Goal: Task Accomplishment & Management: Manage account settings

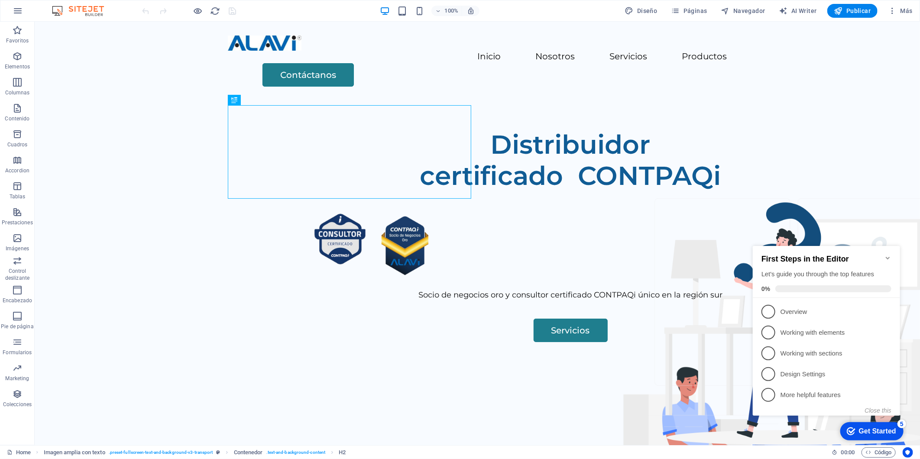
click at [887, 254] on icon "Minimize checklist" at bounding box center [887, 257] width 7 height 7
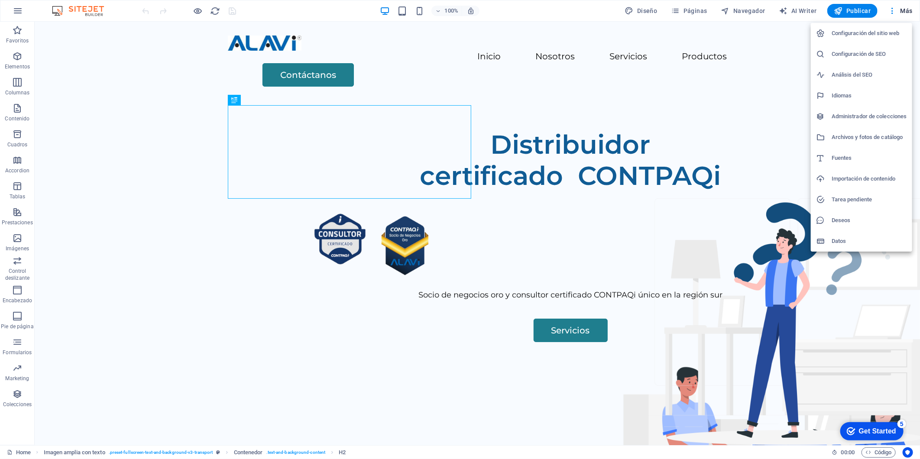
click at [676, 9] on div at bounding box center [460, 229] width 920 height 459
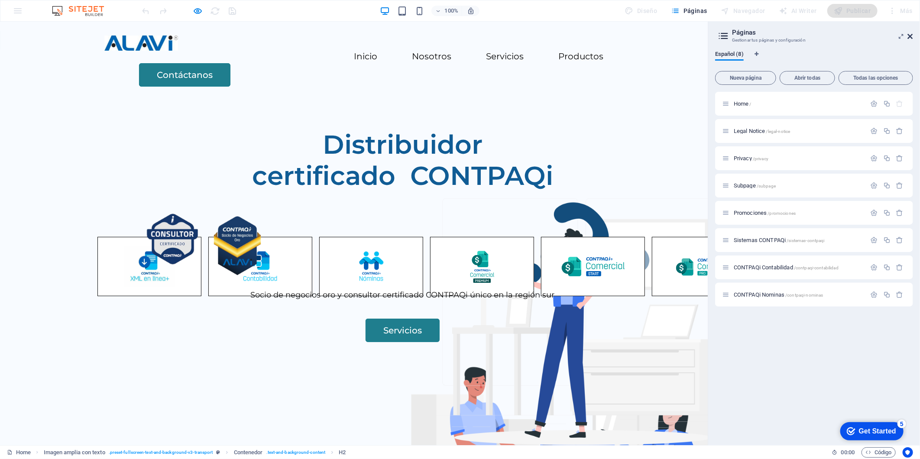
click at [0, 146] on icon at bounding box center [0, 146] width 0 height 0
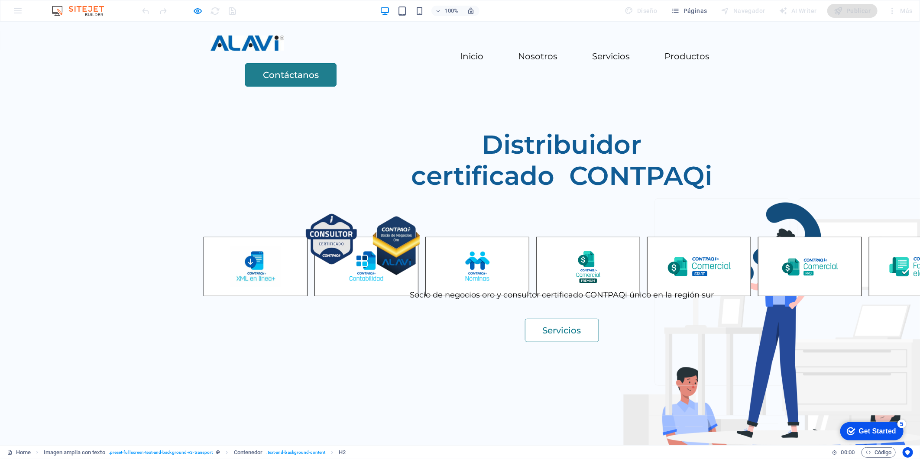
click at [102, 366] on link "Servicios" at bounding box center [65, 365] width 74 height 23
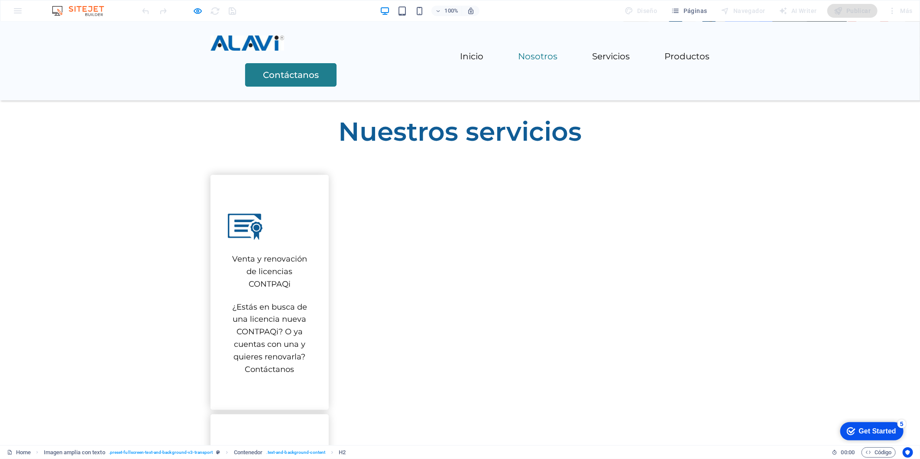
scroll to position [599, 0]
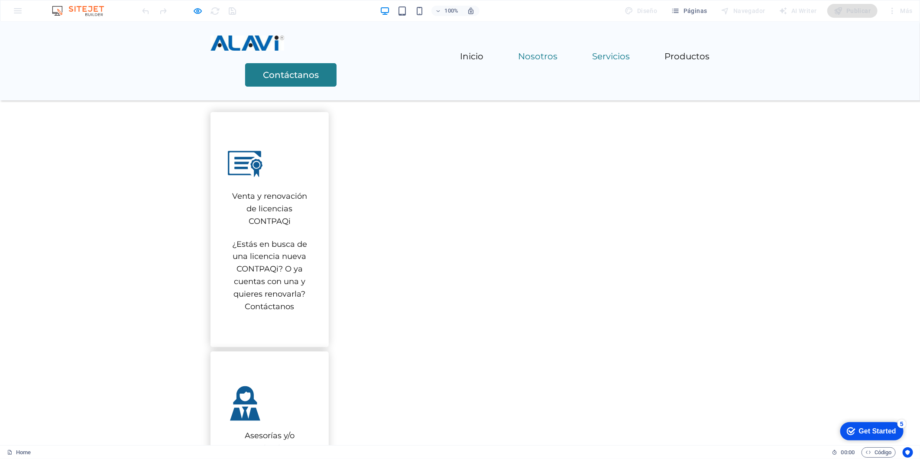
click at [85, 94] on link "Nosotros" at bounding box center [64, 98] width 39 height 9
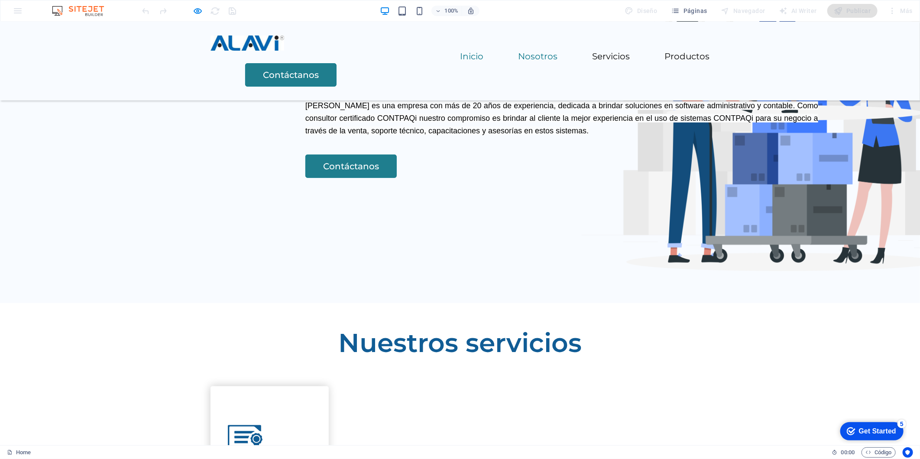
scroll to position [317, 0]
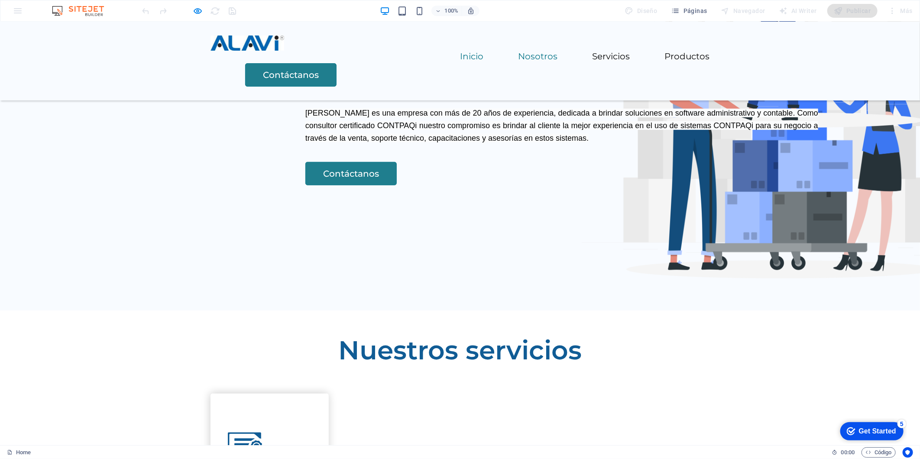
click at [77, 55] on link "Inicio" at bounding box center [64, 51] width 23 height 9
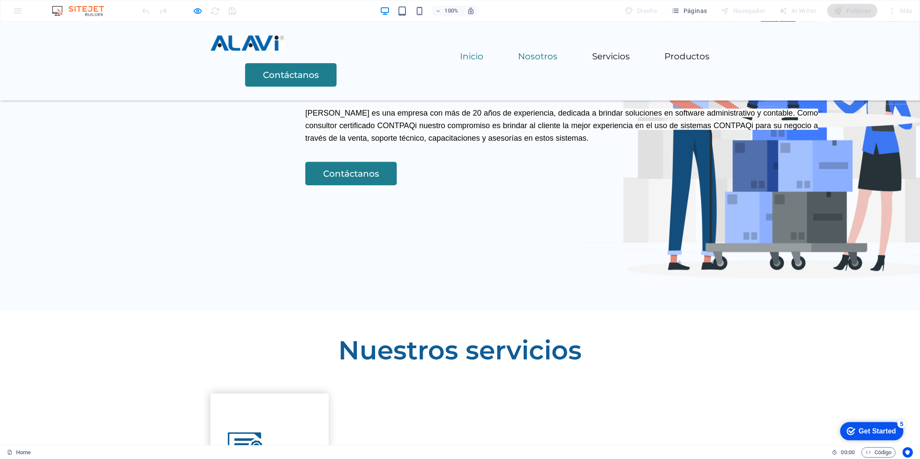
click at [77, 55] on link "Inicio" at bounding box center [64, 51] width 23 height 9
click at [85, 94] on link "Nosotros" at bounding box center [64, 98] width 39 height 9
click at [84, 142] on link "Servicios" at bounding box center [65, 146] width 38 height 9
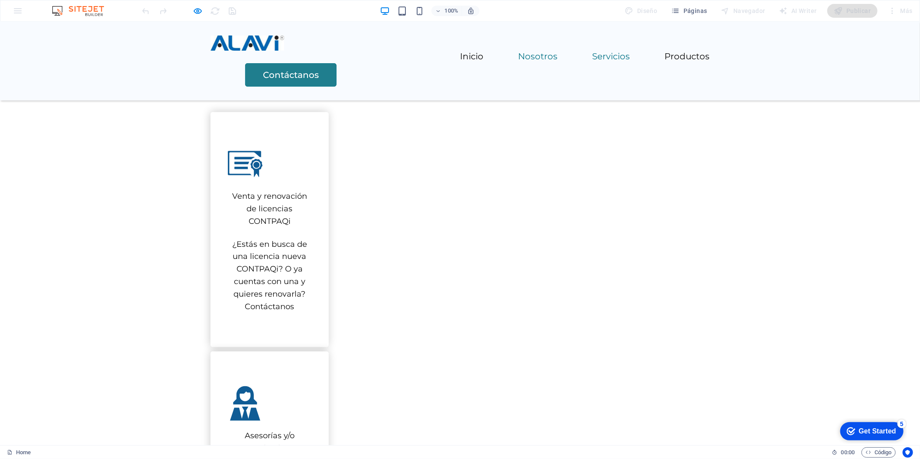
click at [85, 94] on link "Nosotros" at bounding box center [64, 98] width 39 height 9
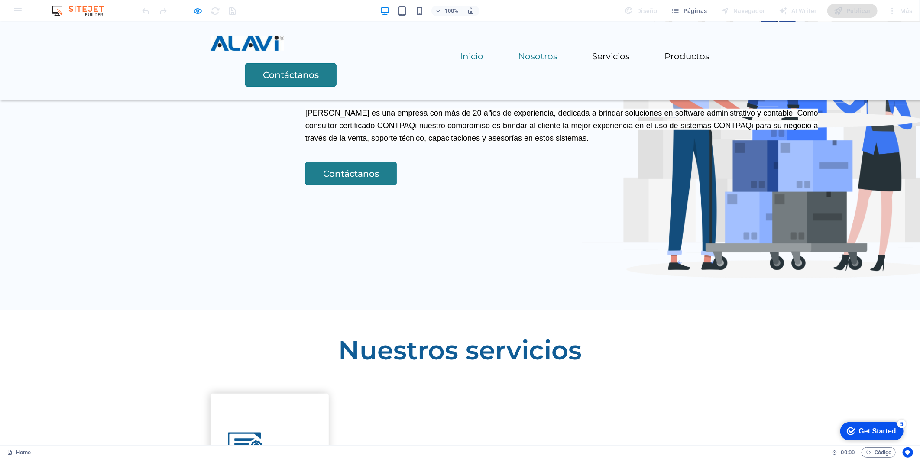
click at [77, 55] on link "Inicio" at bounding box center [64, 51] width 23 height 9
click at [87, 190] on link "Productos" at bounding box center [64, 194] width 45 height 9
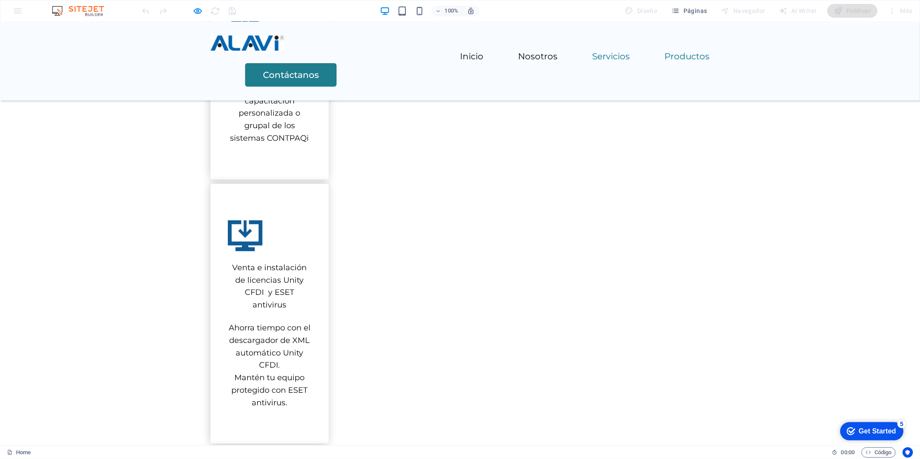
click at [84, 142] on link "Servicios" at bounding box center [65, 146] width 38 height 9
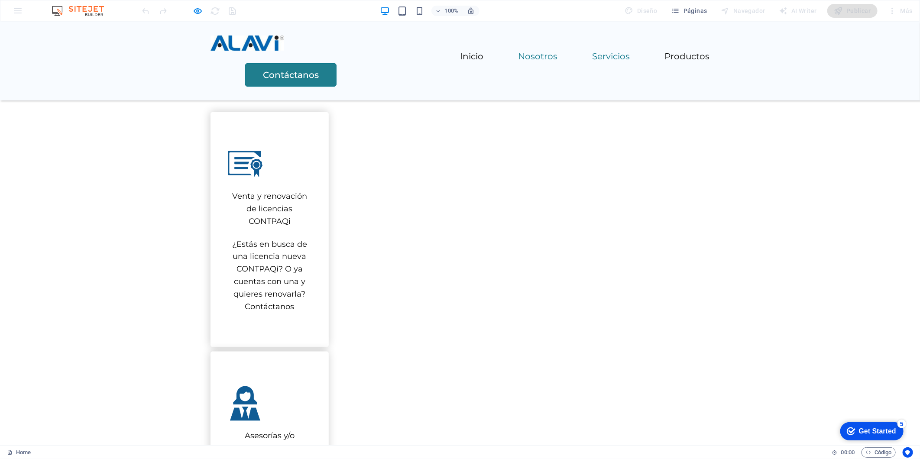
click at [85, 94] on link "Nosotros" at bounding box center [64, 98] width 39 height 9
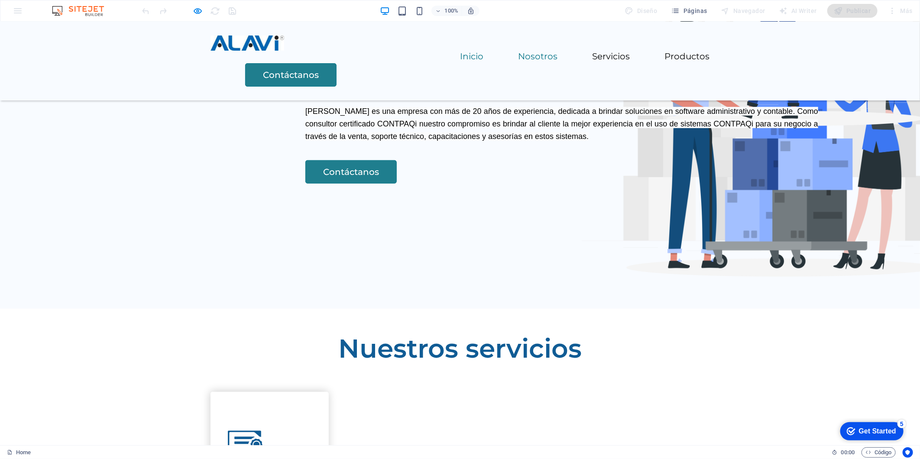
click at [94, 63] on ul "Inicio Nosotros Servicios Productos" at bounding box center [65, 70] width 59 height 65
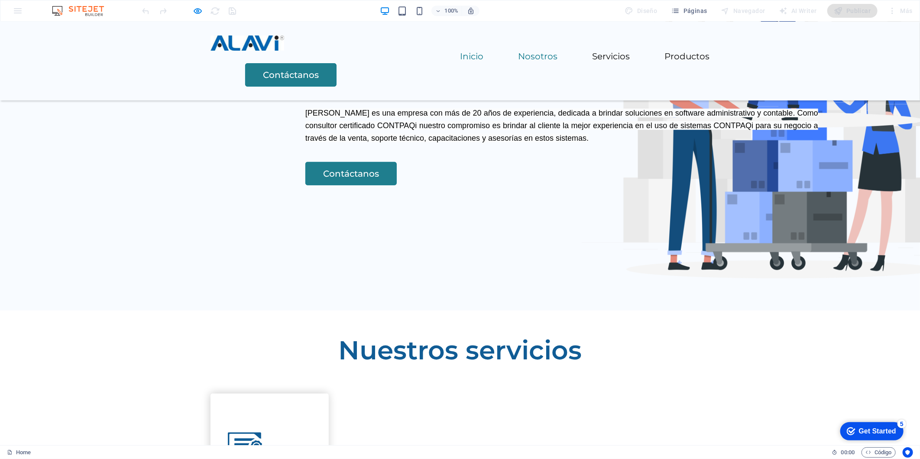
click at [77, 55] on link "Inicio" at bounding box center [64, 51] width 23 height 9
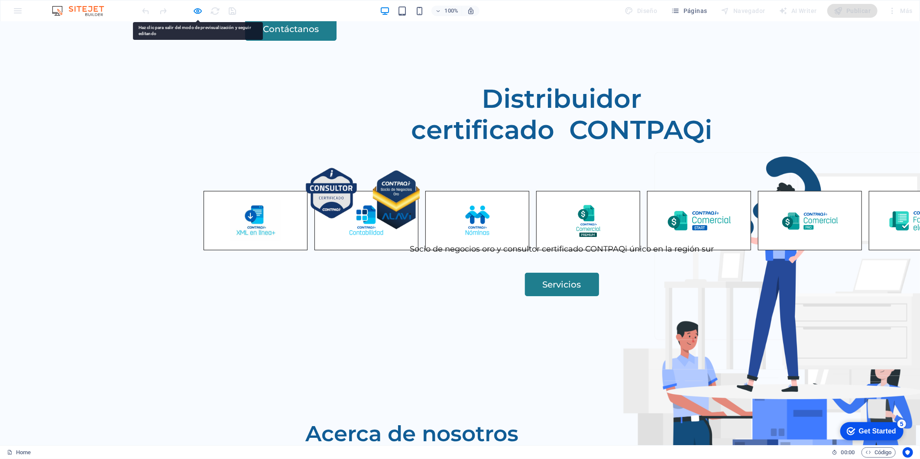
scroll to position [0, 0]
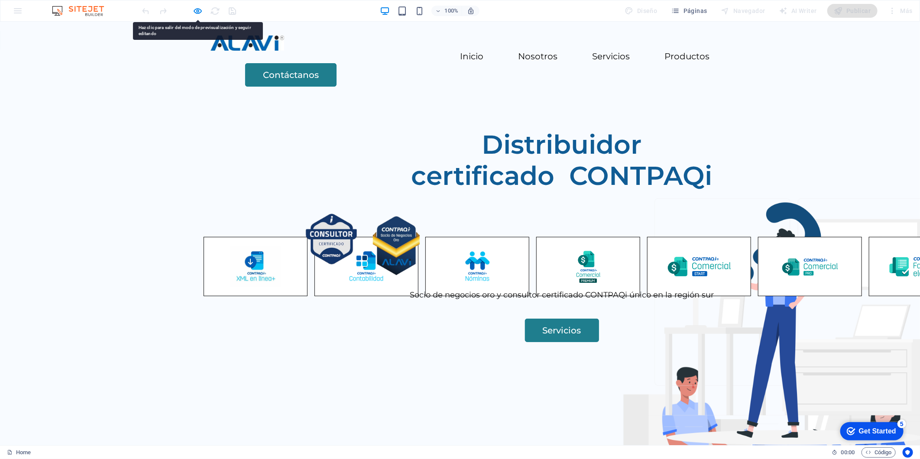
click at [77, 55] on link "Inicio" at bounding box center [64, 51] width 23 height 9
click at [130, 71] on header "Inicio Nosotros Servicios Productos Contáctanos" at bounding box center [65, 65] width 130 height 54
click at [85, 94] on link "Nosotros" at bounding box center [64, 98] width 39 height 9
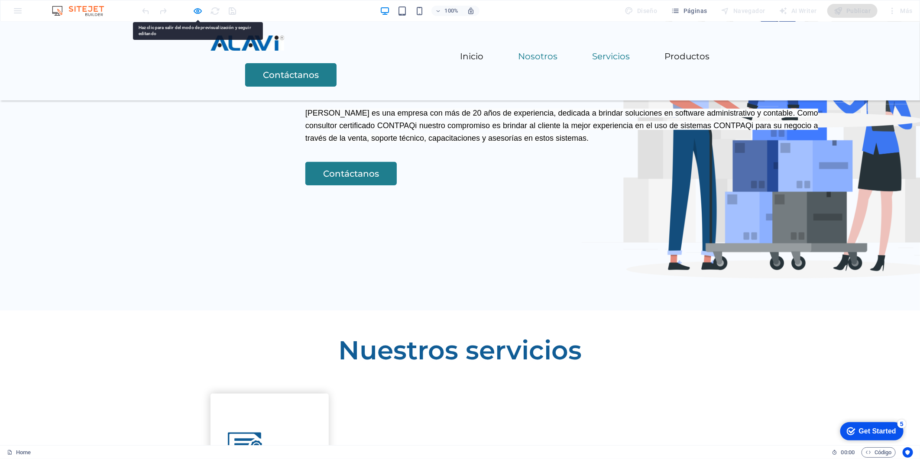
click at [84, 142] on link "Servicios" at bounding box center [65, 146] width 38 height 9
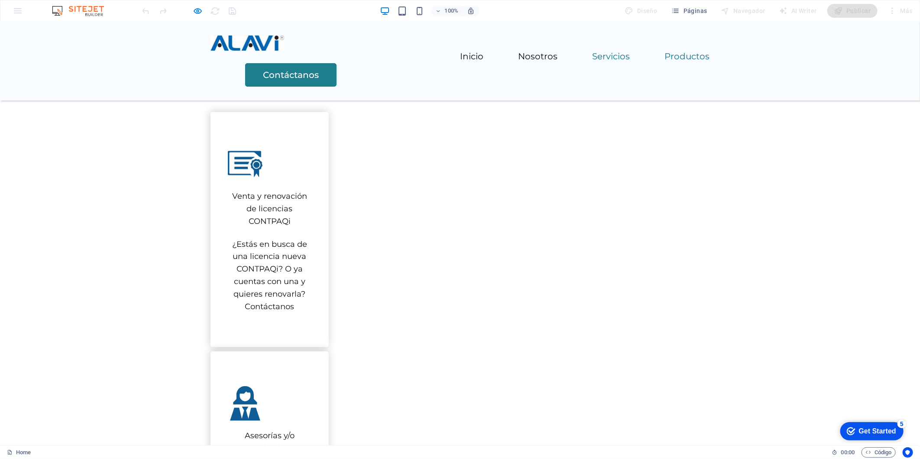
click at [87, 190] on link "Productos" at bounding box center [64, 194] width 45 height 9
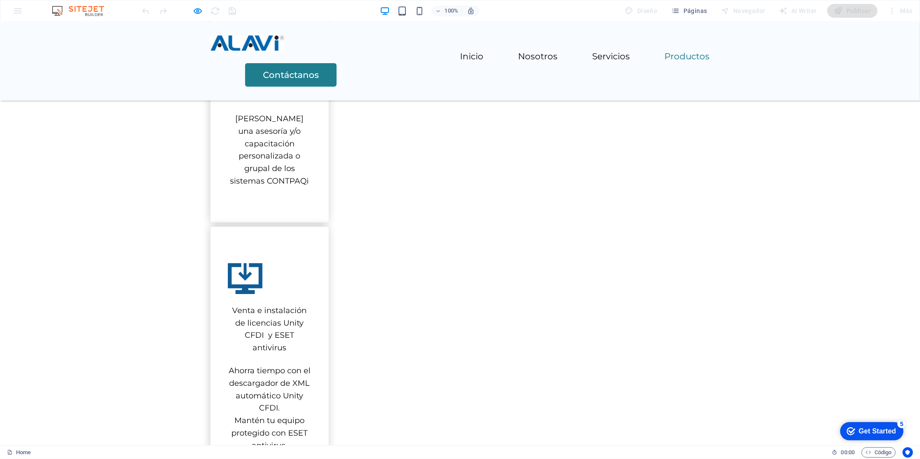
scroll to position [994, 0]
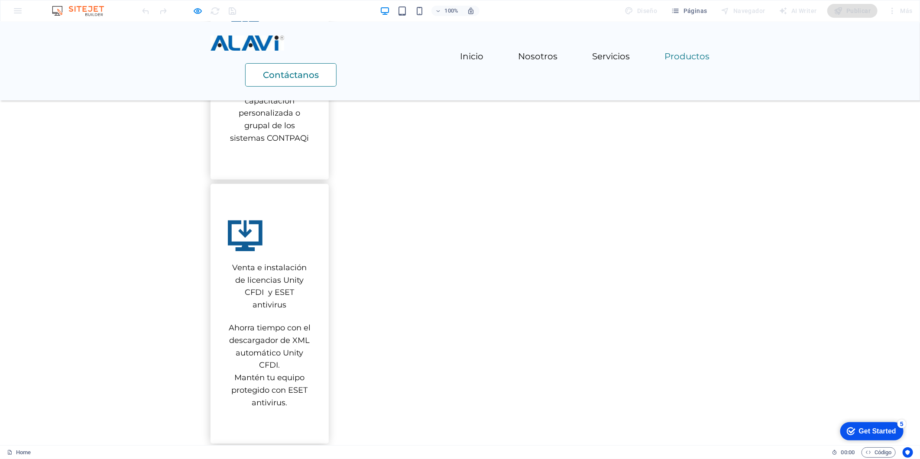
click at [0, 38] on link "Contáctanos" at bounding box center [0, 38] width 0 height 0
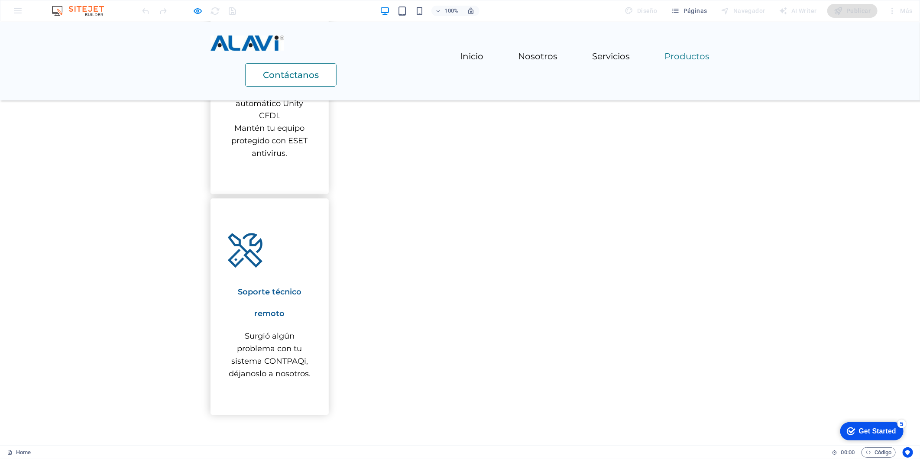
scroll to position [1306, 0]
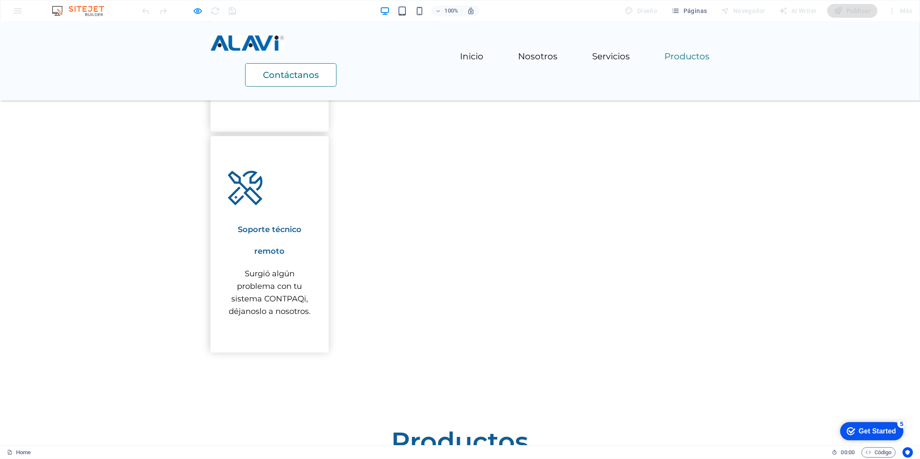
click at [0, 38] on link "Contáctanos" at bounding box center [0, 38] width 0 height 0
click at [87, 190] on link "Productos" at bounding box center [64, 194] width 45 height 9
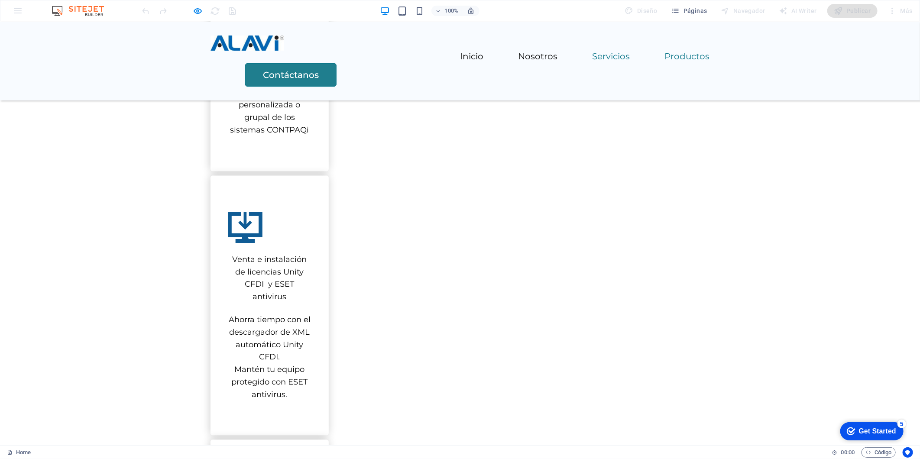
scroll to position [994, 0]
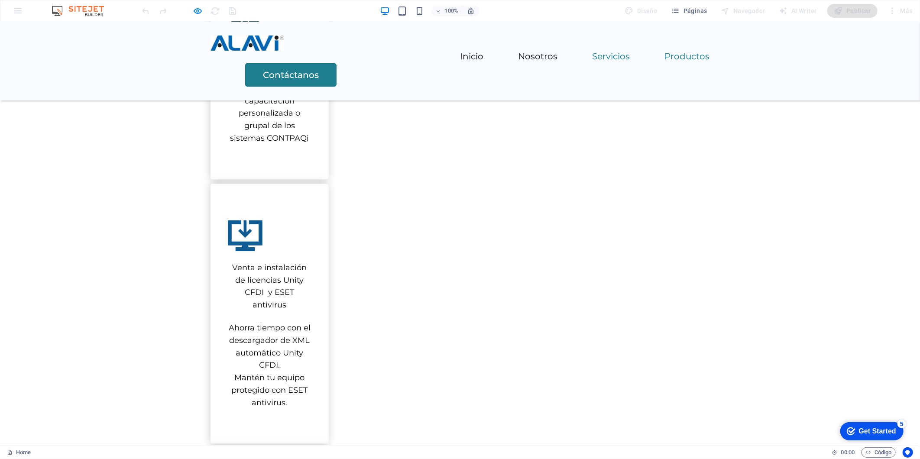
click at [84, 142] on link "Servicios" at bounding box center [65, 146] width 38 height 9
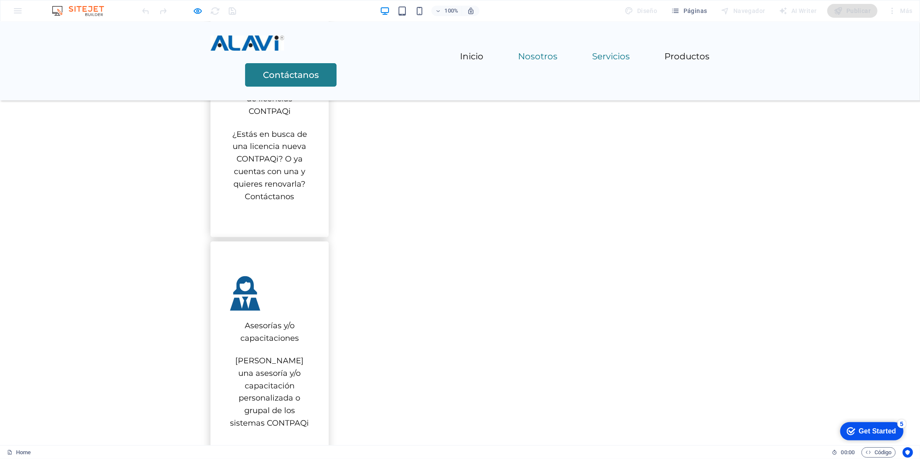
scroll to position [599, 0]
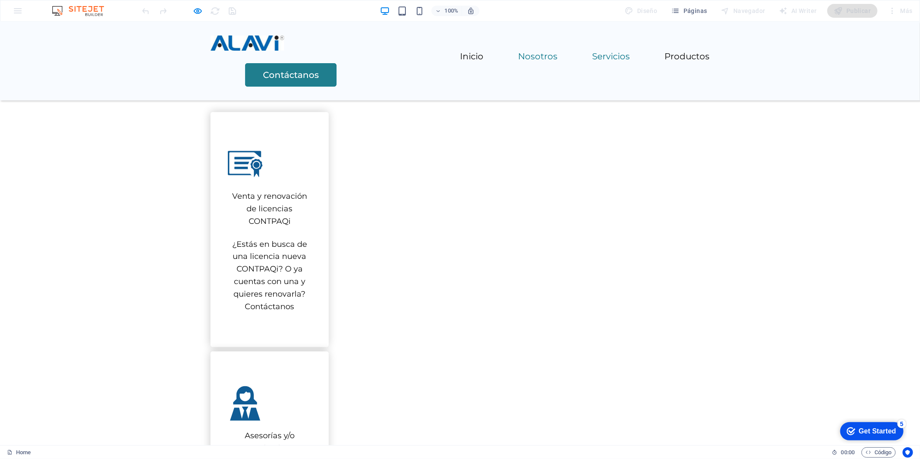
click at [87, 92] on li "Nosotros" at bounding box center [64, 98] width 45 height 13
click at [77, 55] on link "Inicio" at bounding box center [64, 51] width 23 height 9
click at [87, 92] on li "Nosotros" at bounding box center [64, 98] width 45 height 13
click at [85, 94] on link "Nosotros" at bounding box center [64, 98] width 39 height 9
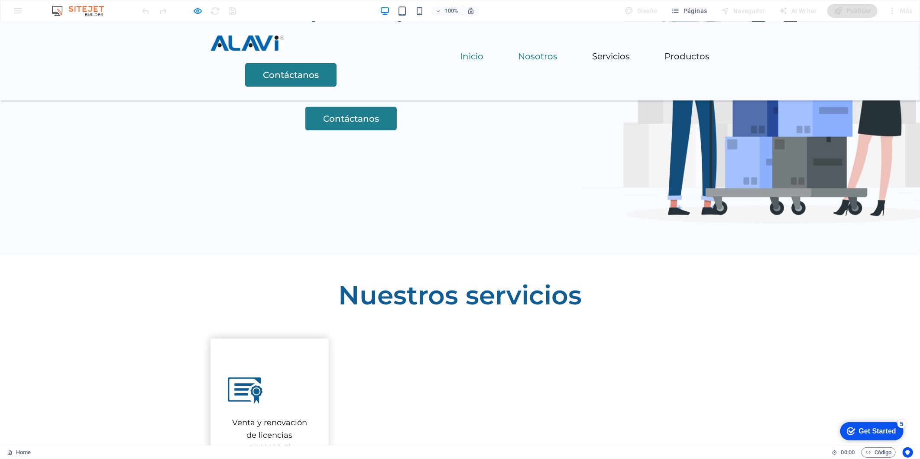
scroll to position [317, 0]
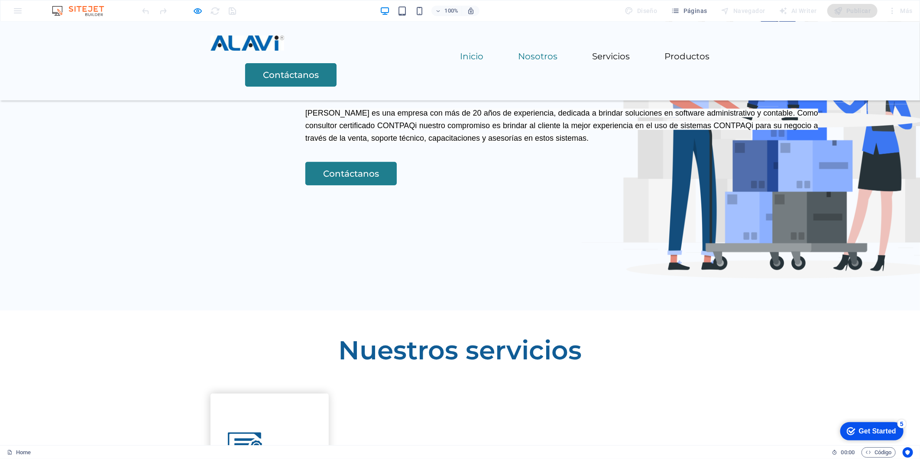
click at [77, 55] on link "Inicio" at bounding box center [64, 51] width 23 height 9
click at [188, 118] on icon "button" at bounding box center [188, 118] width 0 height 0
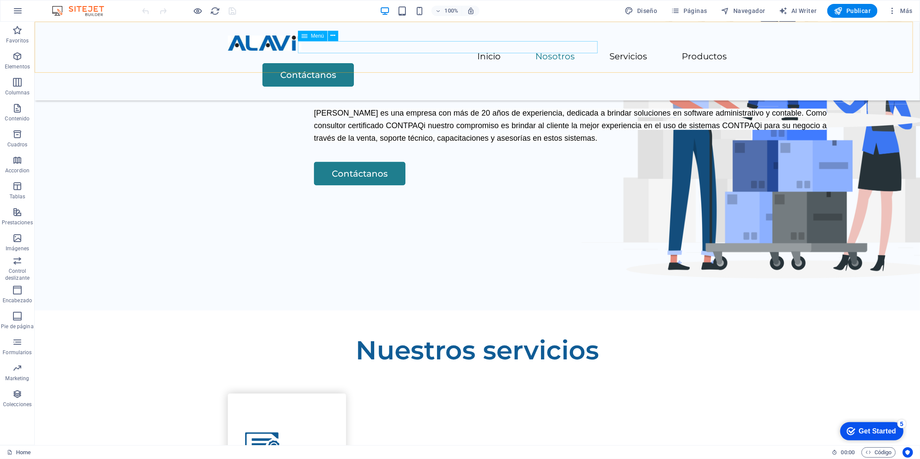
click at [130, 453] on nav "Inicio Nosotros Servicios Productos" at bounding box center [65, 459] width 130 height 65
select select
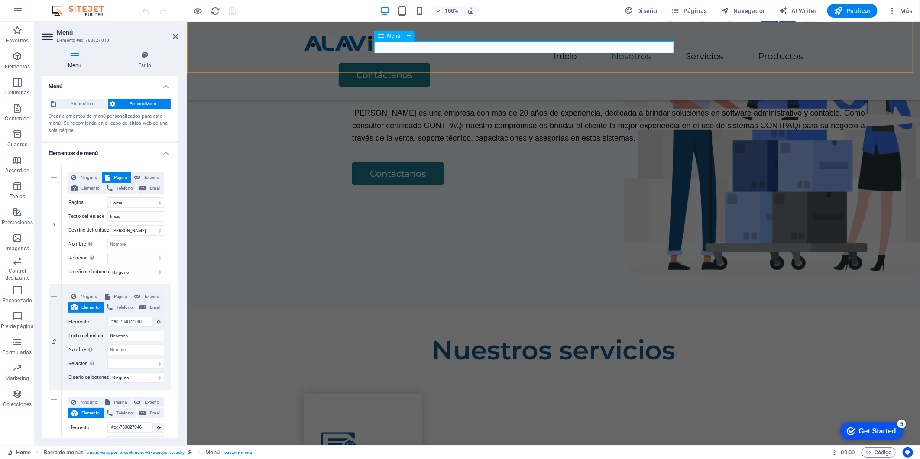
drag, startPoint x: 238, startPoint y: 2720, endPoint x: 247, endPoint y: 2718, distance: 9.6
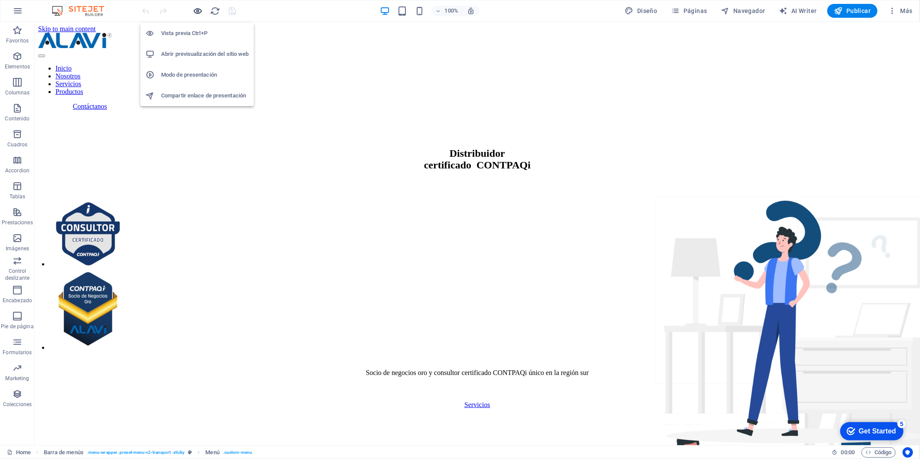
scroll to position [0, 0]
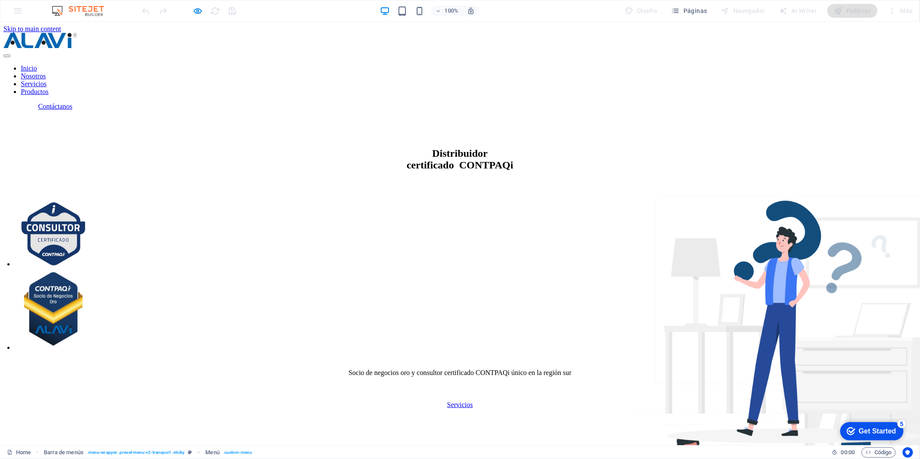
click at [37, 81] on link "Inicio" at bounding box center [29, 84] width 16 height 7
click at [46, 88] on link "Nosotros" at bounding box center [33, 91] width 25 height 7
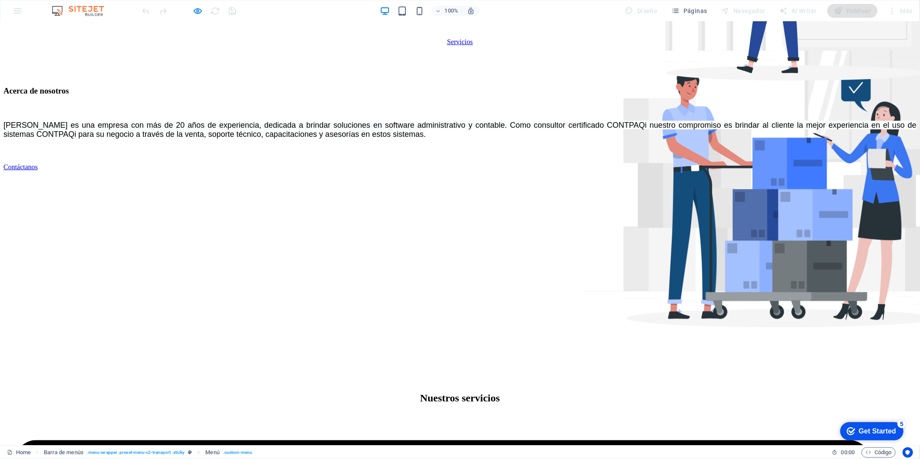
scroll to position [317, 0]
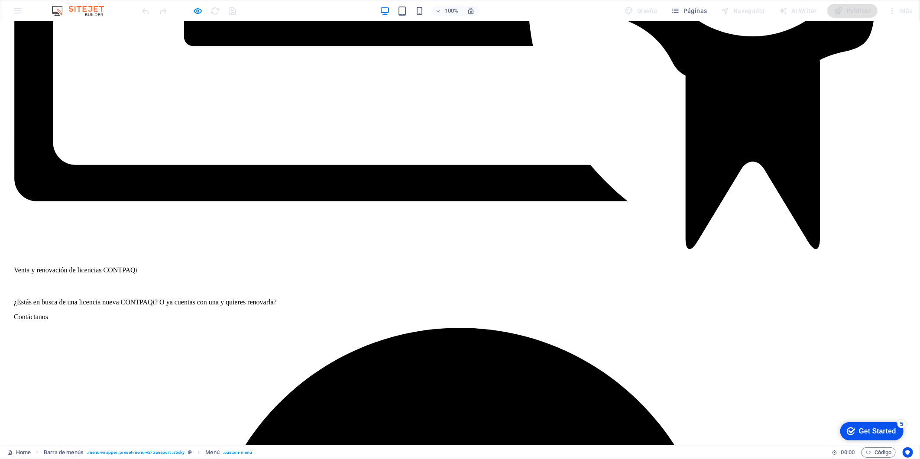
scroll to position [1306, 0]
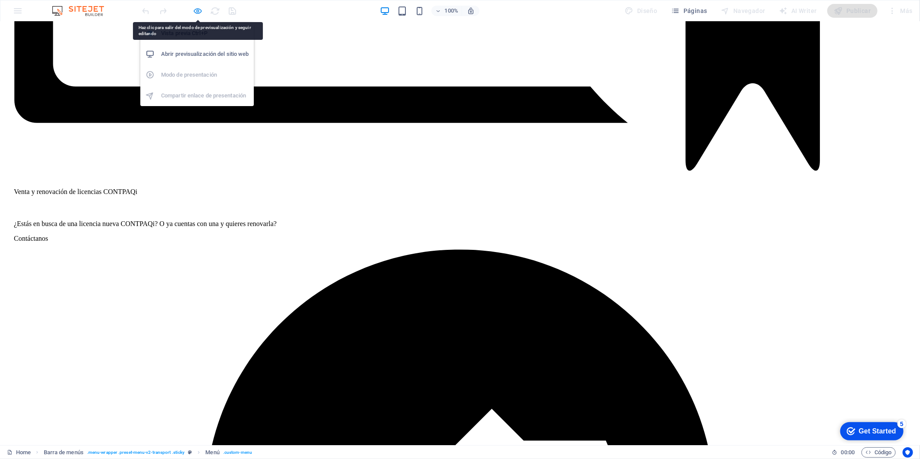
click at [0, 0] on icon "button" at bounding box center [0, 0] width 0 height 0
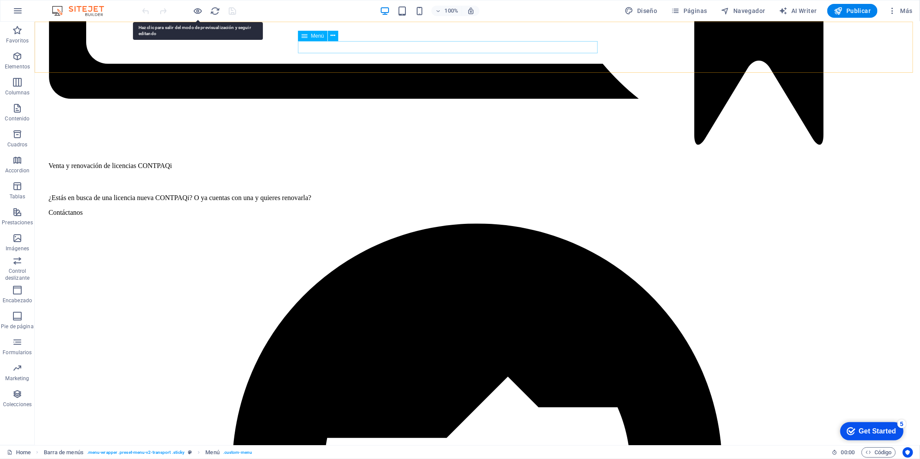
select select
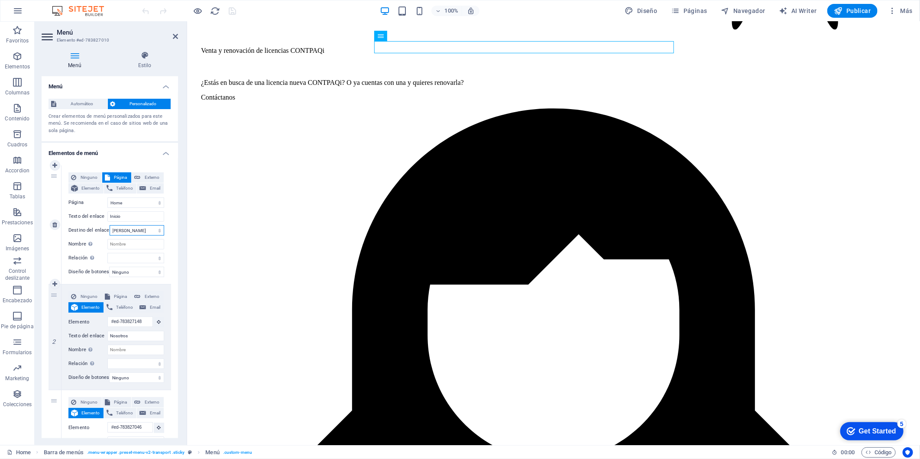
type input "Home"
select select
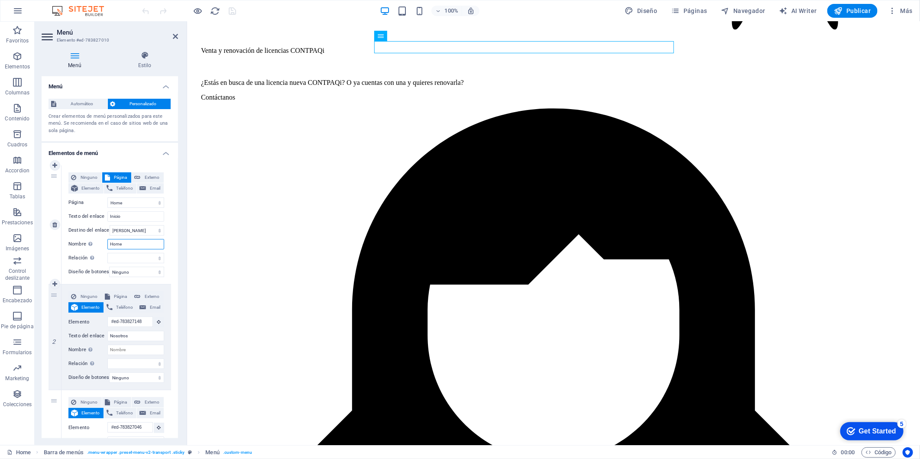
select select
type input "Home"
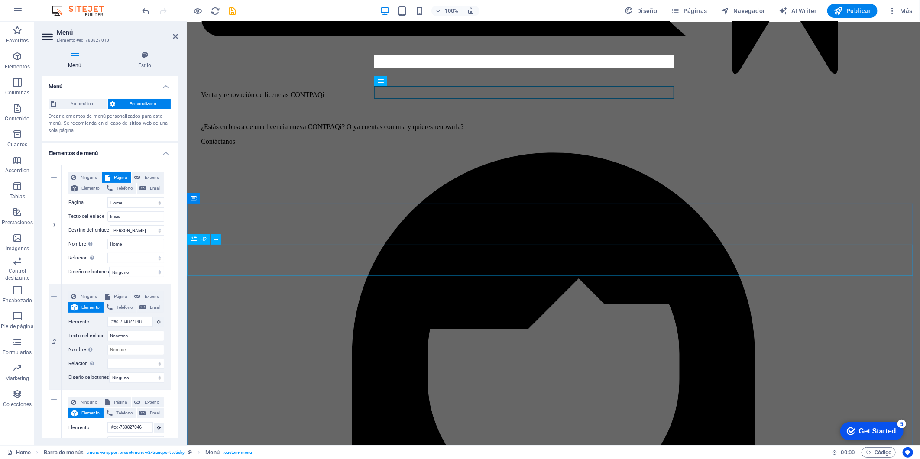
scroll to position [1255, 0]
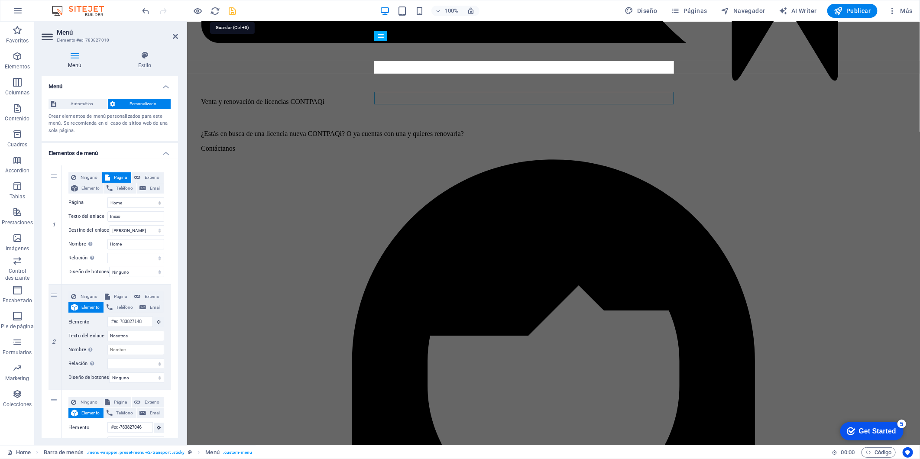
drag, startPoint x: 232, startPoint y: 12, endPoint x: 198, endPoint y: 5, distance: 34.0
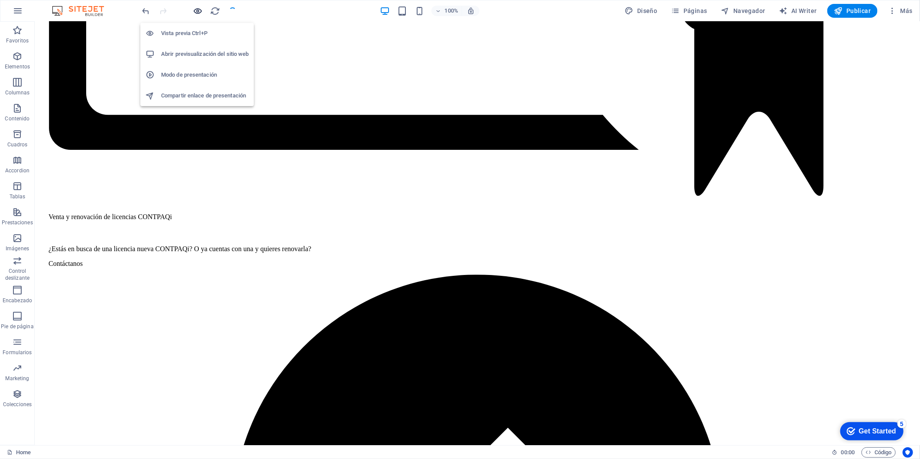
click at [0, 0] on icon "button" at bounding box center [0, 0] width 0 height 0
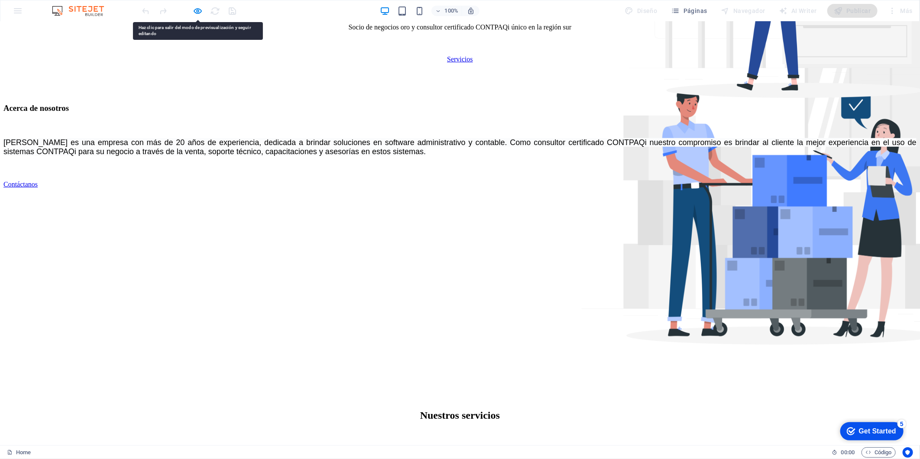
scroll to position [317, 0]
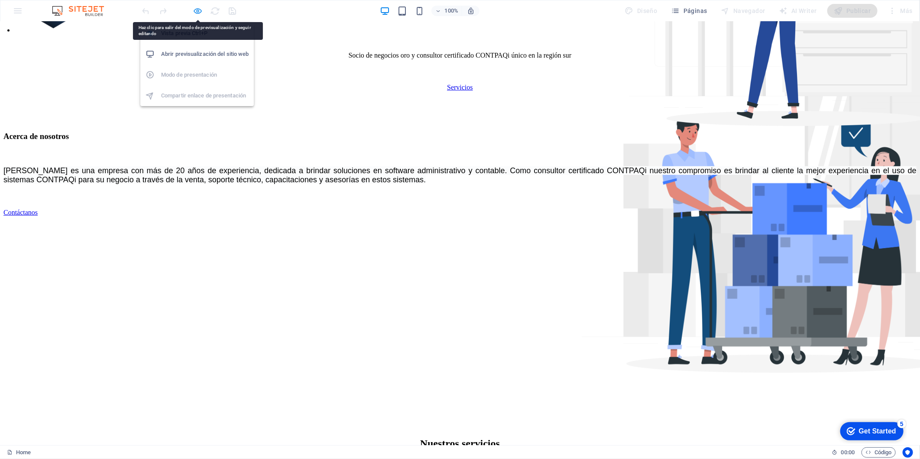
click at [188, 118] on icon "button" at bounding box center [188, 118] width 0 height 0
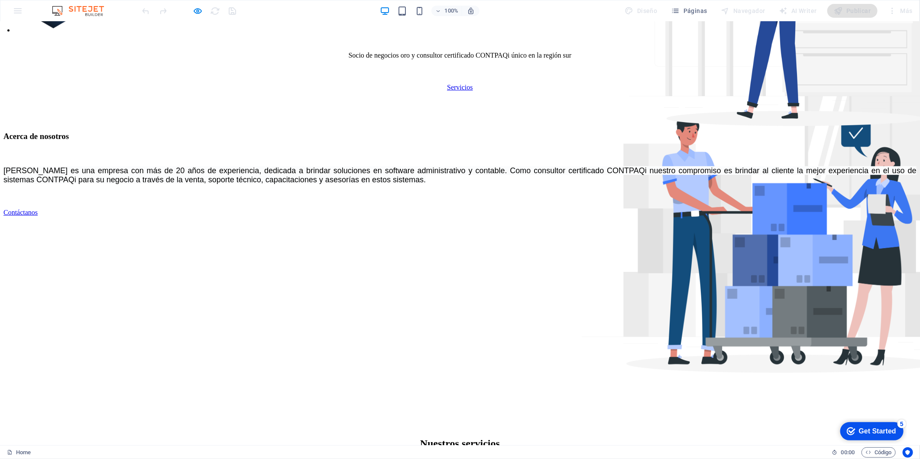
click at [188, 118] on icon "button" at bounding box center [188, 118] width 0 height 0
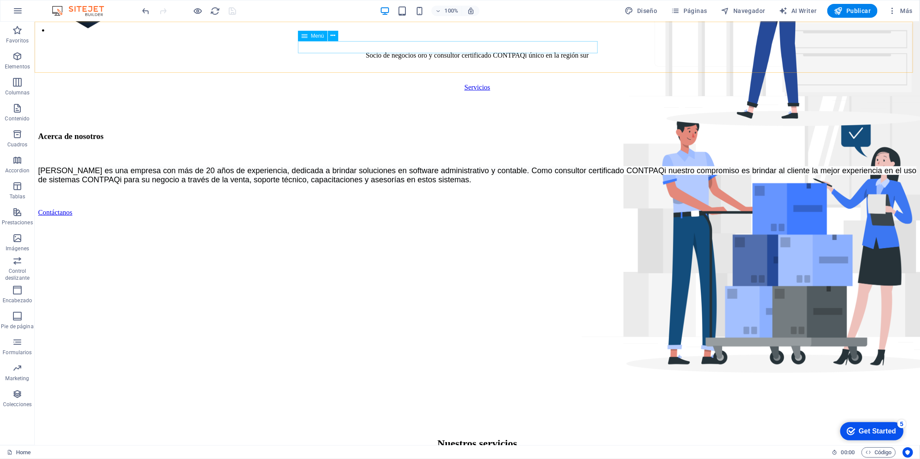
click at [126, 184] on nav "Inicio Nosotros Servicios Productos" at bounding box center [64, 168] width 123 height 31
select select
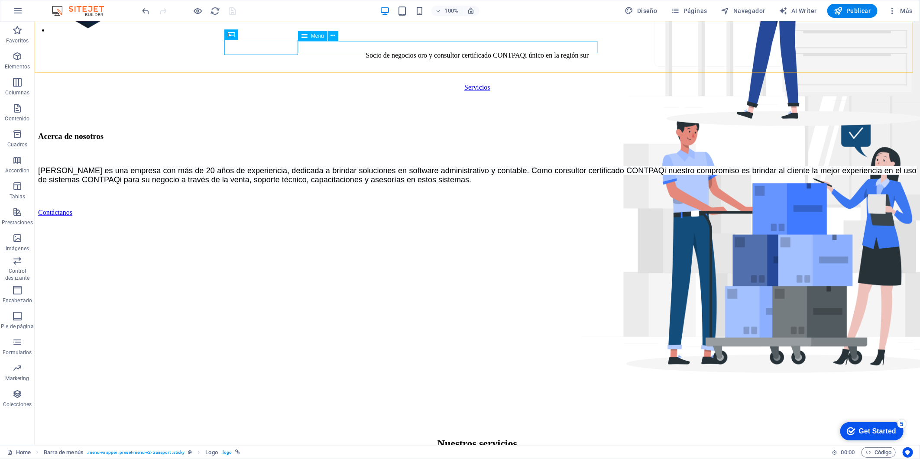
click at [126, 184] on nav "Inicio Nosotros Servicios Productos" at bounding box center [64, 168] width 123 height 31
select select
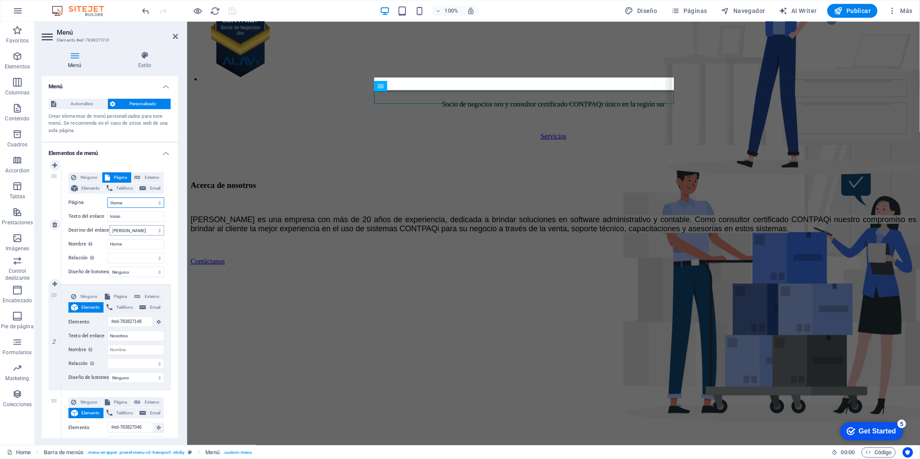
scroll to position [266, 0]
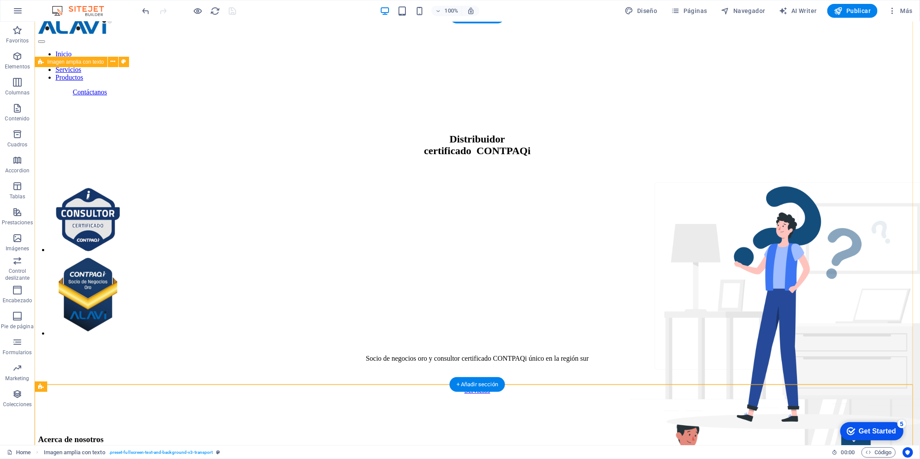
scroll to position [0, 0]
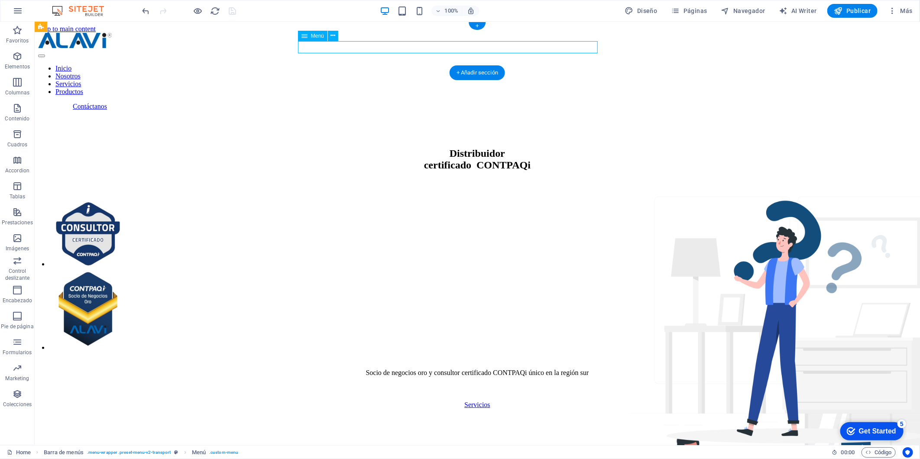
select select
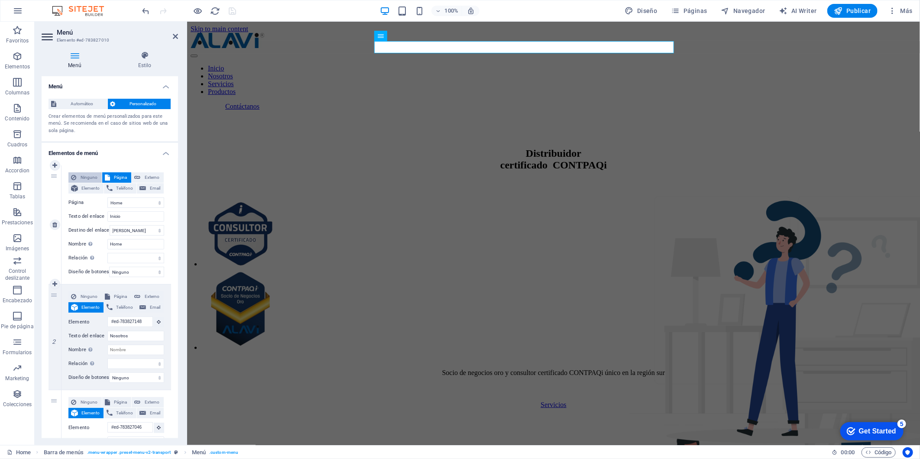
select select
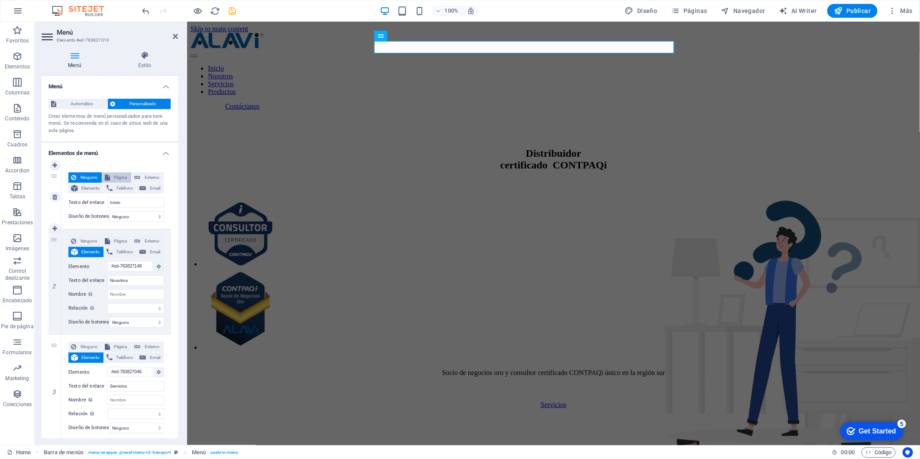
select select
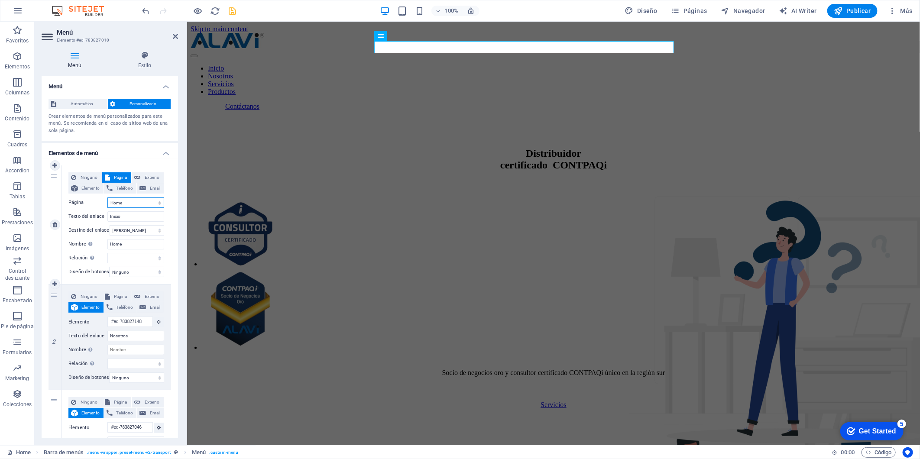
drag, startPoint x: 139, startPoint y: 242, endPoint x: 98, endPoint y: 236, distance: 41.5
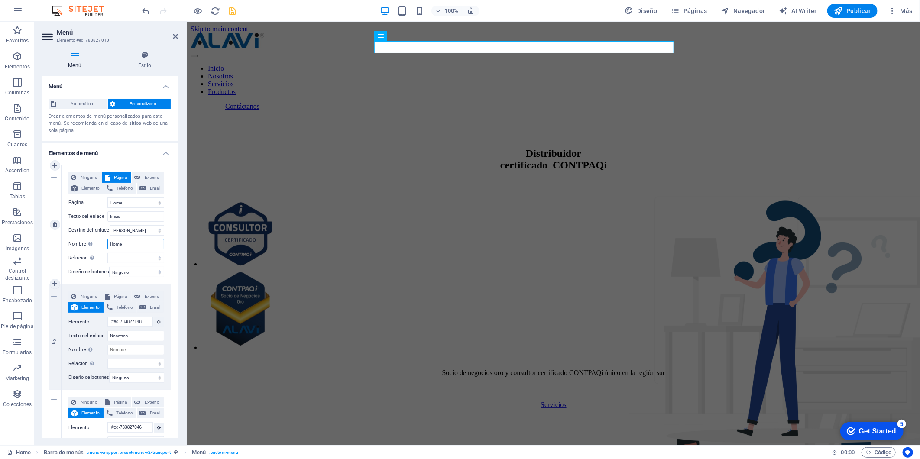
select select
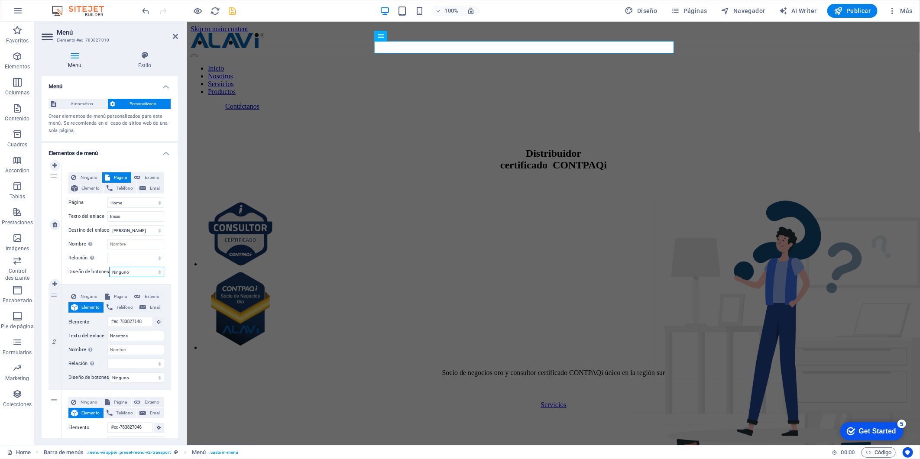
select select "default"
select select
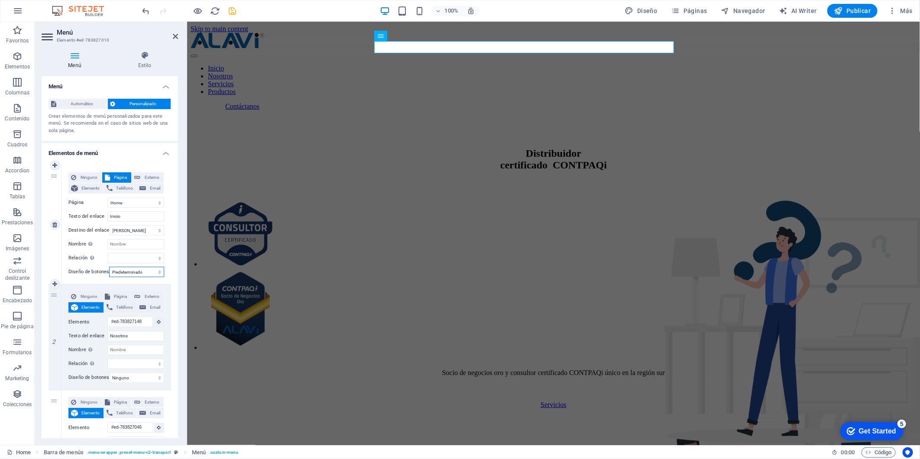
select select
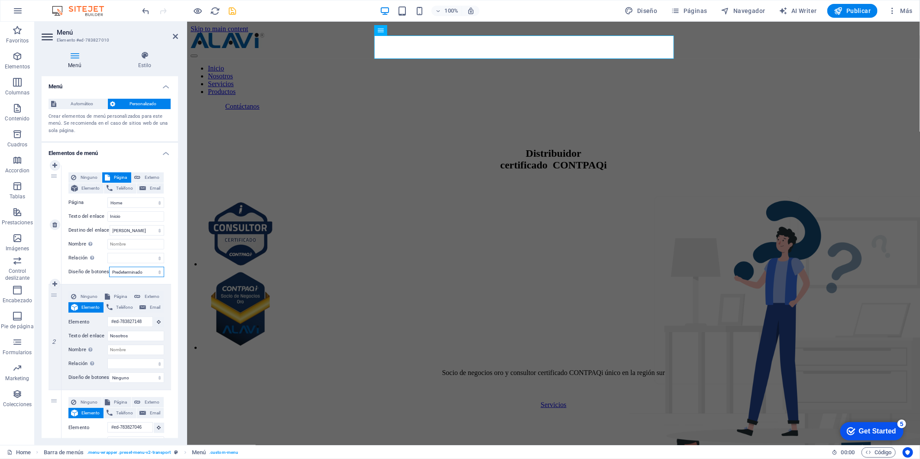
select select "primary"
select select
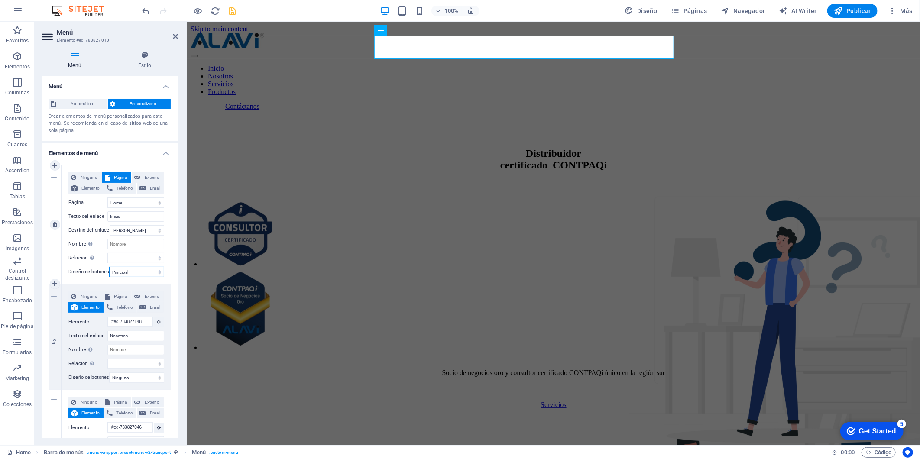
select select
select select "secondary"
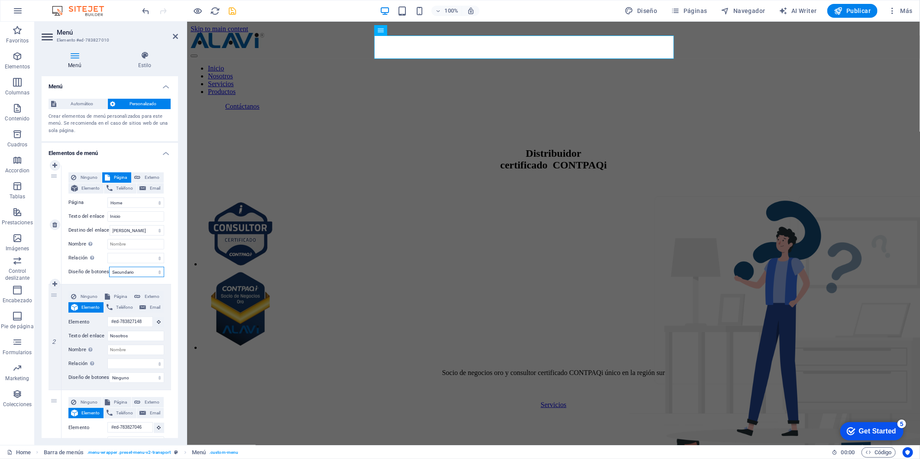
select select
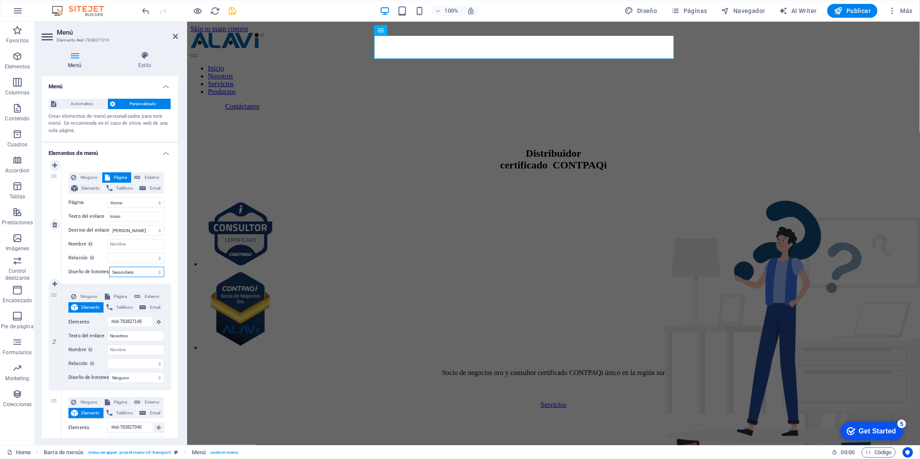
select select
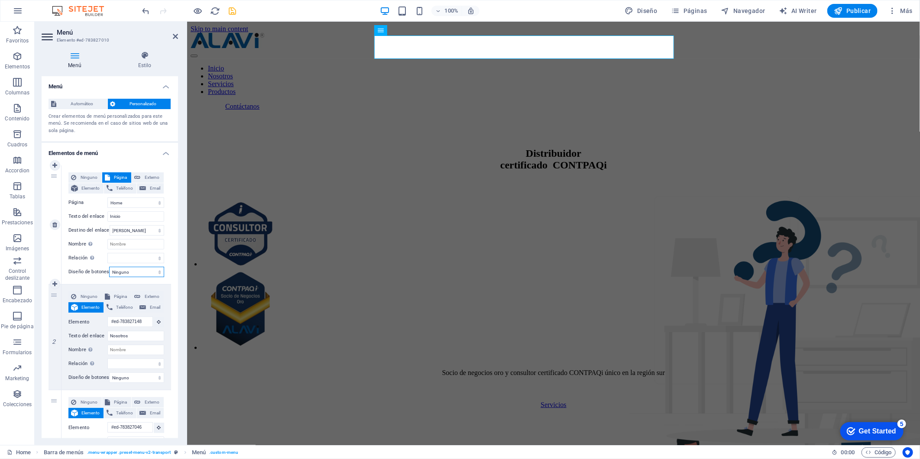
select select
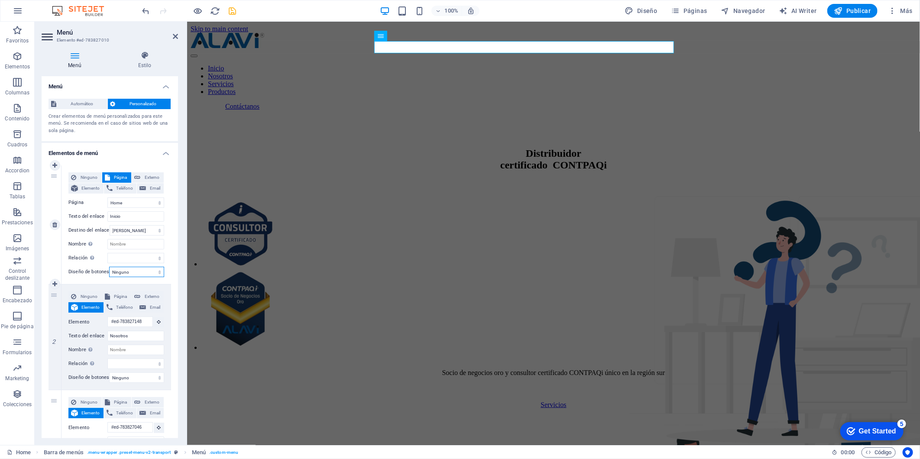
select select "primary"
select select
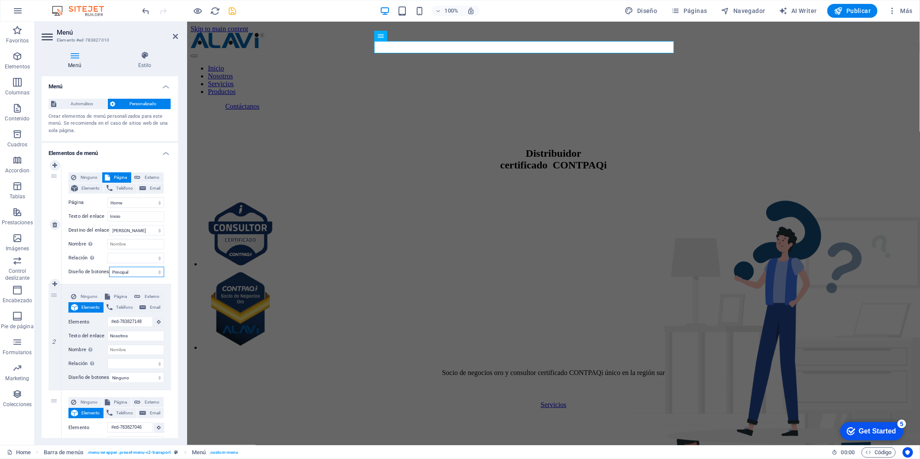
select select
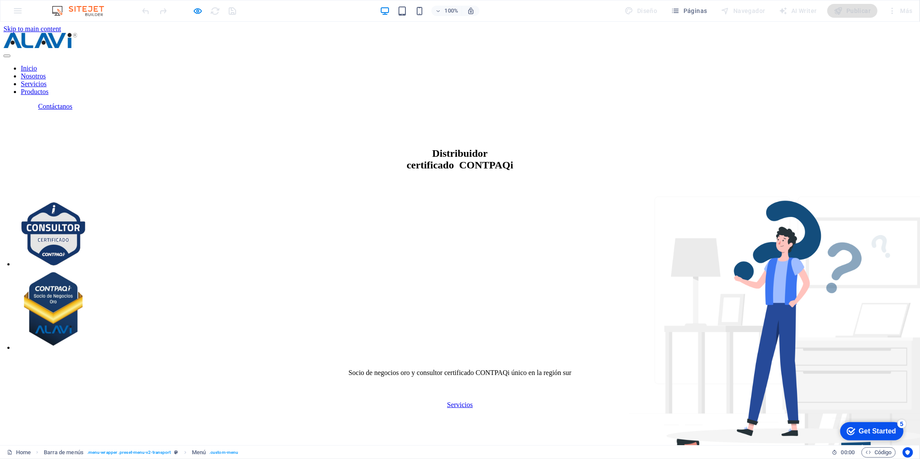
click at [46, 88] on link "Nosotros" at bounding box center [33, 91] width 25 height 7
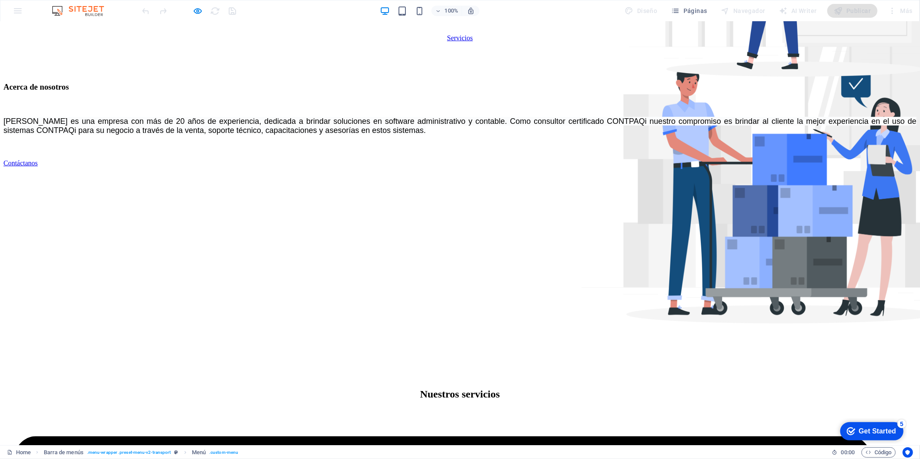
scroll to position [317, 0]
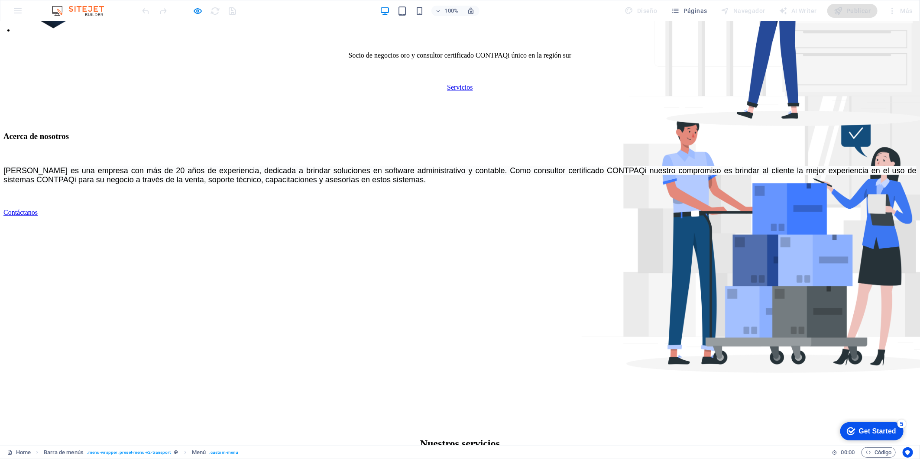
click at [188, 118] on icon "button" at bounding box center [188, 118] width 0 height 0
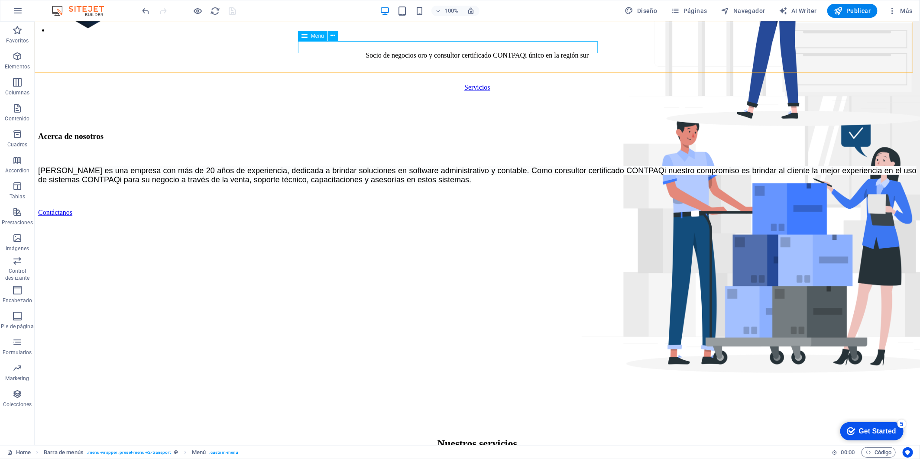
click at [126, 184] on nav "Inicio Nosotros Servicios Productos" at bounding box center [64, 168] width 123 height 31
select select
select select "primary"
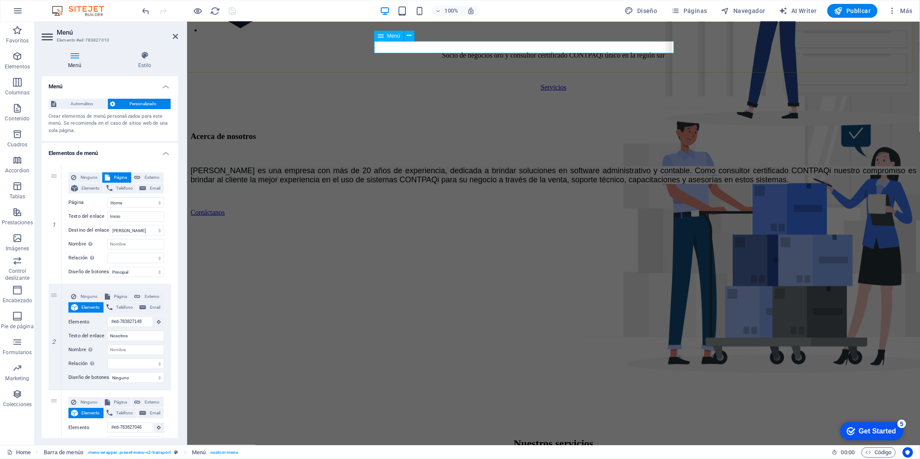
select select
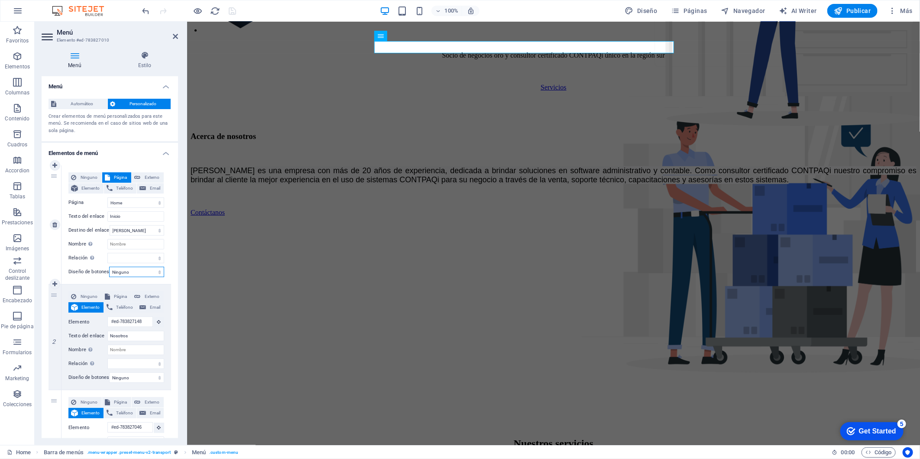
select select
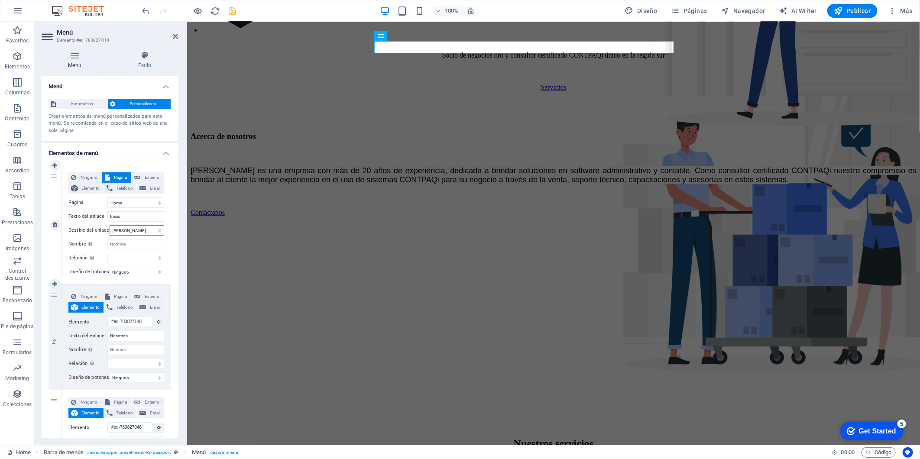
select select "overlay"
select select
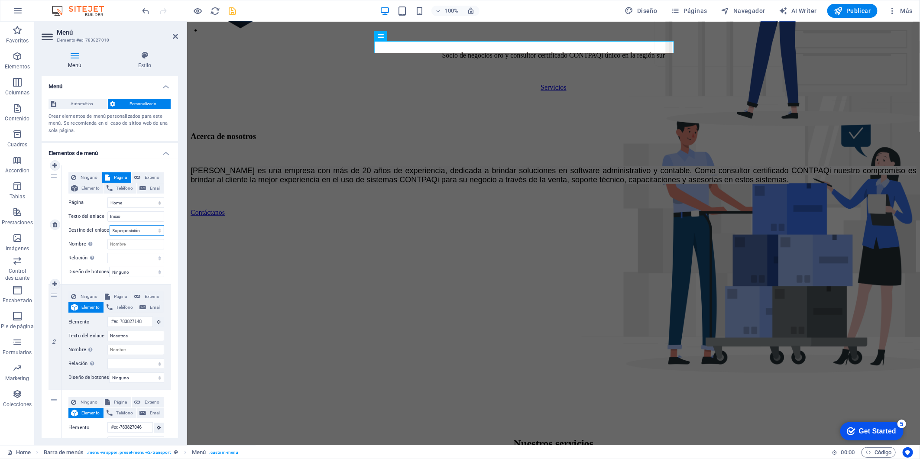
select select
drag, startPoint x: 231, startPoint y: 12, endPoint x: 263, endPoint y: 16, distance: 32.8
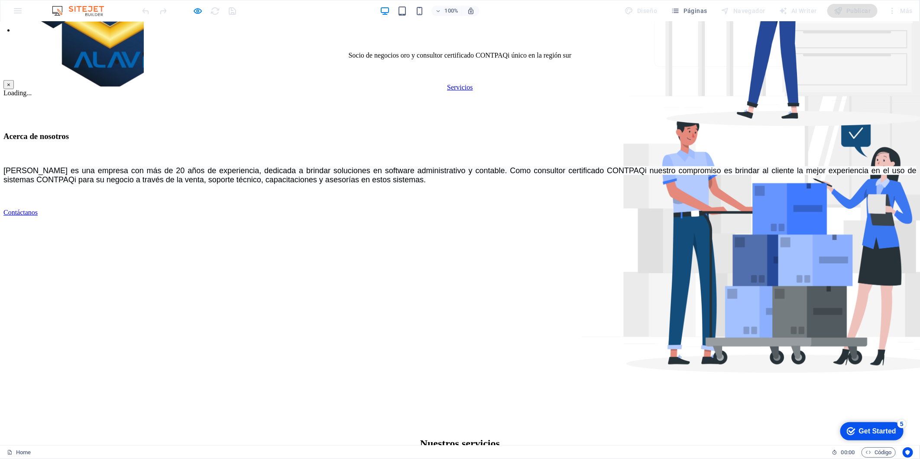
scroll to position [429, 0]
click at [14, 47] on button "×" at bounding box center [8, 42] width 10 height 9
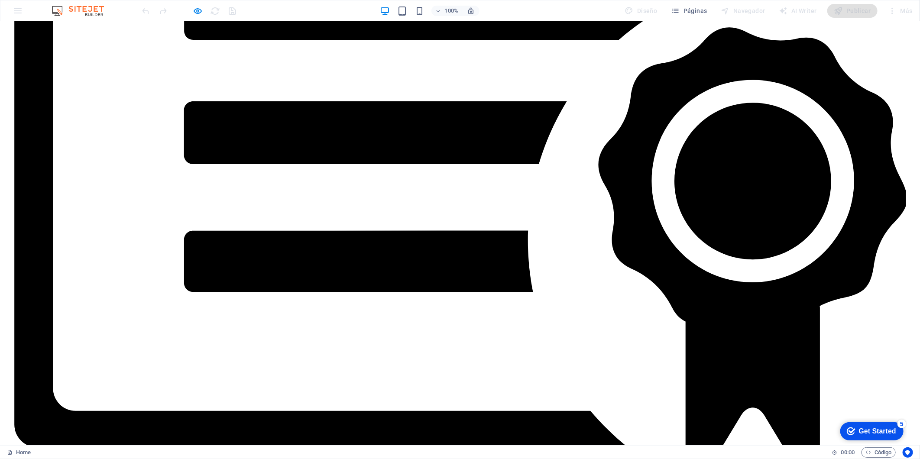
scroll to position [994, 0]
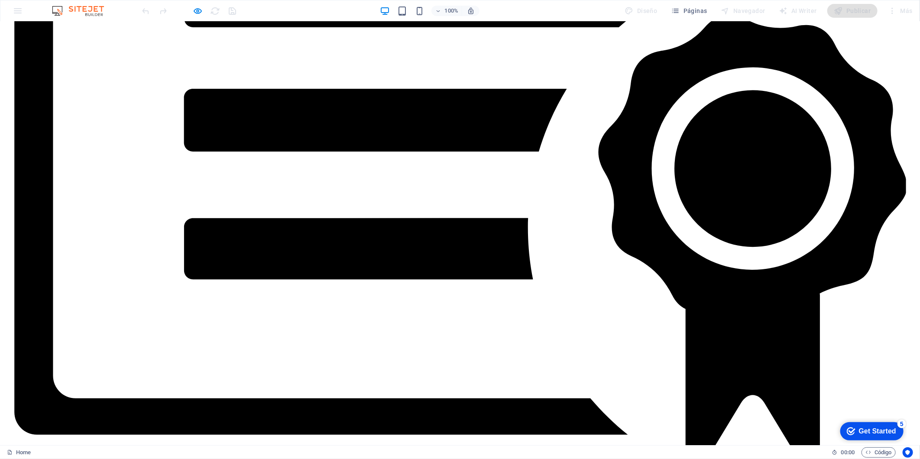
click at [14, 47] on button "×" at bounding box center [8, 42] width 10 height 9
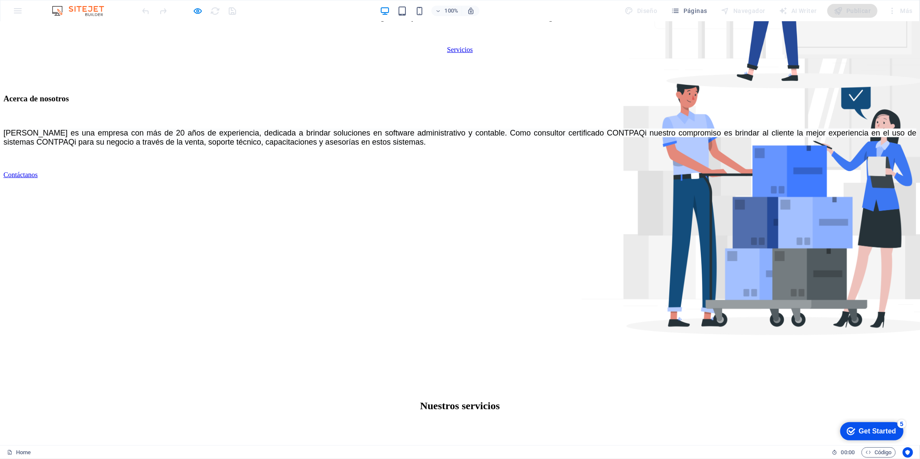
scroll to position [317, 0]
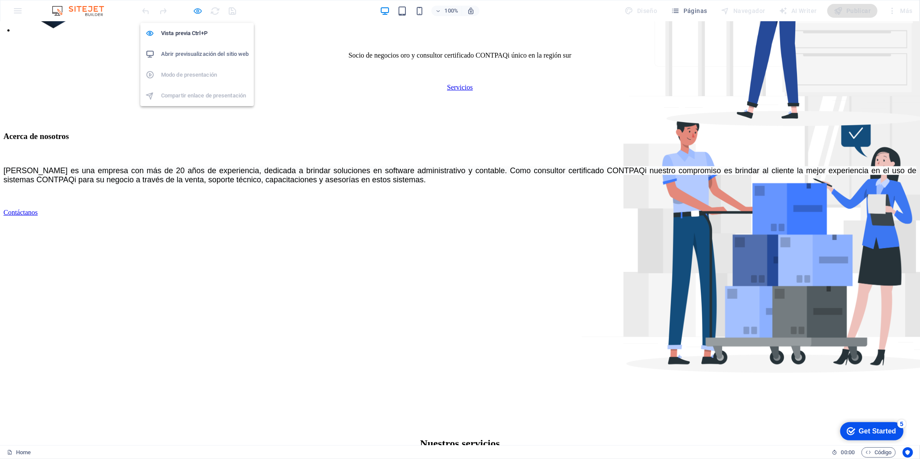
drag, startPoint x: 201, startPoint y: 10, endPoint x: 180, endPoint y: 1, distance: 22.3
click at [188, 118] on icon "button" at bounding box center [188, 118] width 0 height 0
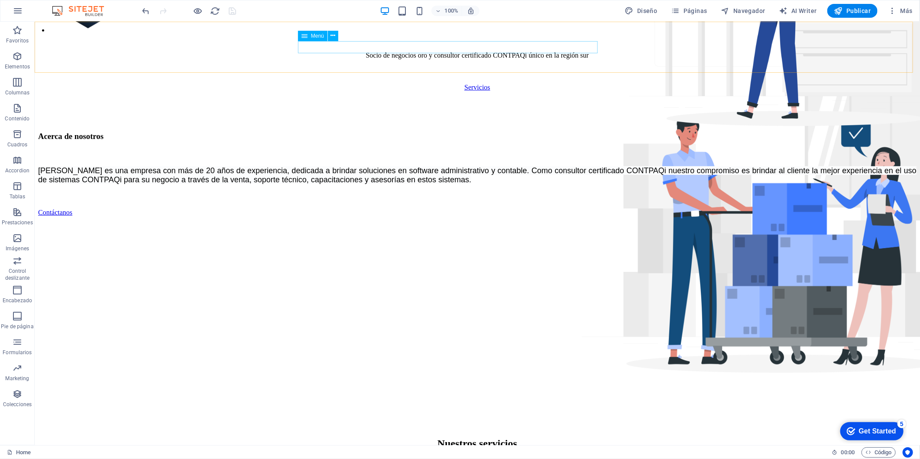
click at [126, 184] on nav "Inicio Nosotros Servicios Productos" at bounding box center [64, 168] width 123 height 31
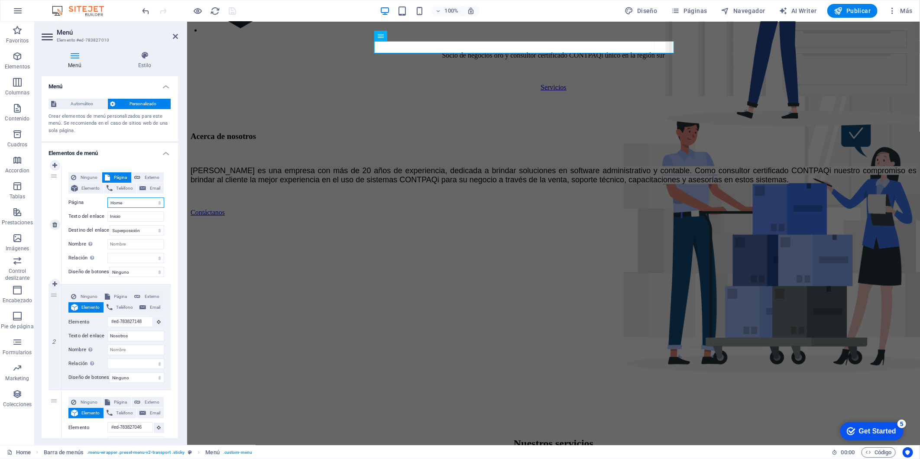
select select "blank"
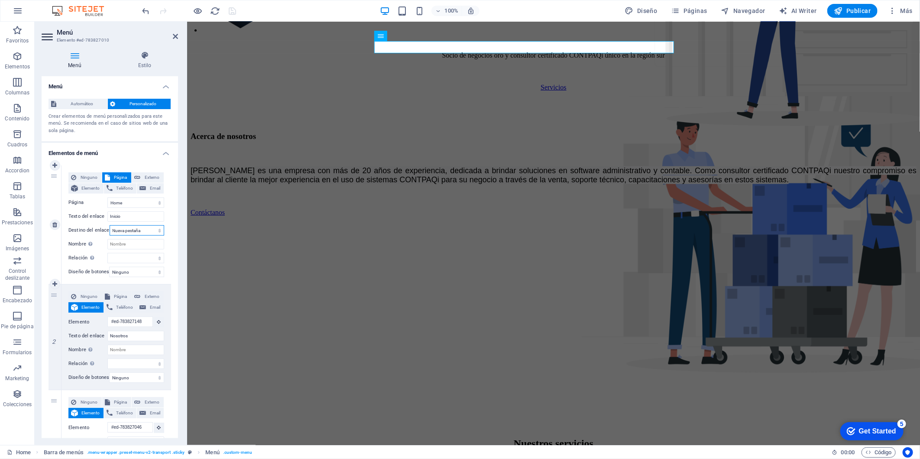
select select
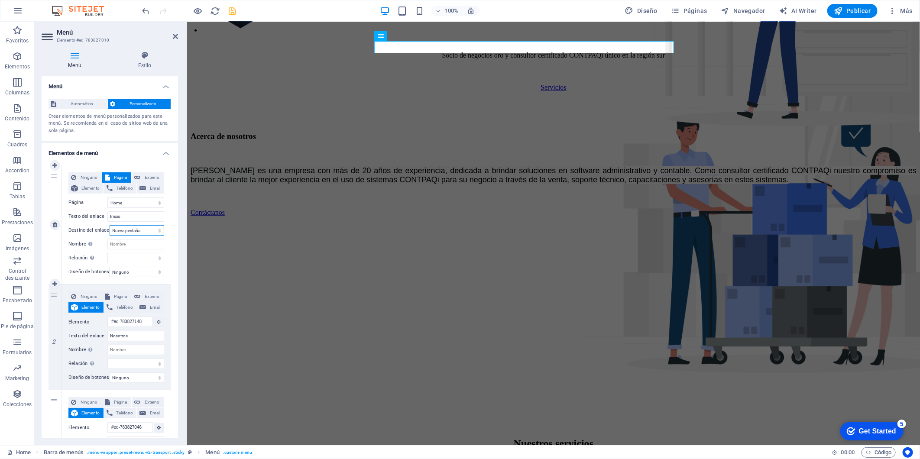
select select
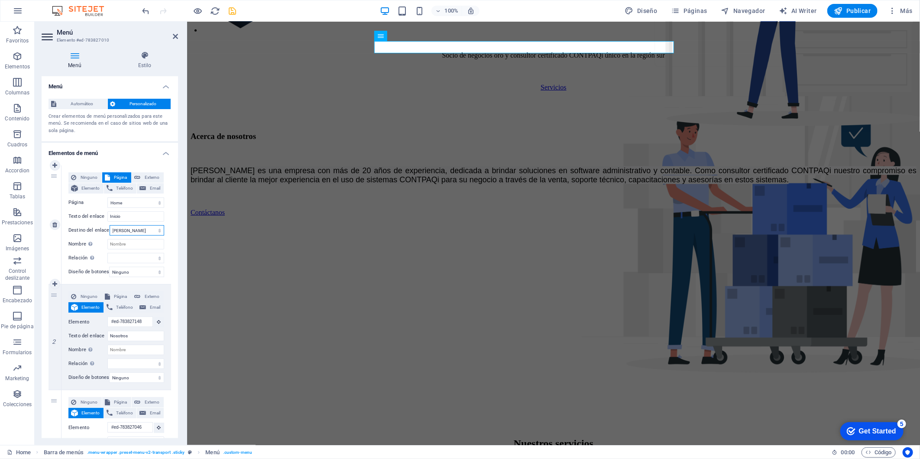
select select
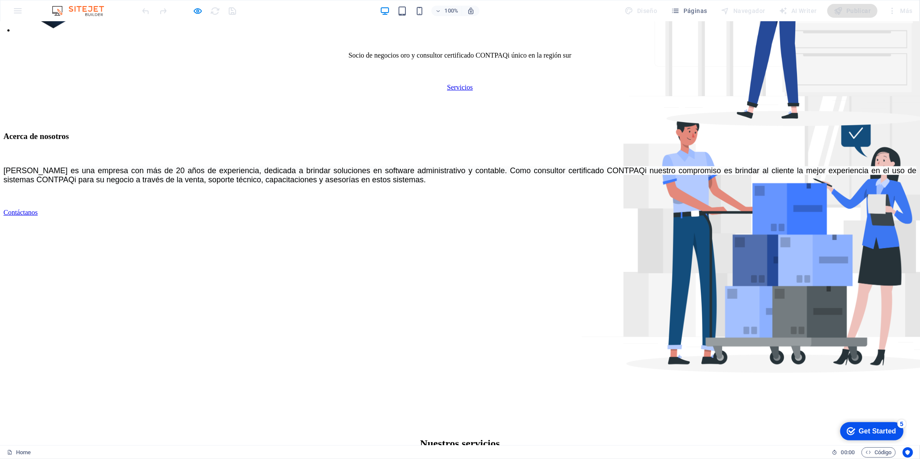
drag, startPoint x: 416, startPoint y: 61, endPoint x: 481, endPoint y: 62, distance: 64.5
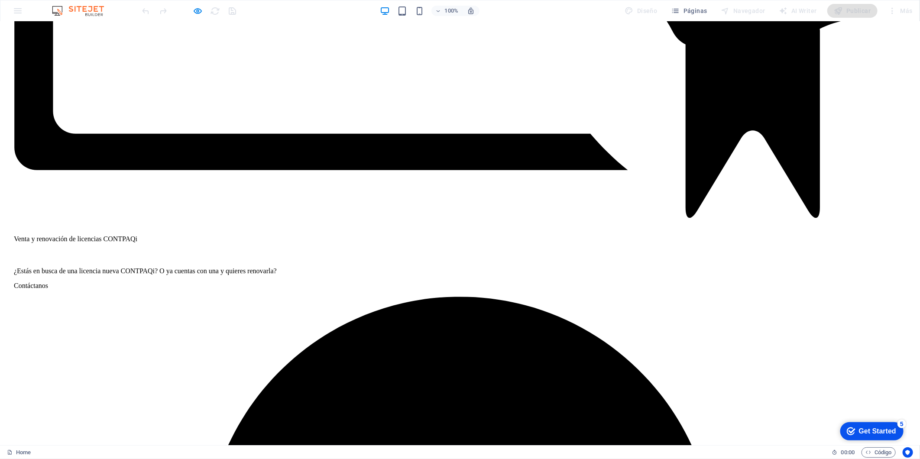
scroll to position [1306, 0]
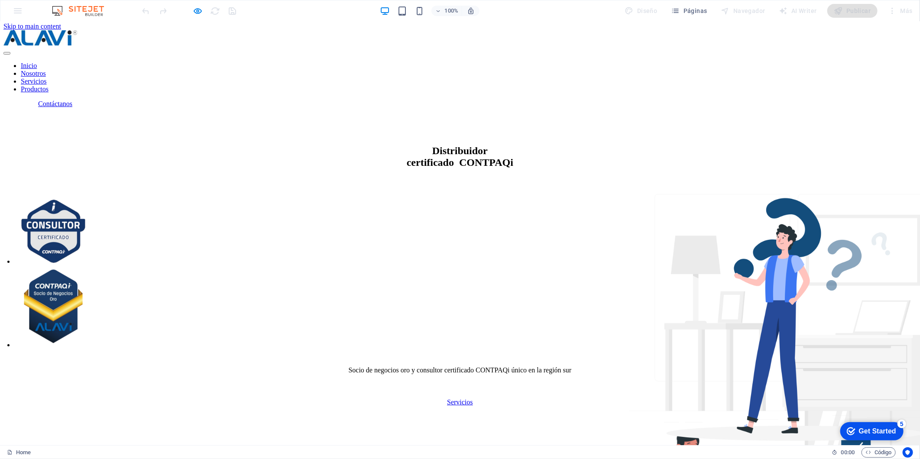
scroll to position [0, 0]
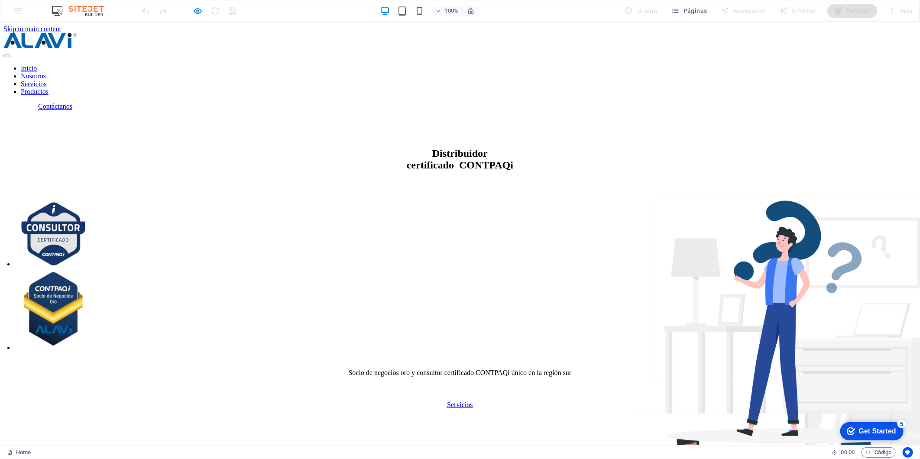
click at [37, 81] on link "Inicio" at bounding box center [29, 84] width 16 height 7
click at [38, 119] on link "Contáctanos" at bounding box center [20, 122] width 34 height 7
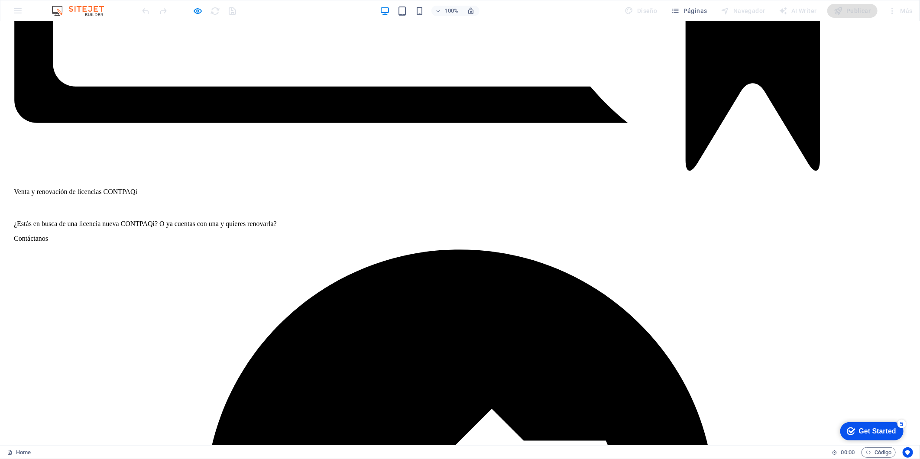
drag, startPoint x: 567, startPoint y: 65, endPoint x: 548, endPoint y: 61, distance: 19.5
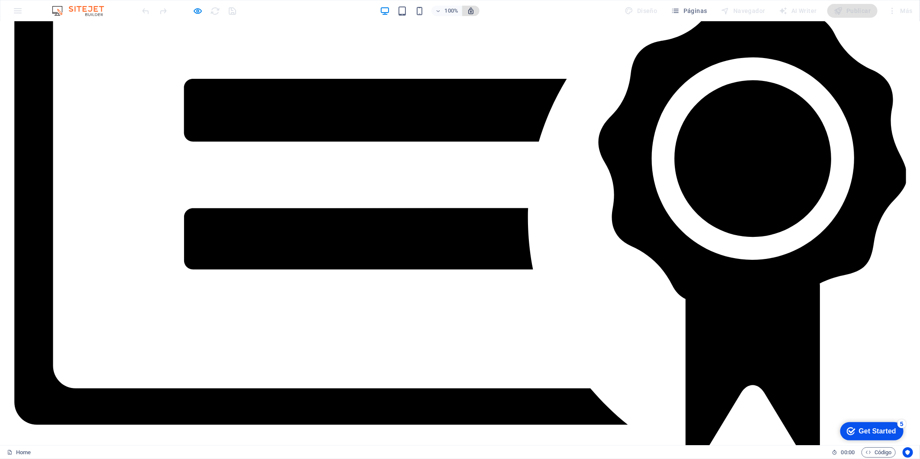
scroll to position [994, 0]
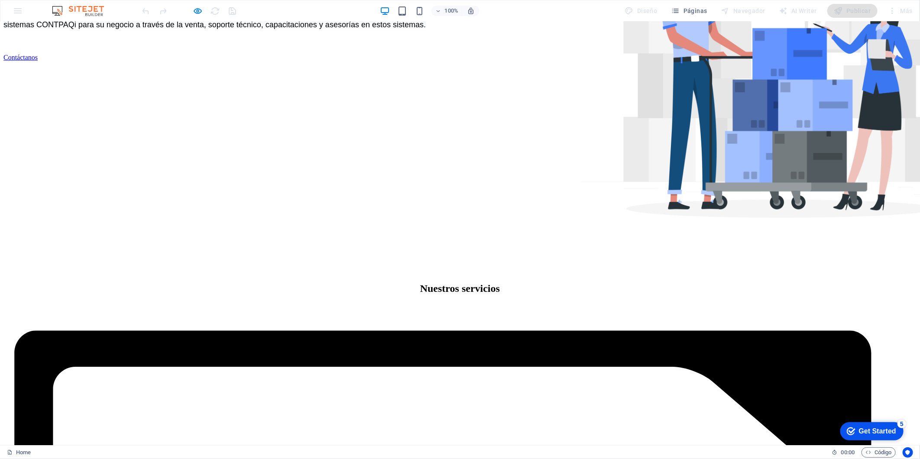
scroll to position [317, 0]
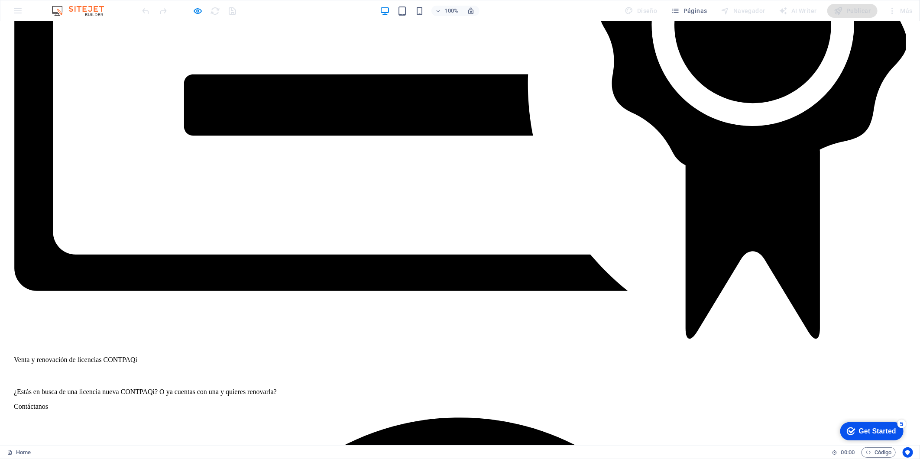
scroll to position [1306, 0]
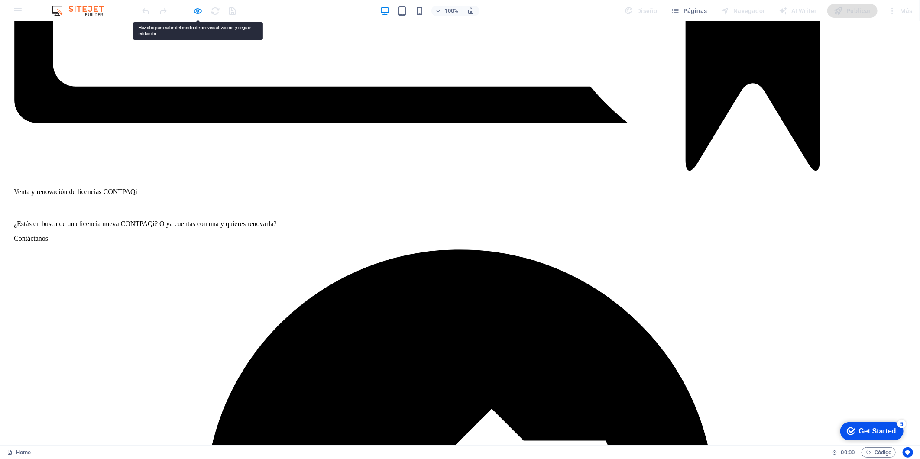
click at [188, 118] on icon "button" at bounding box center [188, 118] width 0 height 0
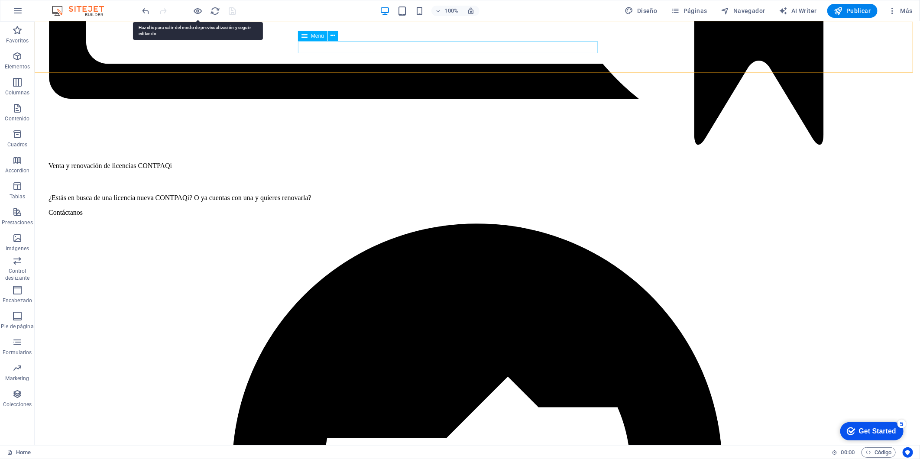
select select
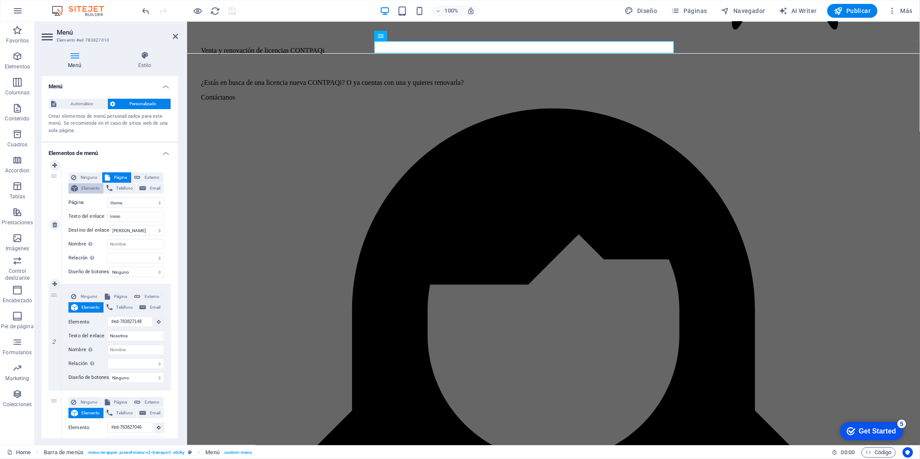
select select
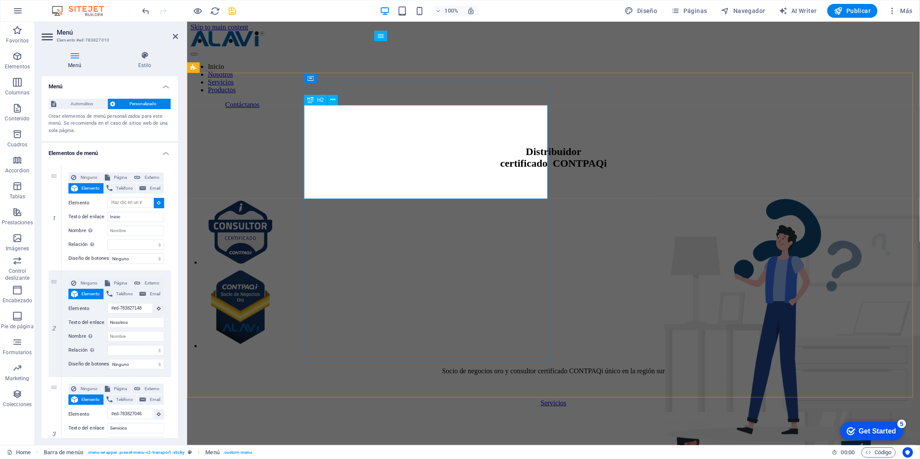
scroll to position [0, 0]
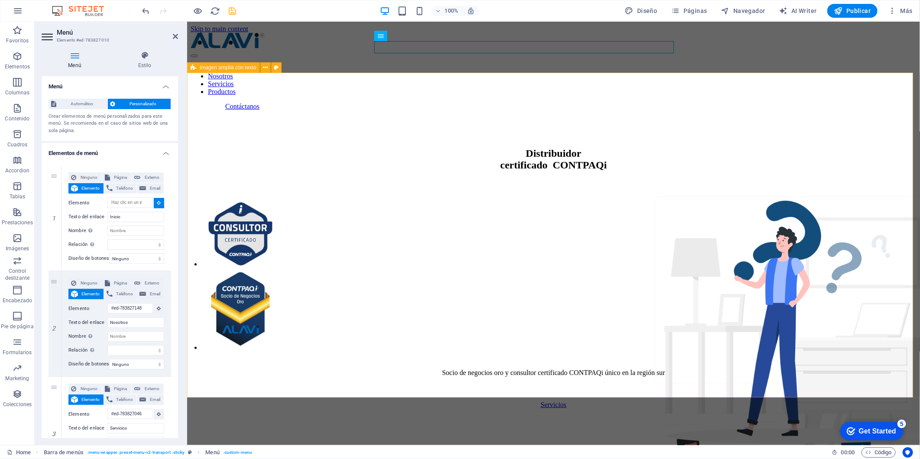
type input "#ed-783827016"
select select
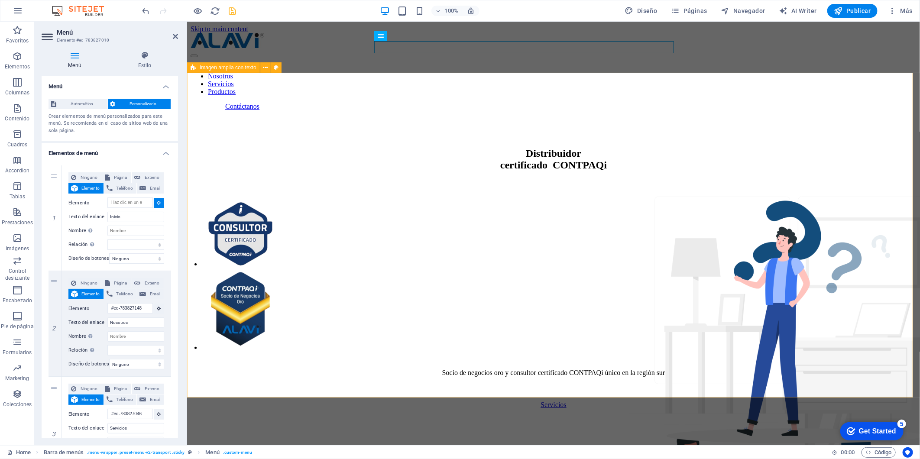
select select
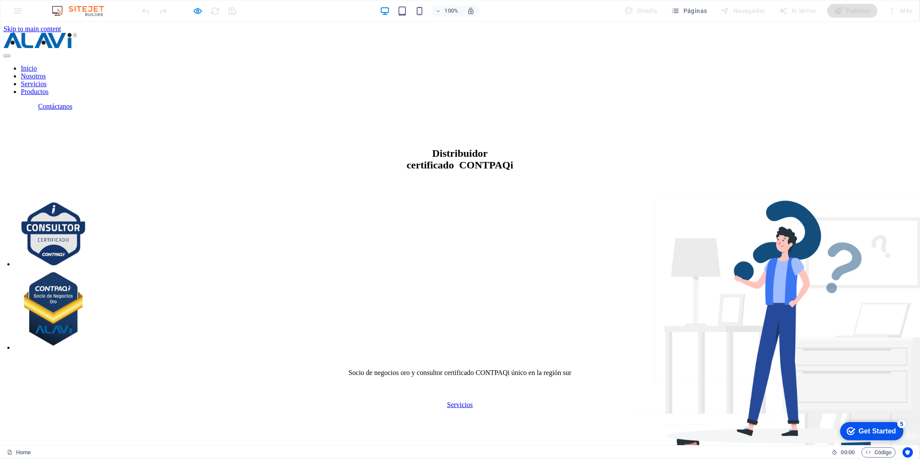
click at [49, 104] on link "Productos" at bounding box center [35, 107] width 28 height 7
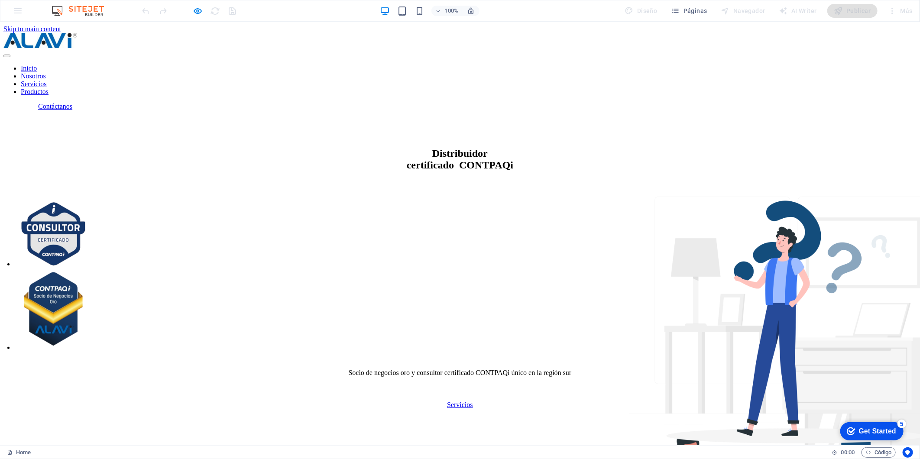
click at [37, 81] on link "Inicio" at bounding box center [29, 84] width 16 height 7
click at [46, 88] on link "Nosotros" at bounding box center [33, 91] width 25 height 7
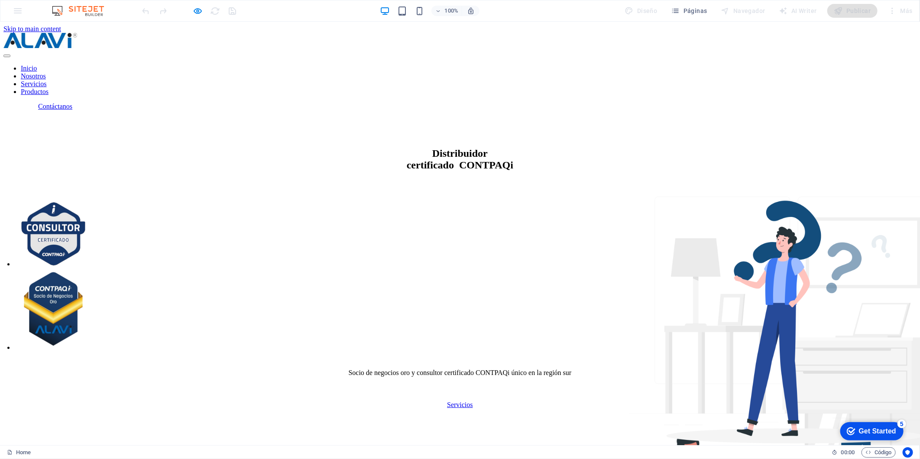
scroll to position [51, 0]
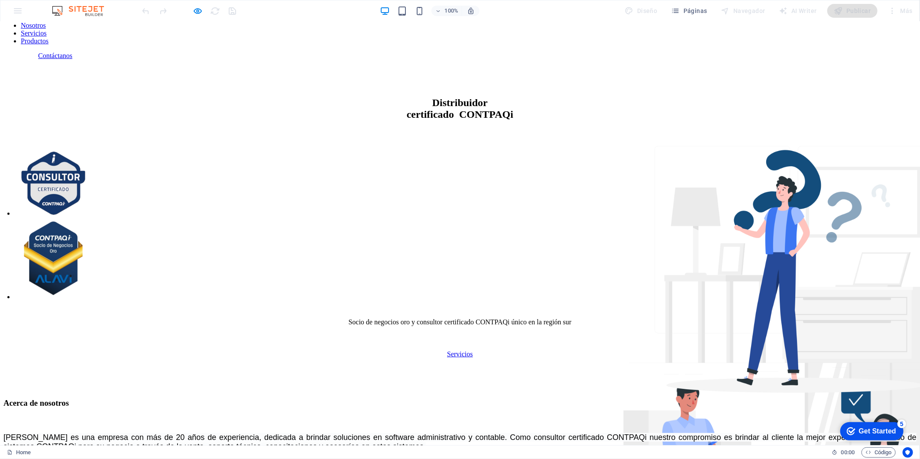
click at [78, 411] on link "Servicios" at bounding box center [65, 414] width 26 height 7
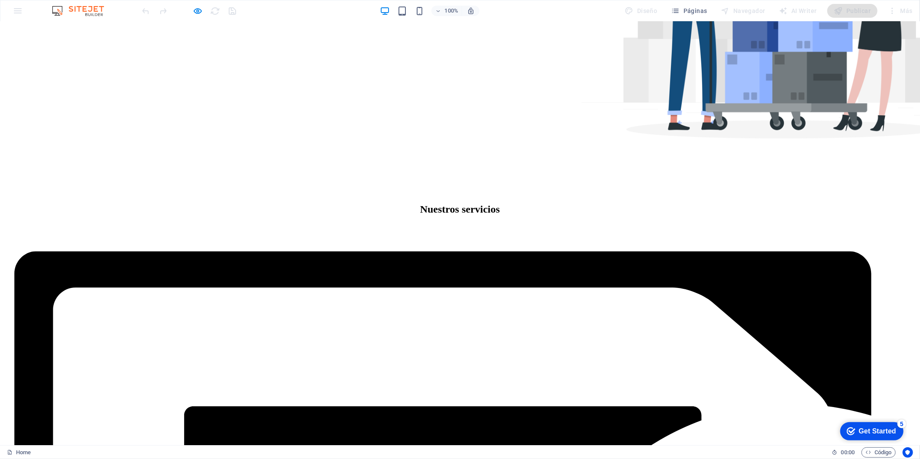
scroll to position [599, 0]
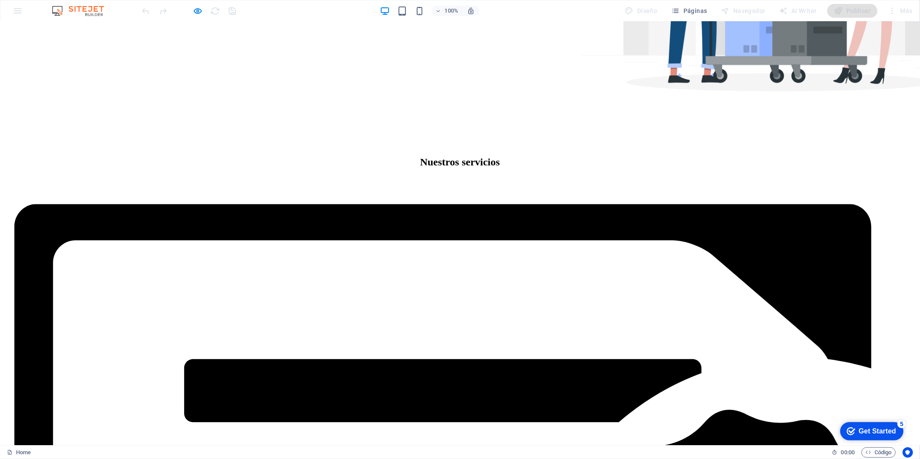
drag, startPoint x: 561, startPoint y: 61, endPoint x: 569, endPoint y: 61, distance: 8.2
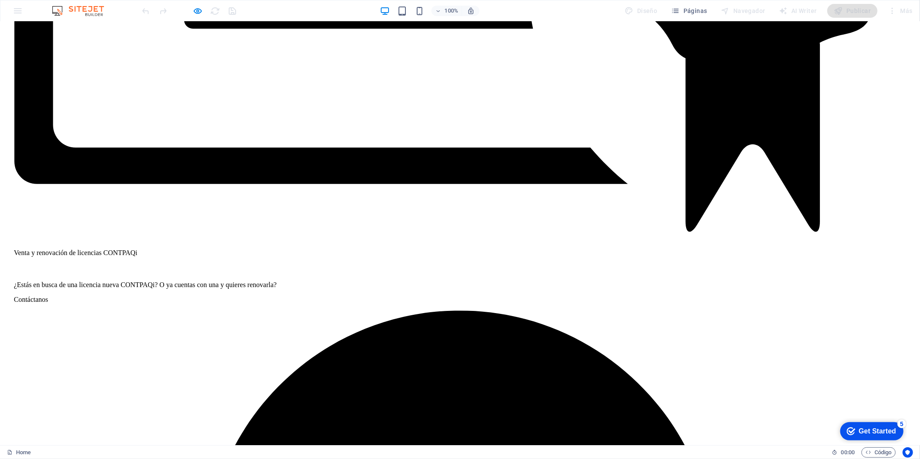
scroll to position [1306, 0]
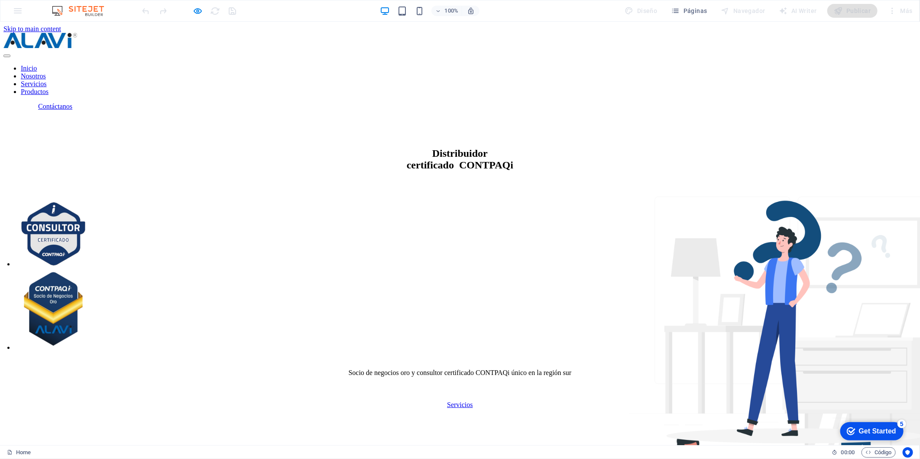
scroll to position [51, 0]
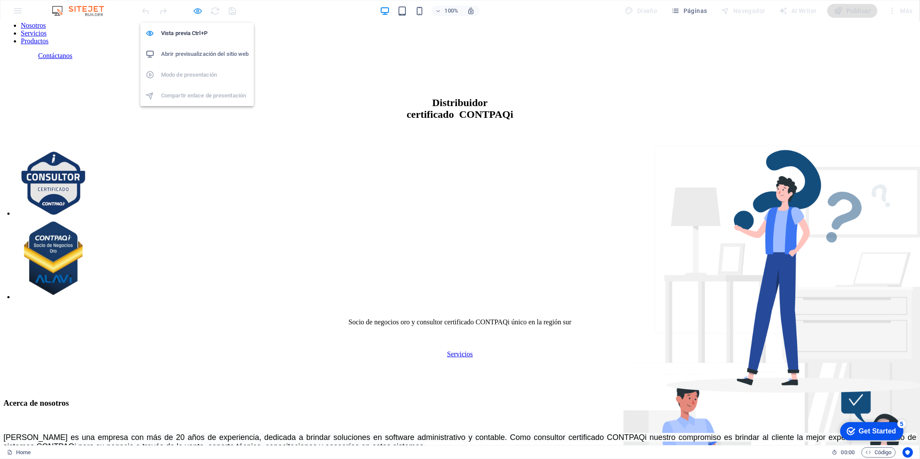
click at [188, 118] on icon "button" at bounding box center [188, 118] width 0 height 0
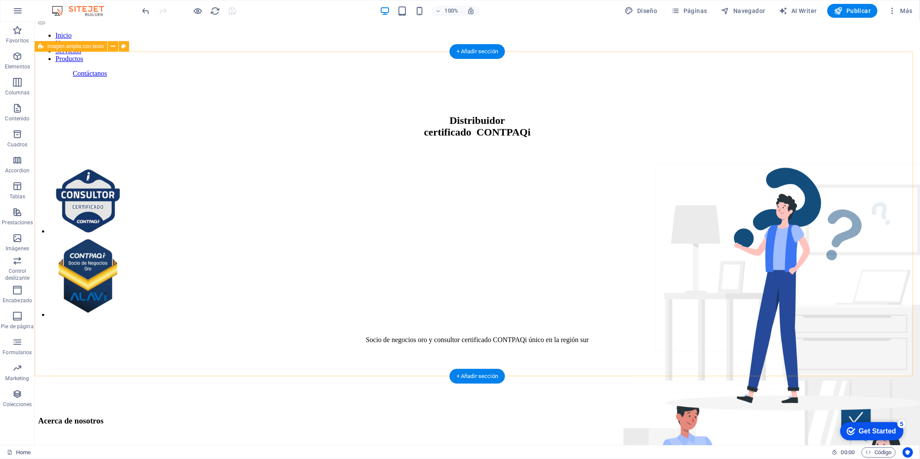
scroll to position [0, 0]
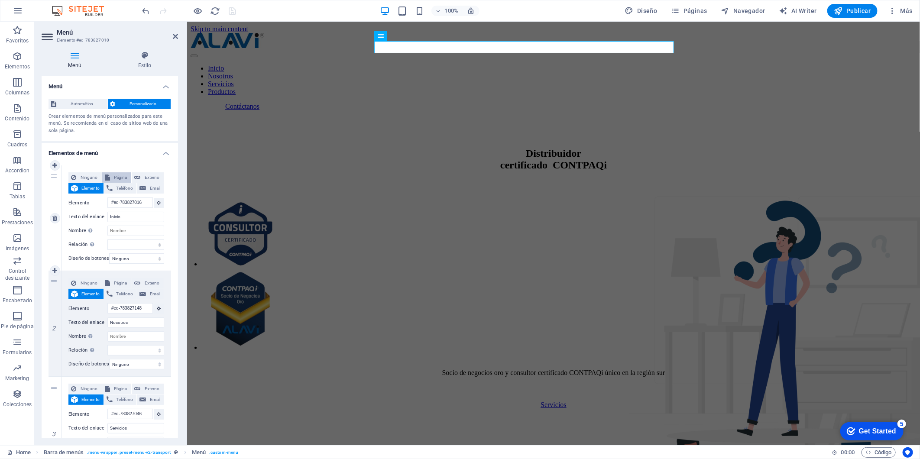
select select
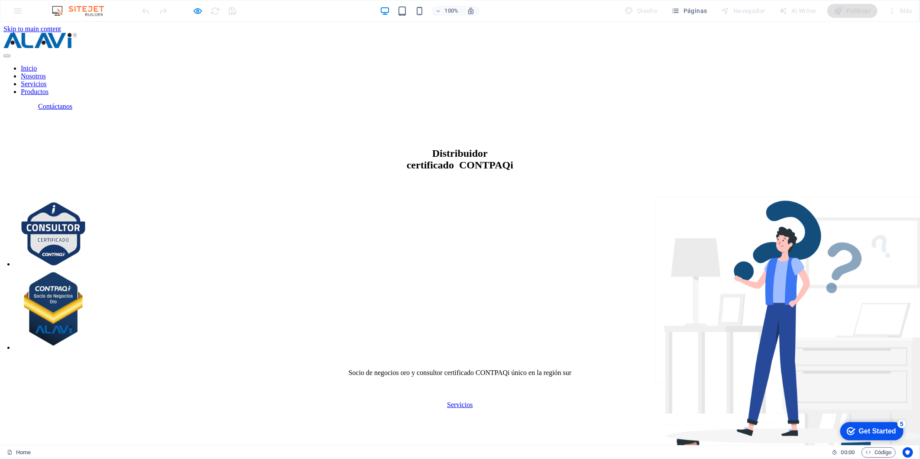
click at [47, 96] on link "Servicios" at bounding box center [34, 99] width 26 height 7
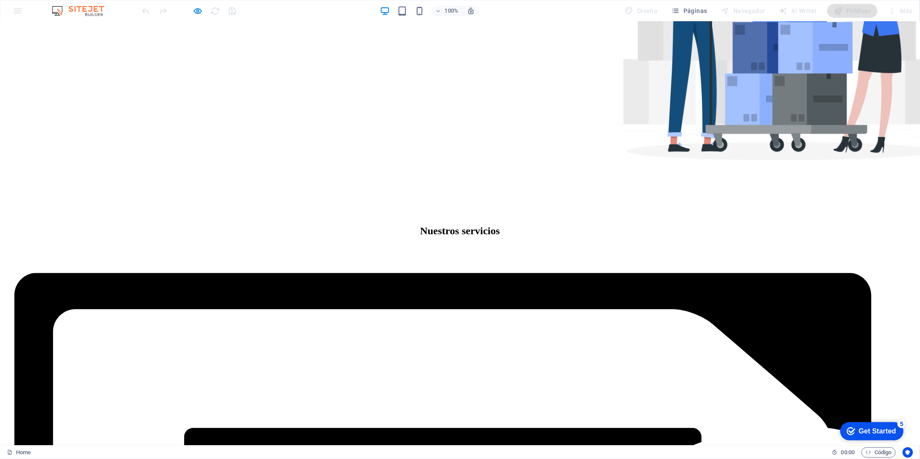
scroll to position [599, 0]
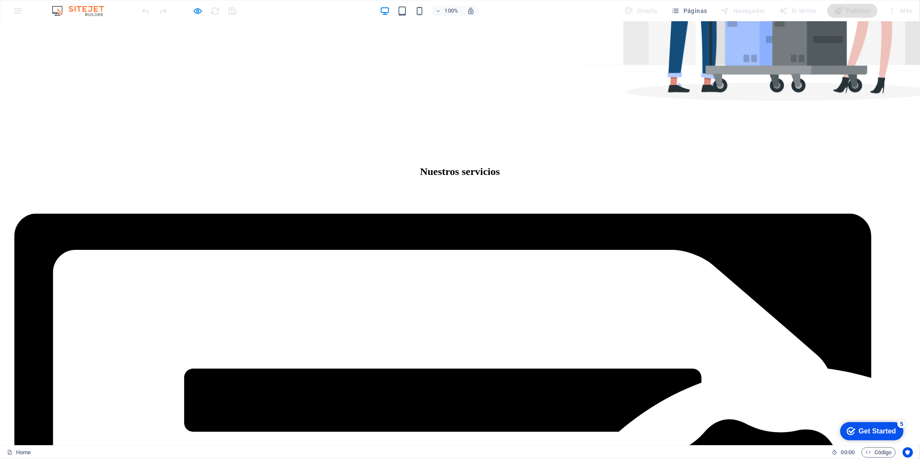
drag, startPoint x: 568, startPoint y: 62, endPoint x: 573, endPoint y: 62, distance: 4.8
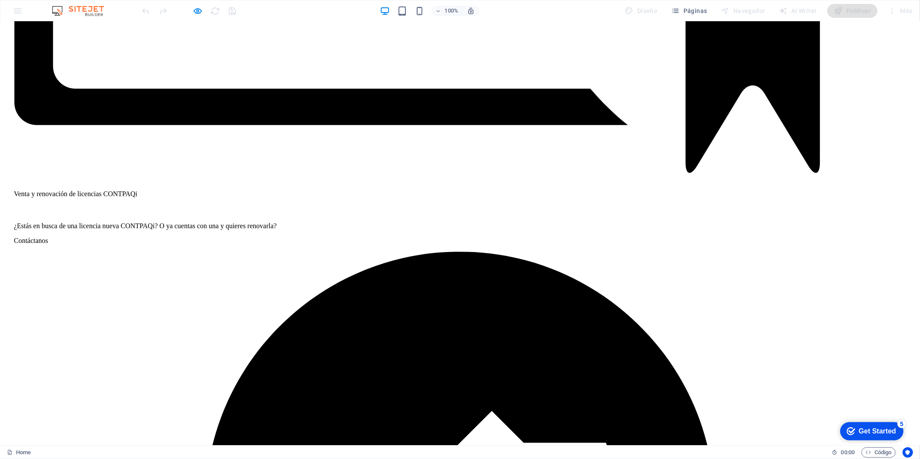
scroll to position [1306, 0]
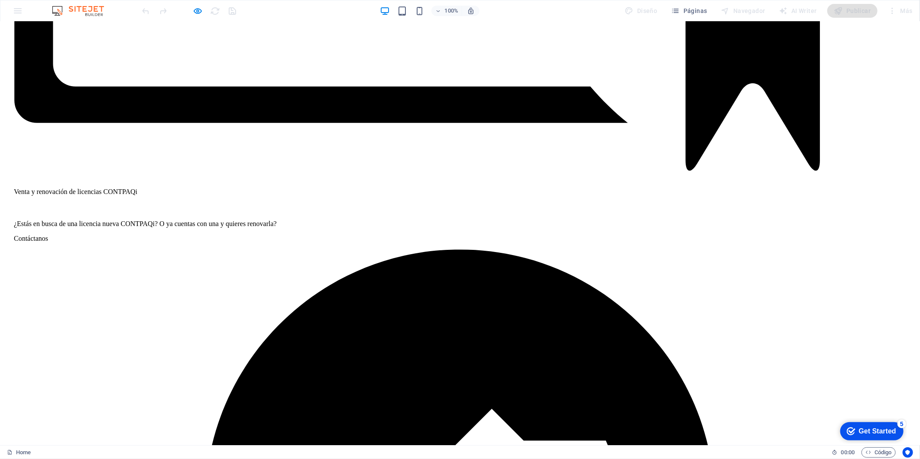
drag, startPoint x: 344, startPoint y: 60, endPoint x: 316, endPoint y: 46, distance: 31.2
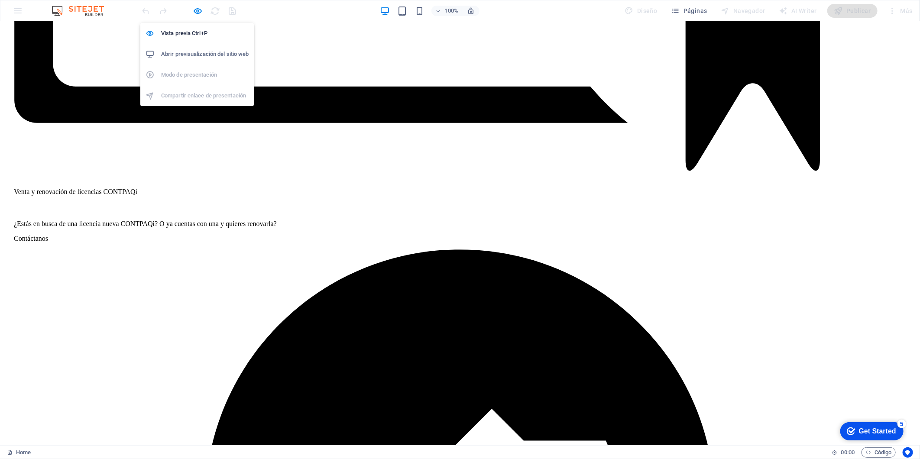
drag, startPoint x: 200, startPoint y: 12, endPoint x: 214, endPoint y: 19, distance: 15.5
click at [188, 118] on icon "button" at bounding box center [188, 118] width 0 height 0
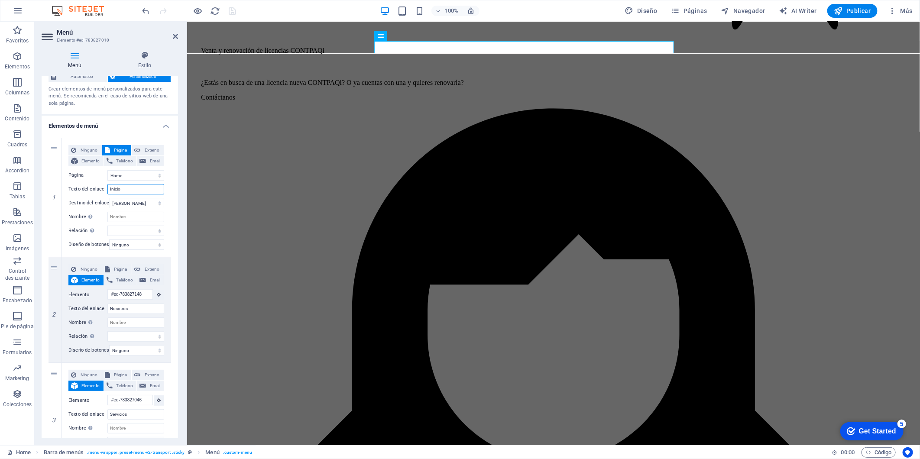
scroll to position [0, 0]
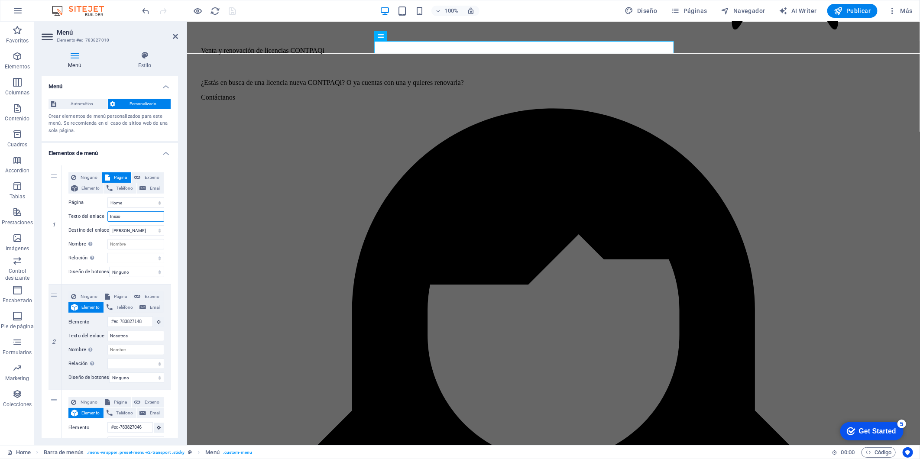
drag, startPoint x: 177, startPoint y: 237, endPoint x: 55, endPoint y: 171, distance: 138.2
drag, startPoint x: 176, startPoint y: 295, endPoint x: 181, endPoint y: 317, distance: 22.6
drag, startPoint x: 175, startPoint y: 298, endPoint x: 179, endPoint y: 346, distance: 49.1
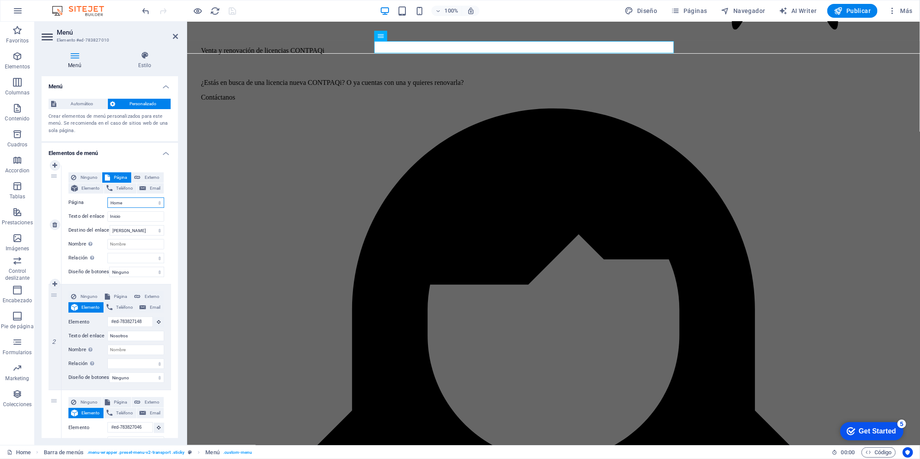
select select "blank"
select select
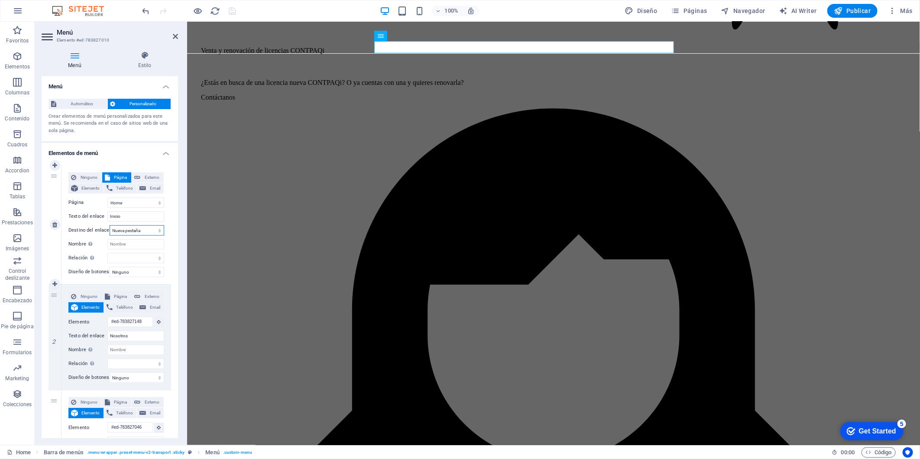
select select
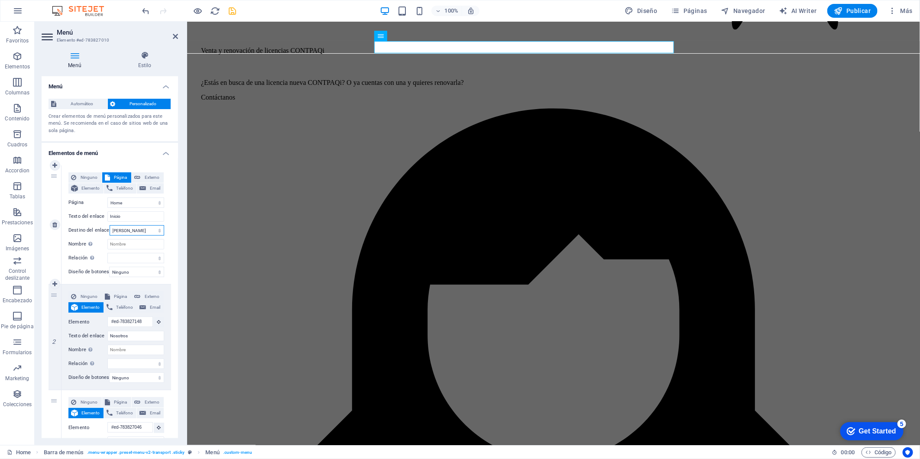
select select
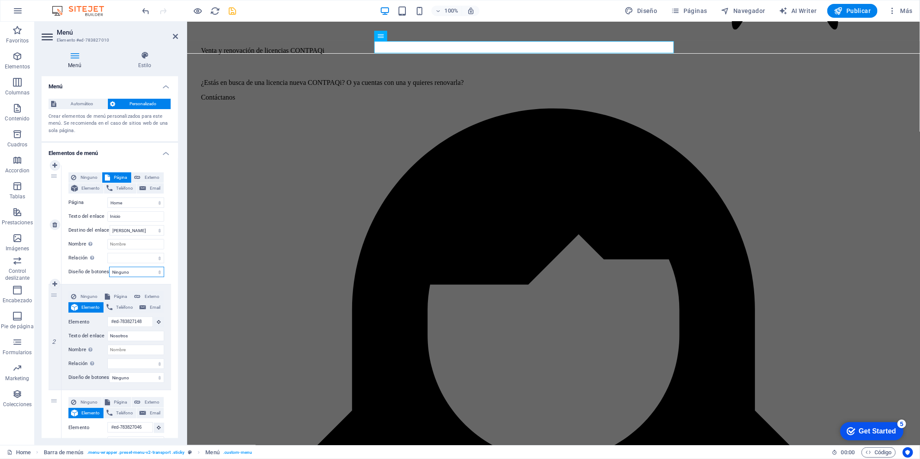
select select "next"
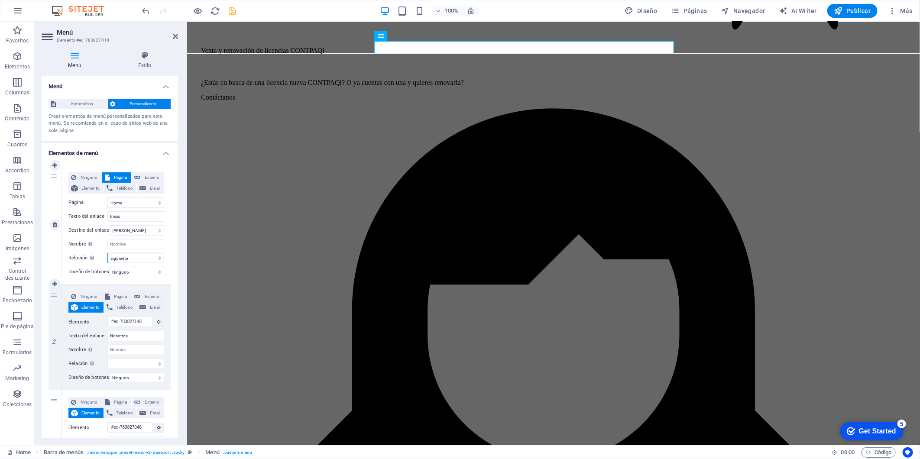
select select
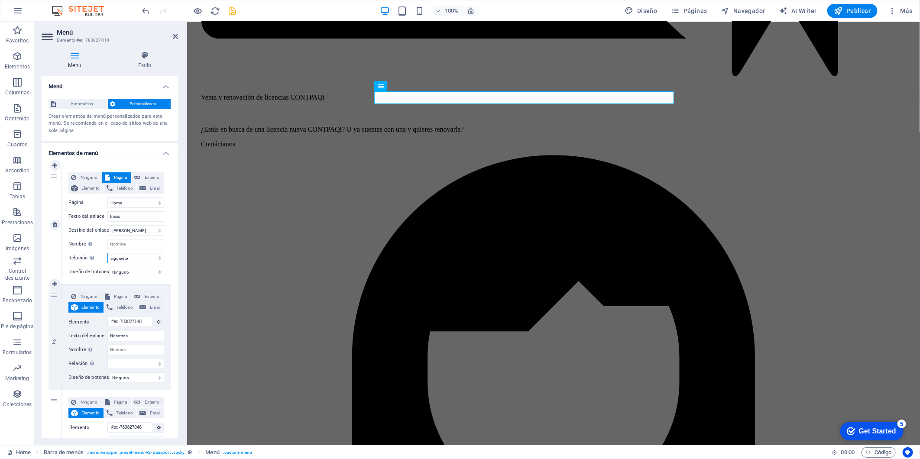
scroll to position [1255, 0]
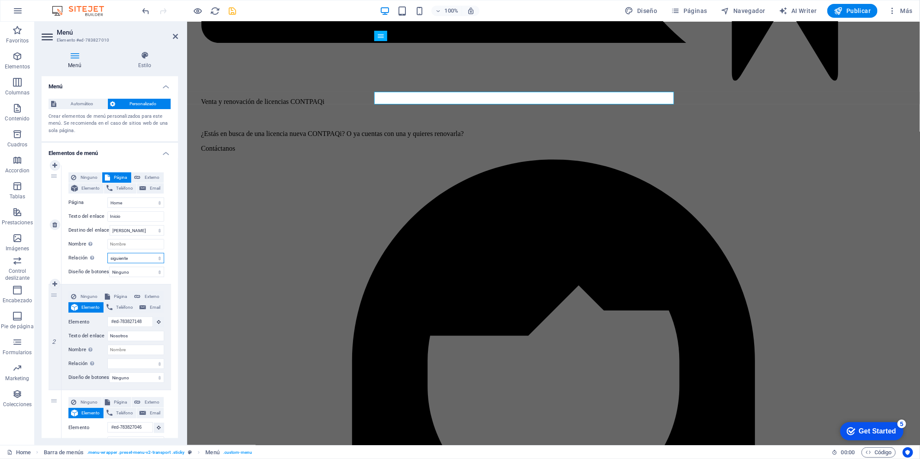
select select "alternate"
select select
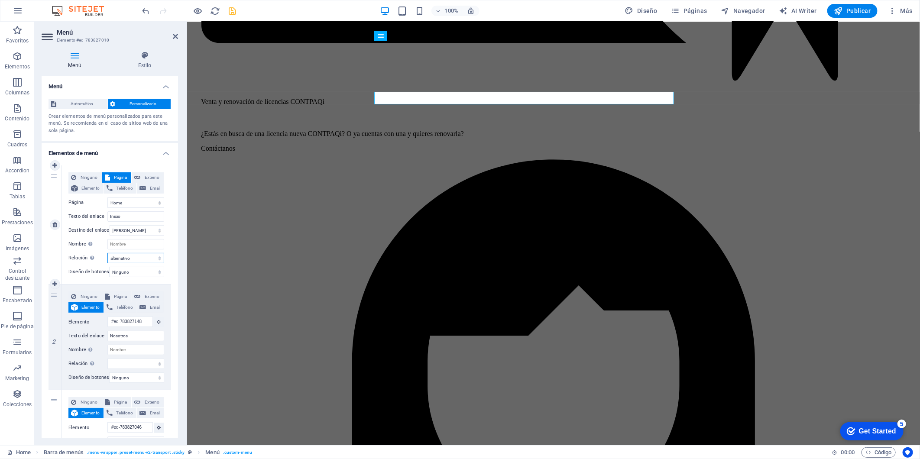
select select
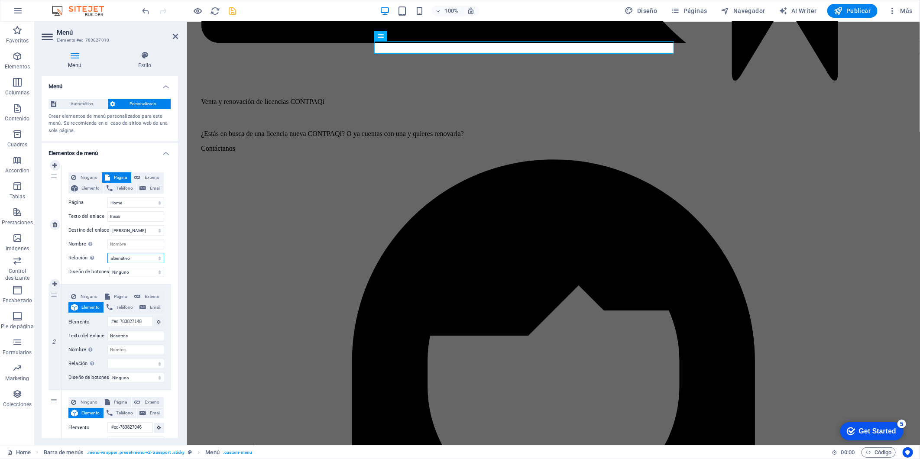
select select "author"
select select
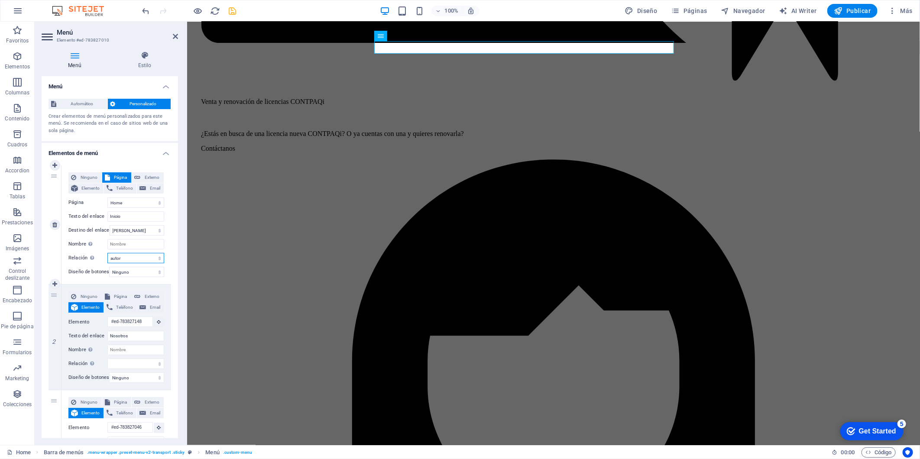
select select
select select "license"
select select
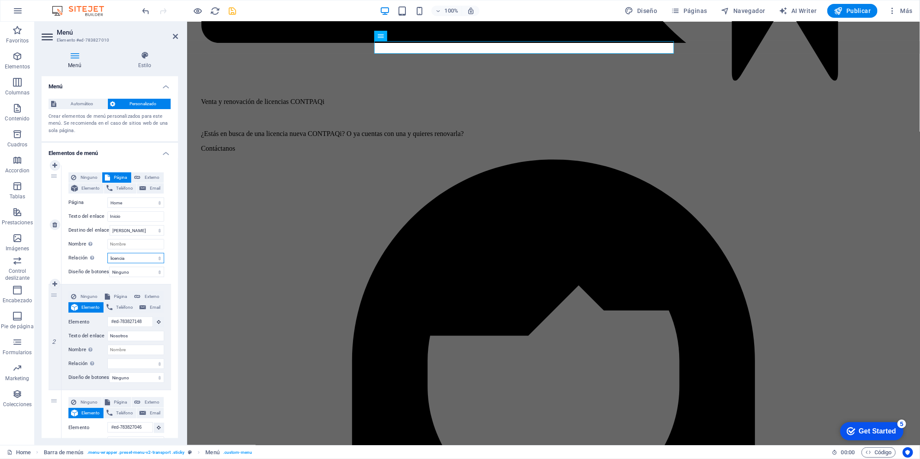
select select
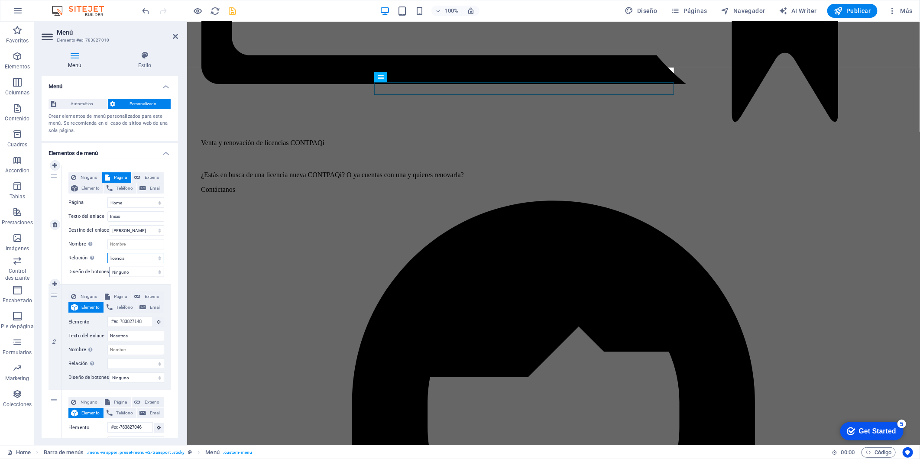
scroll to position [1205, 0]
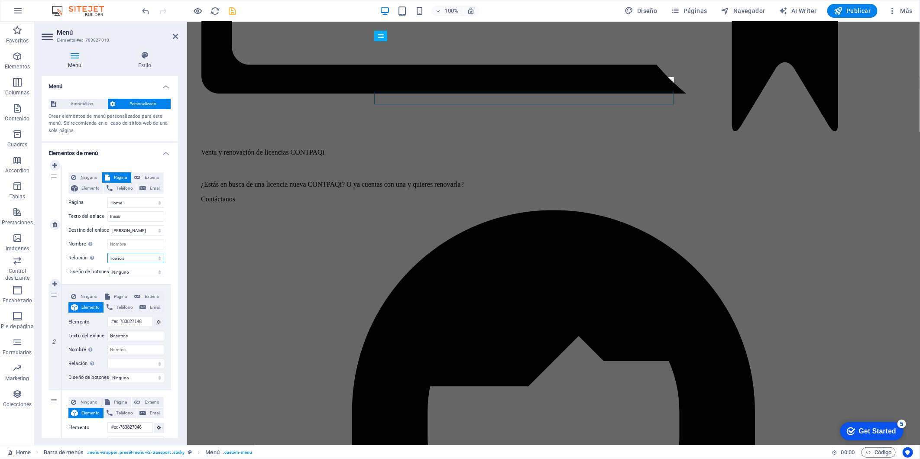
select select "alternate"
select select
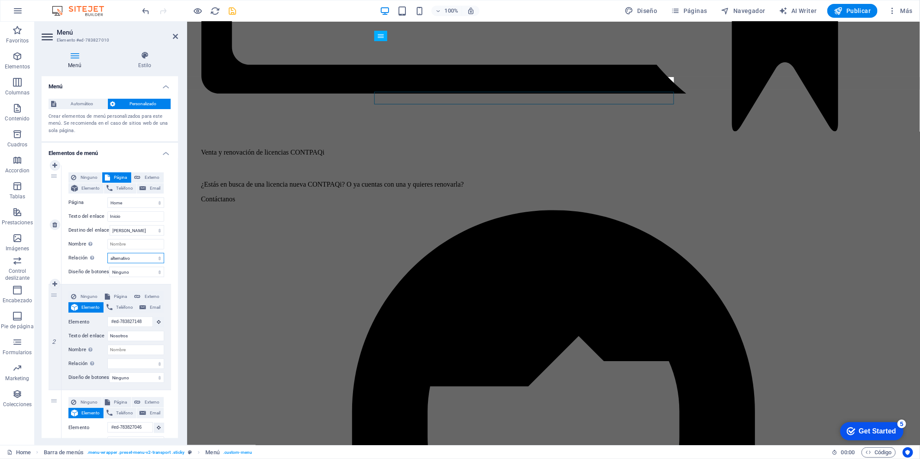
select select
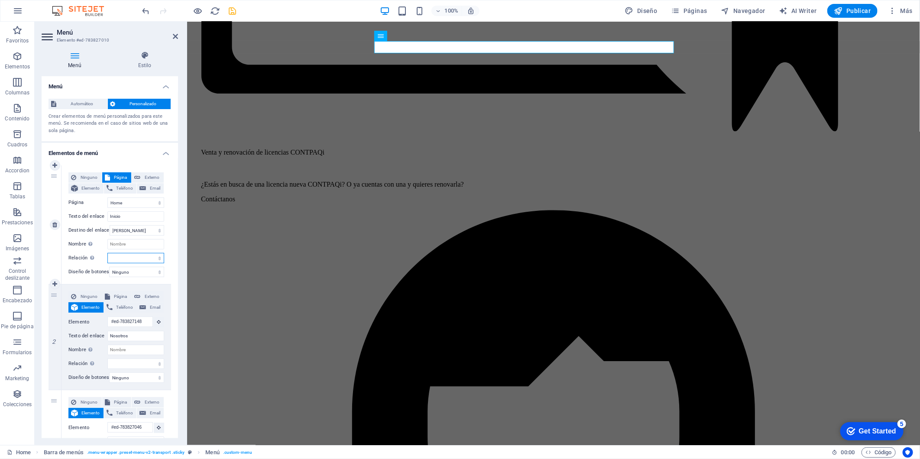
select select
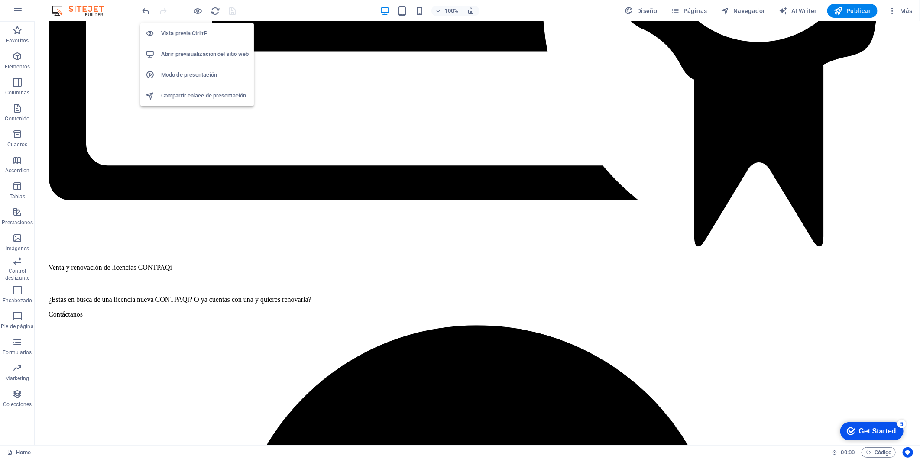
click at [214, 55] on h6 "Abrir previsualización del sitio web" at bounding box center [204, 54] width 87 height 10
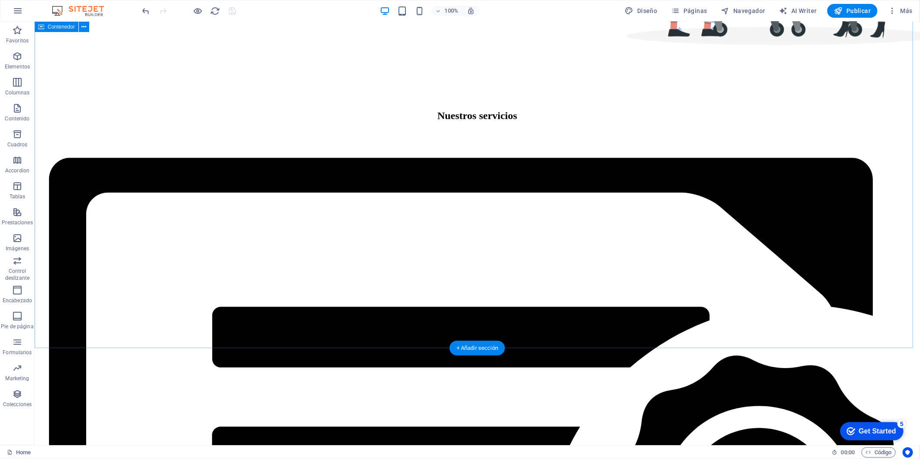
scroll to position [531, 0]
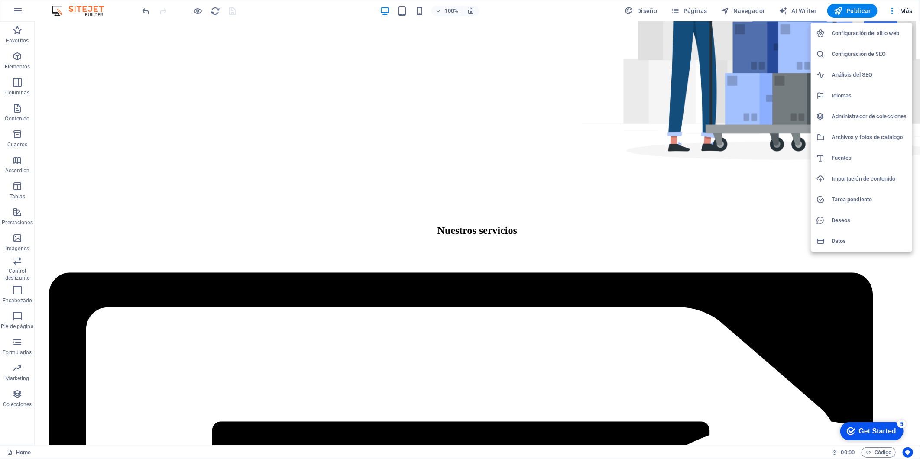
click at [682, 7] on div at bounding box center [460, 229] width 920 height 459
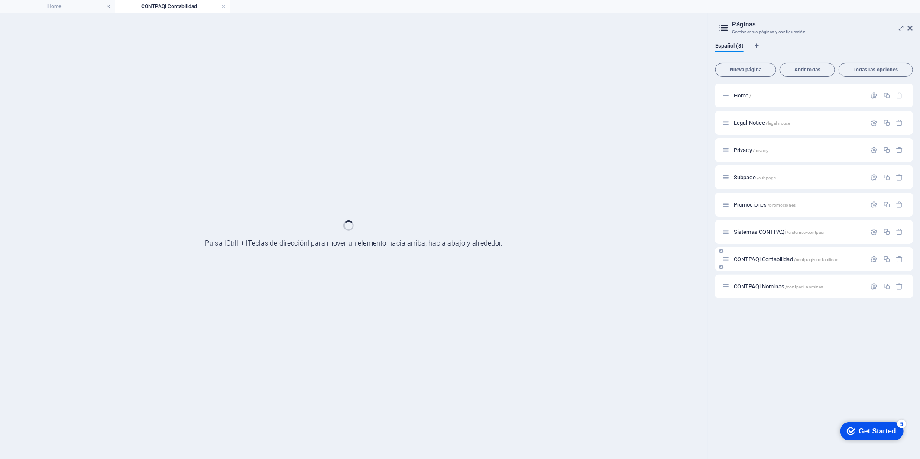
scroll to position [0, 0]
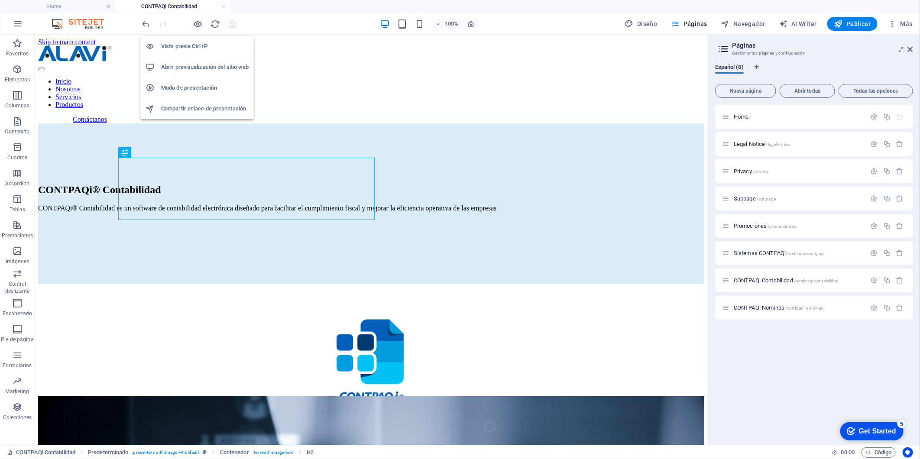
click at [206, 68] on h6 "Abrir previsualización del sitio web" at bounding box center [204, 67] width 87 height 10
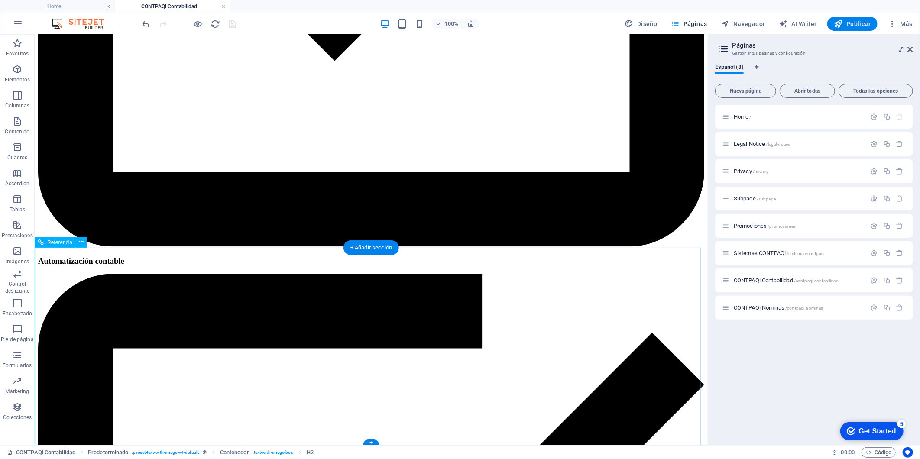
scroll to position [1383, 0]
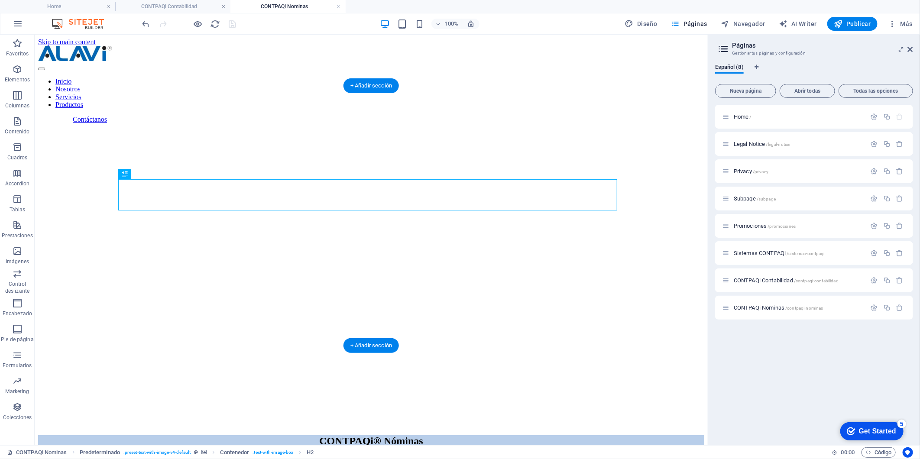
scroll to position [0, 0]
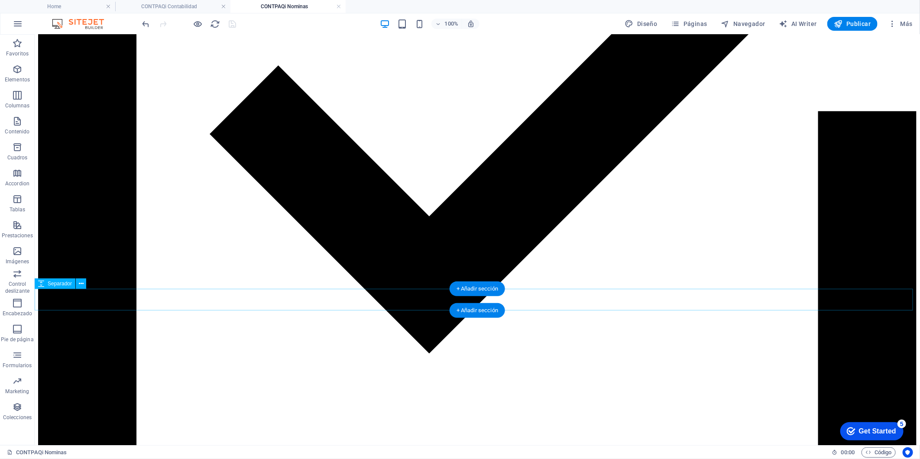
scroll to position [840, 0]
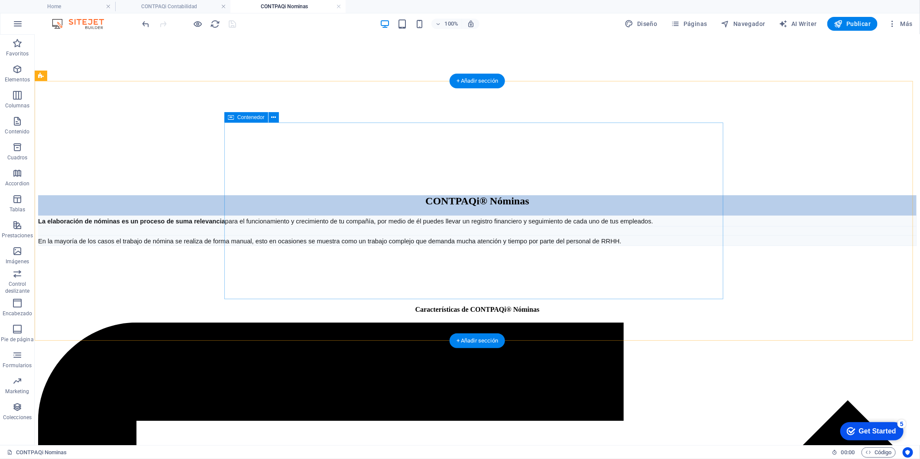
scroll to position [240, 0]
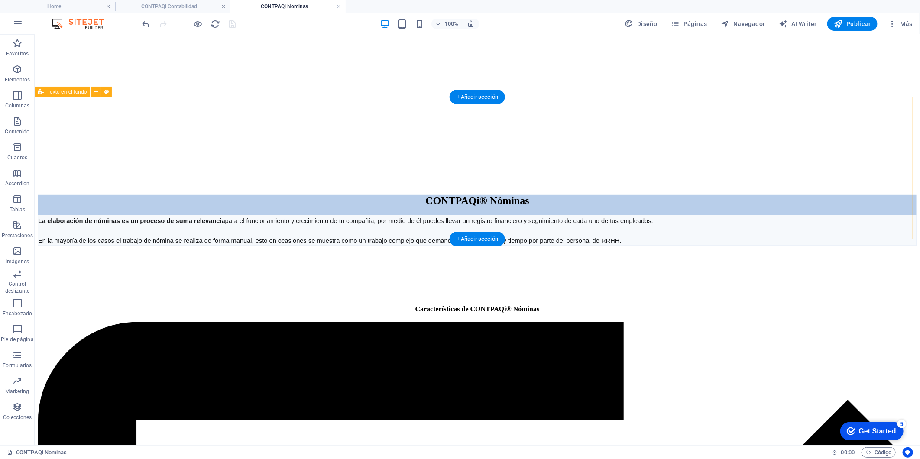
select select "%"
select select "rem"
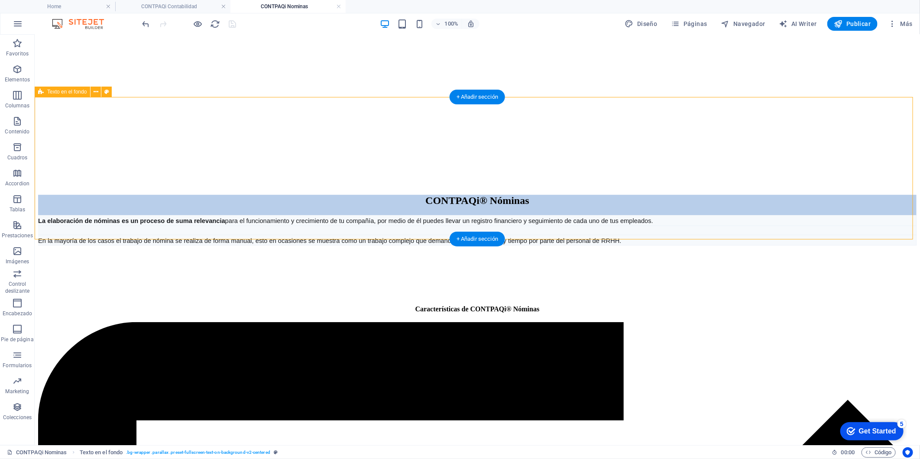
select select "px"
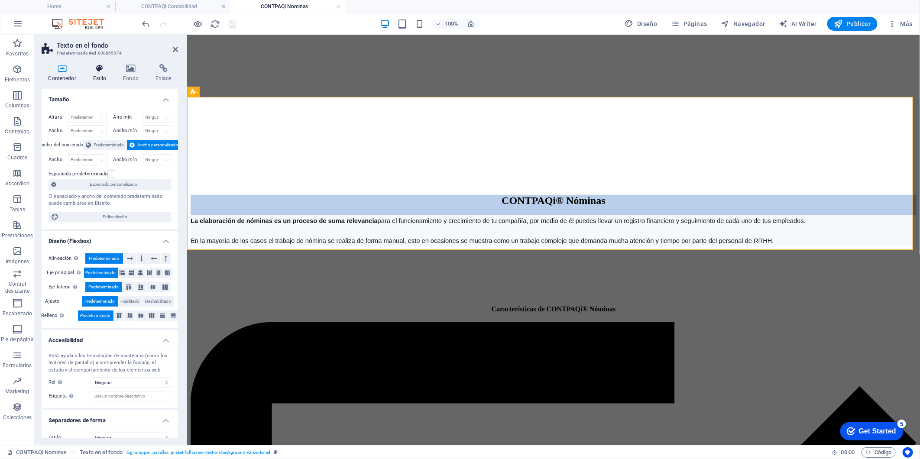
drag, startPoint x: 100, startPoint y: 71, endPoint x: 108, endPoint y: 71, distance: 7.8
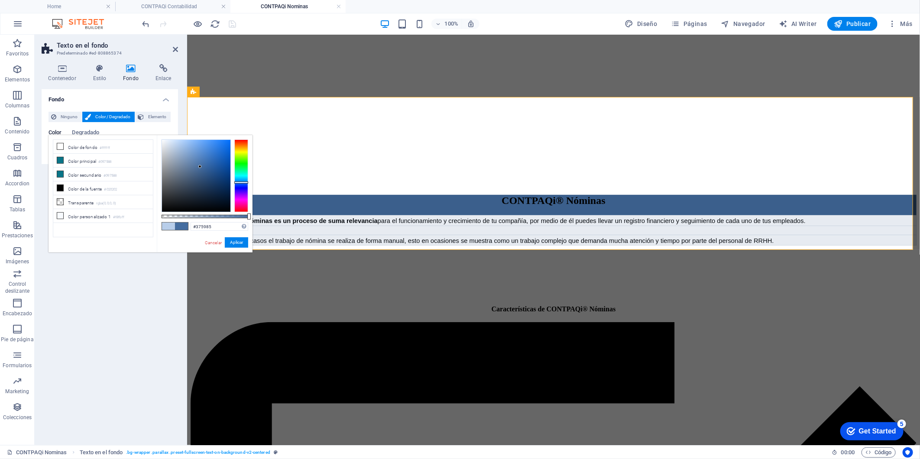
drag, startPoint x: 191, startPoint y: 154, endPoint x: 202, endPoint y: 174, distance: 22.5
click at [135, 205] on div at bounding box center [92, 205] width 87 height 0
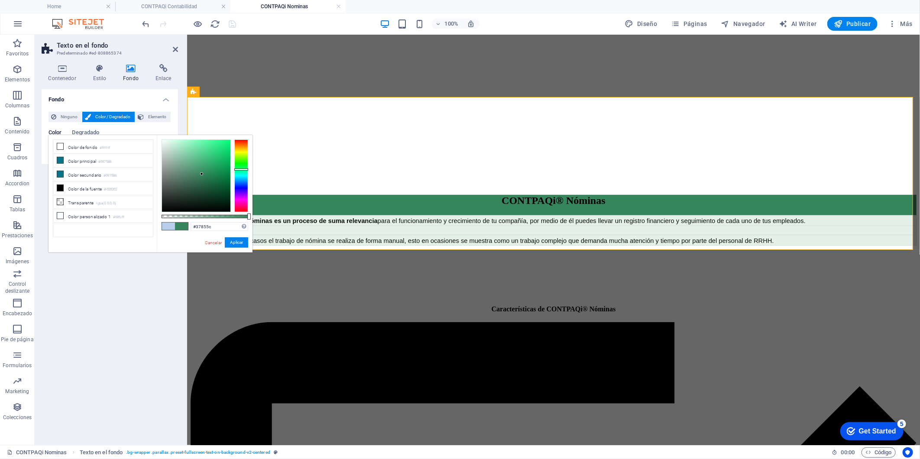
drag, startPoint x: 247, startPoint y: 182, endPoint x: 243, endPoint y: 169, distance: 13.6
click at [135, 205] on div at bounding box center [92, 205] width 87 height 0
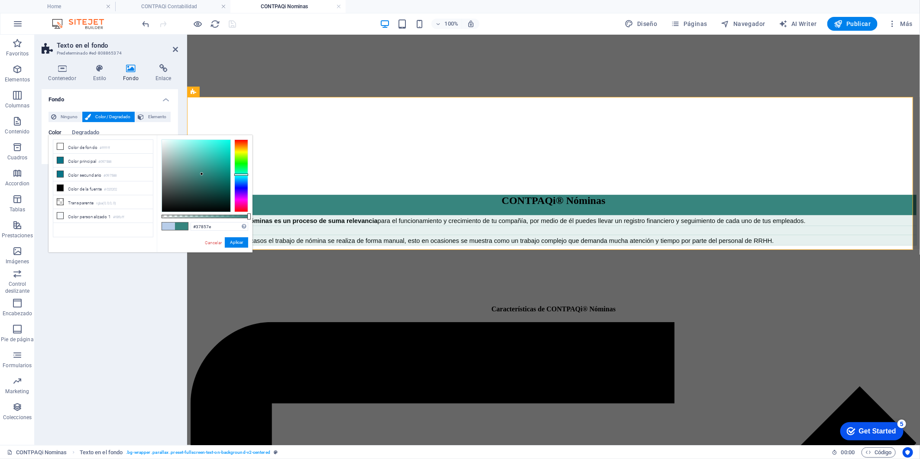
click at [135, 205] on div at bounding box center [92, 205] width 87 height 0
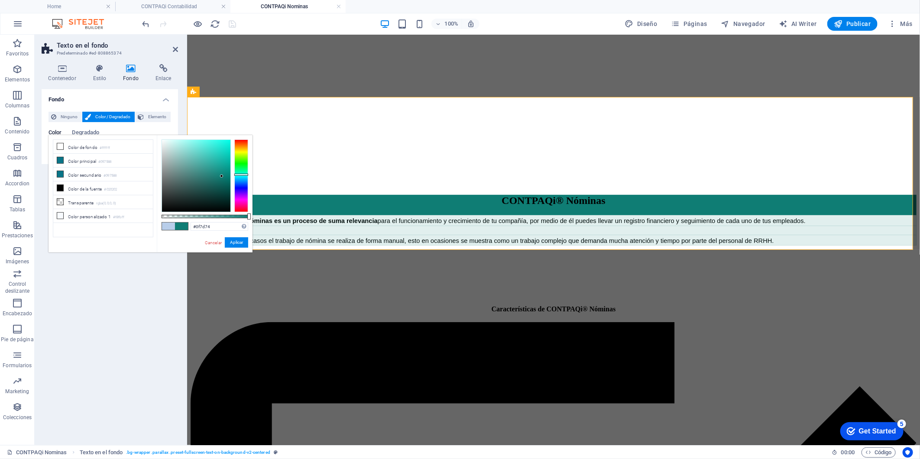
drag, startPoint x: 201, startPoint y: 166, endPoint x: 222, endPoint y: 176, distance: 23.6
click at [135, 205] on div at bounding box center [92, 205] width 87 height 0
click at [95, 261] on button "Aplicar" at bounding box center [83, 265] width 25 height 9
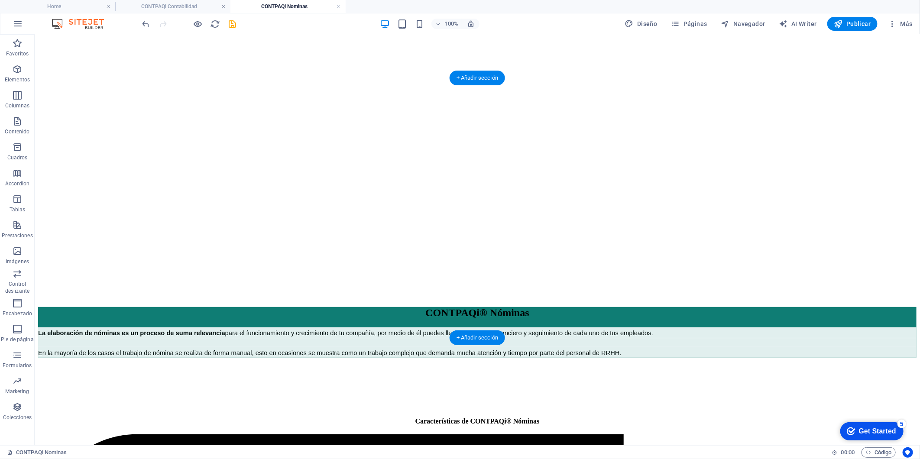
scroll to position [192, 0]
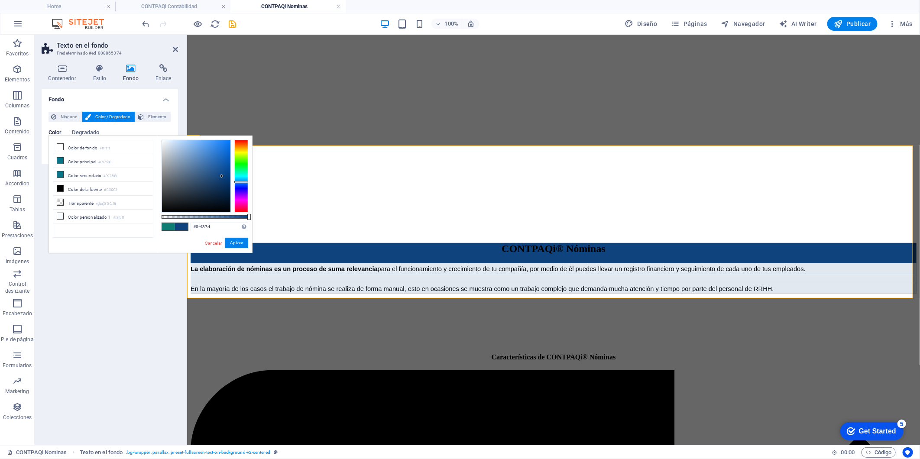
click at [135, 205] on div at bounding box center [92, 205] width 87 height 0
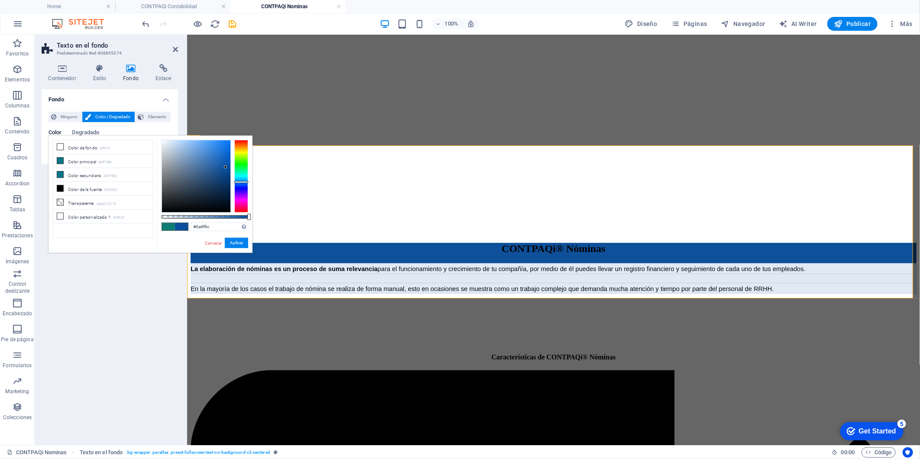
drag, startPoint x: 219, startPoint y: 173, endPoint x: 226, endPoint y: 168, distance: 8.9
click at [135, 205] on div at bounding box center [92, 205] width 87 height 0
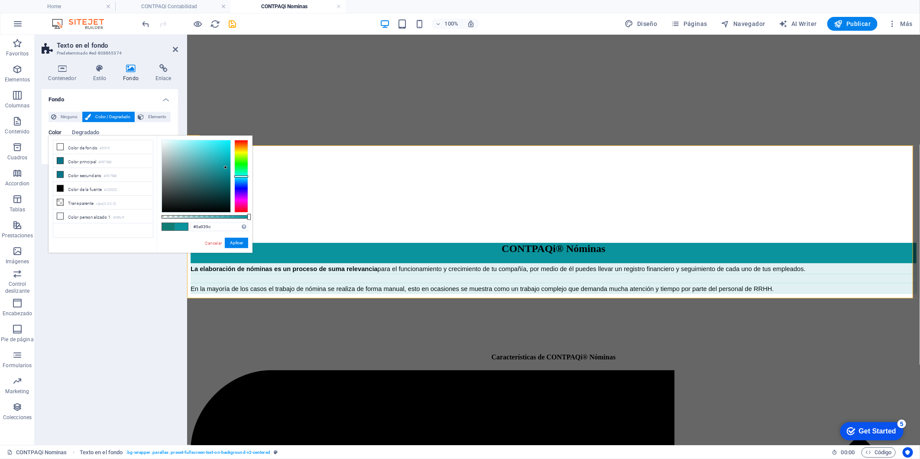
drag, startPoint x: 241, startPoint y: 181, endPoint x: 242, endPoint y: 176, distance: 4.4
click at [135, 205] on div at bounding box center [92, 205] width 87 height 0
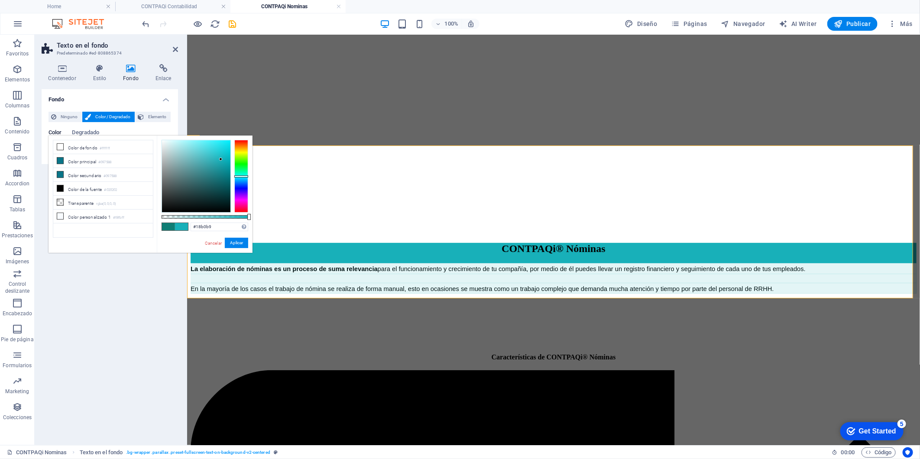
drag, startPoint x: 223, startPoint y: 165, endPoint x: 221, endPoint y: 159, distance: 6.3
click at [135, 205] on div at bounding box center [92, 205] width 87 height 0
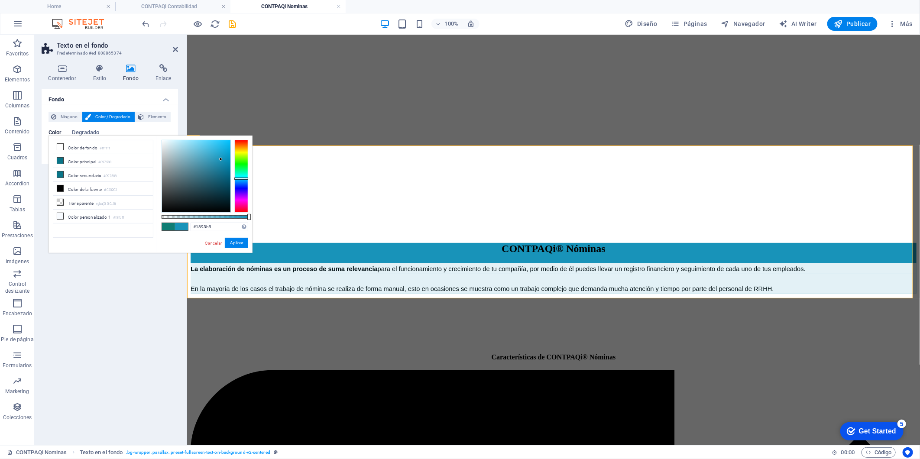
click at [135, 205] on div at bounding box center [92, 205] width 87 height 0
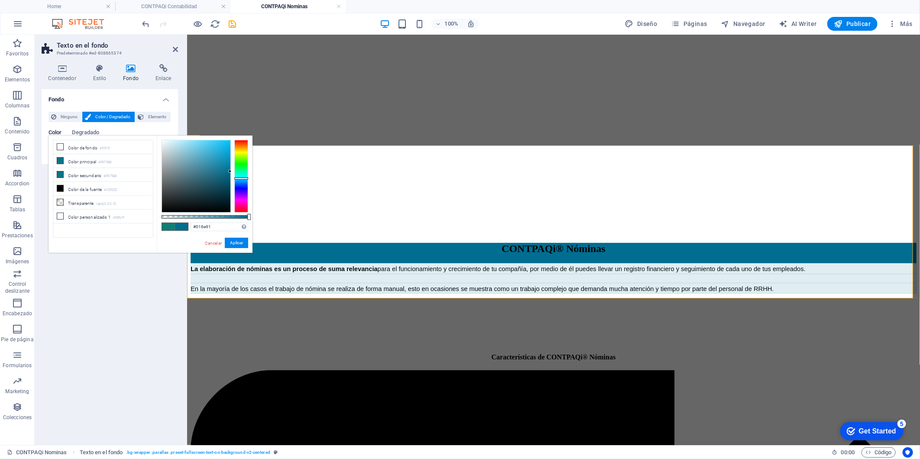
type input "#017093"
drag, startPoint x: 221, startPoint y: 160, endPoint x: 230, endPoint y: 170, distance: 12.9
click at [135, 205] on div at bounding box center [92, 205] width 87 height 0
click at [135, 236] on div "#017093 Formatos soportados #0852ed rgb(8, 82, 237) rgba(8, 82, 237, 90%) hsv(2…" at bounding box center [92, 237] width 87 height 65
click at [95, 261] on button "Aplicar" at bounding box center [83, 265] width 25 height 9
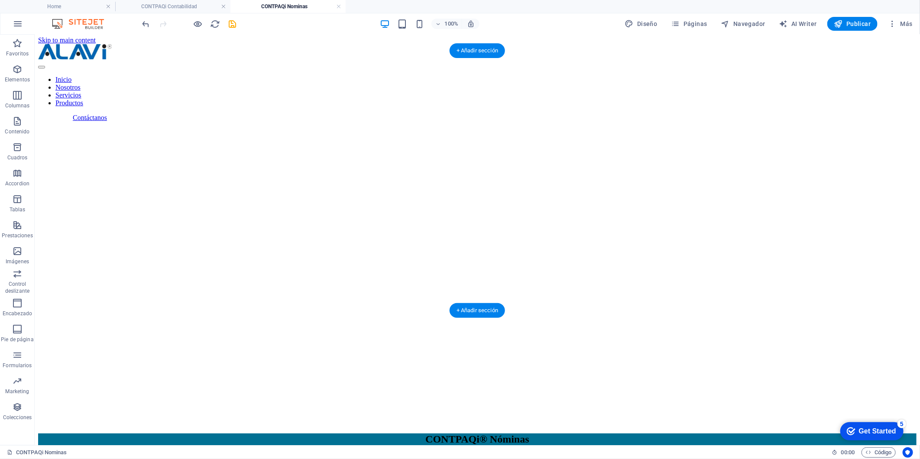
scroll to position [0, 0]
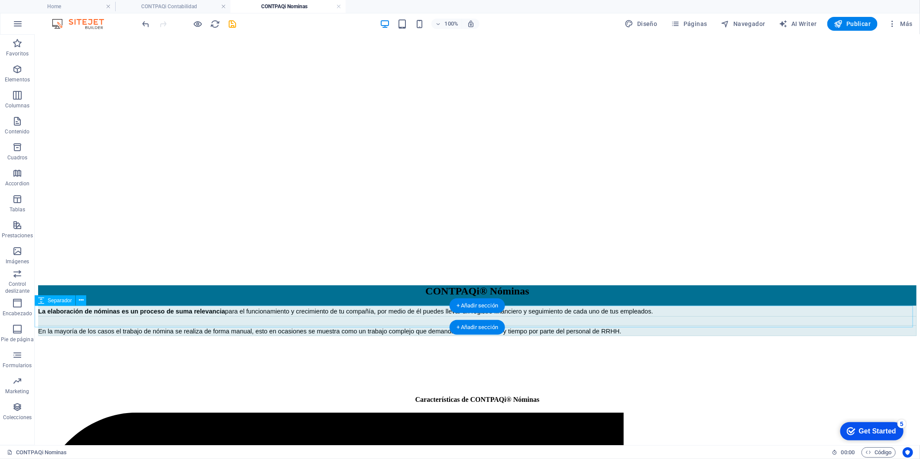
scroll to position [144, 0]
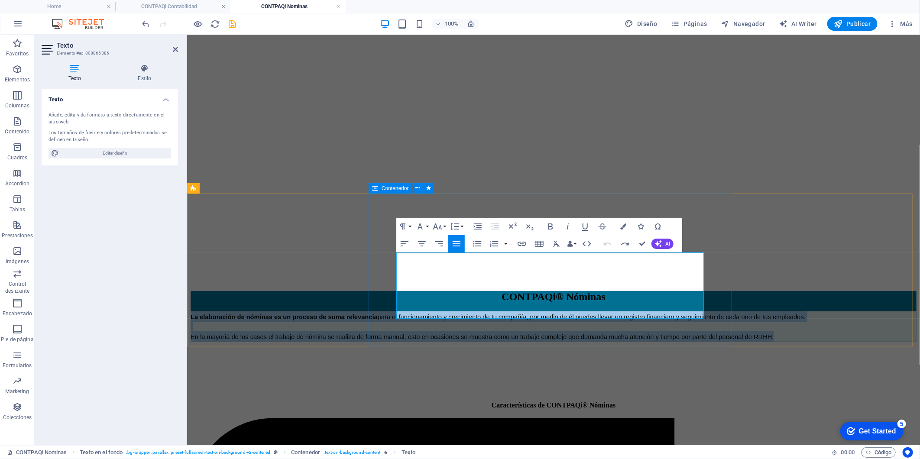
drag, startPoint x: 495, startPoint y: 4744, endPoint x: 196, endPoint y: 4662, distance: 310.0
copy div "La elaboración de nóminas es un proceso de suma relevancia para el funcionamien…"
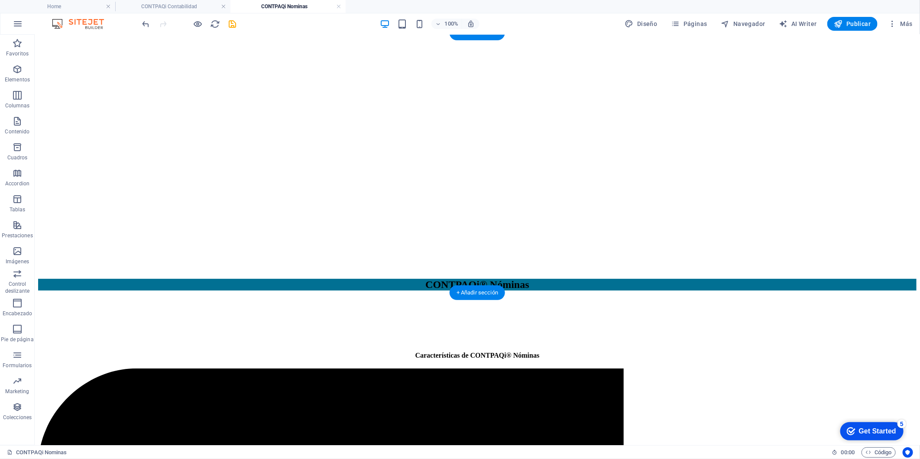
scroll to position [192, 0]
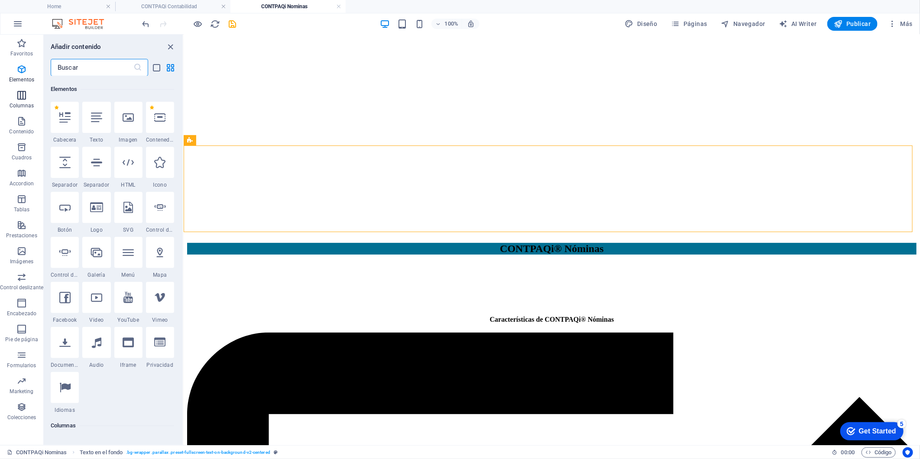
scroll to position [163, 0]
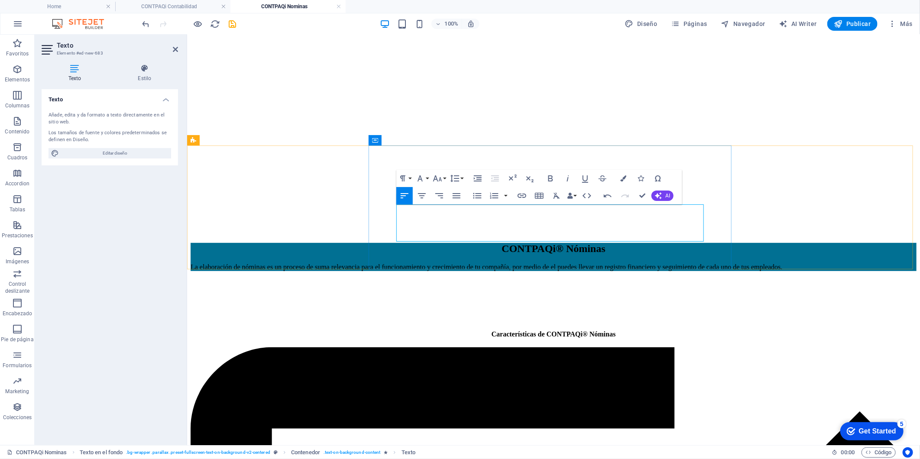
drag, startPoint x: 396, startPoint y: 4649, endPoint x: 171, endPoint y: 4607, distance: 229.5
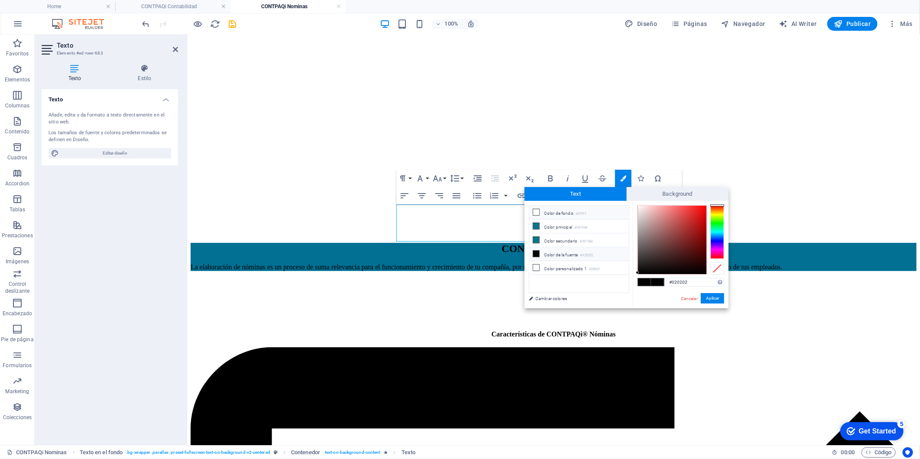
drag, startPoint x: 567, startPoint y: 212, endPoint x: 577, endPoint y: 217, distance: 10.5
type input "#ffffff"
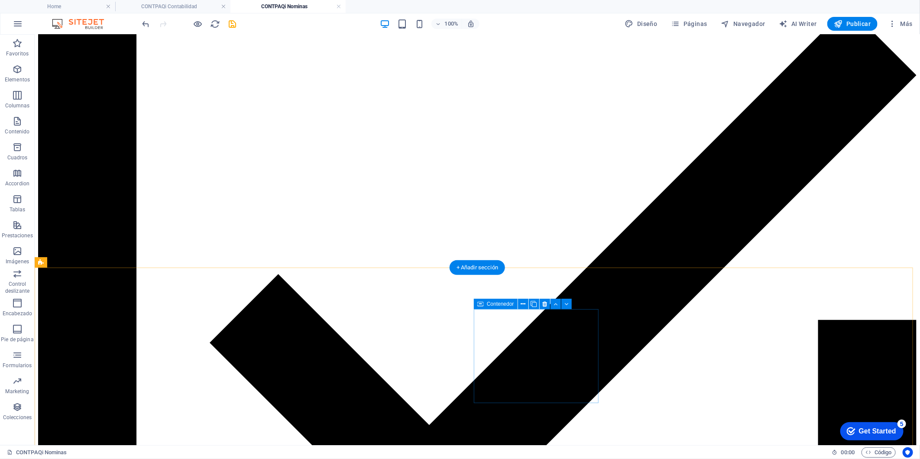
scroll to position [625, 0]
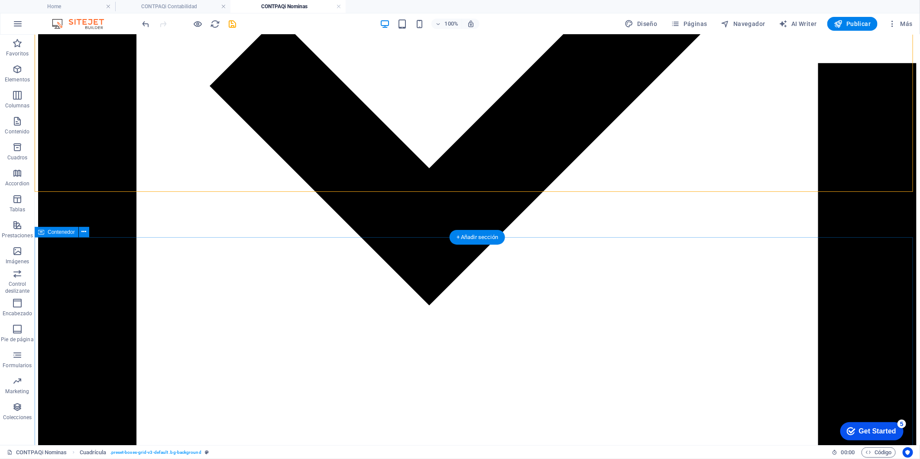
scroll to position [866, 0]
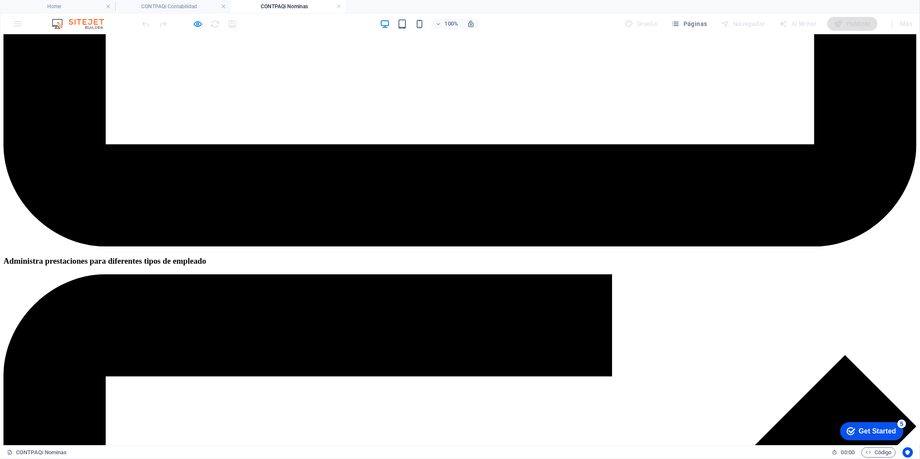
scroll to position [967, 0]
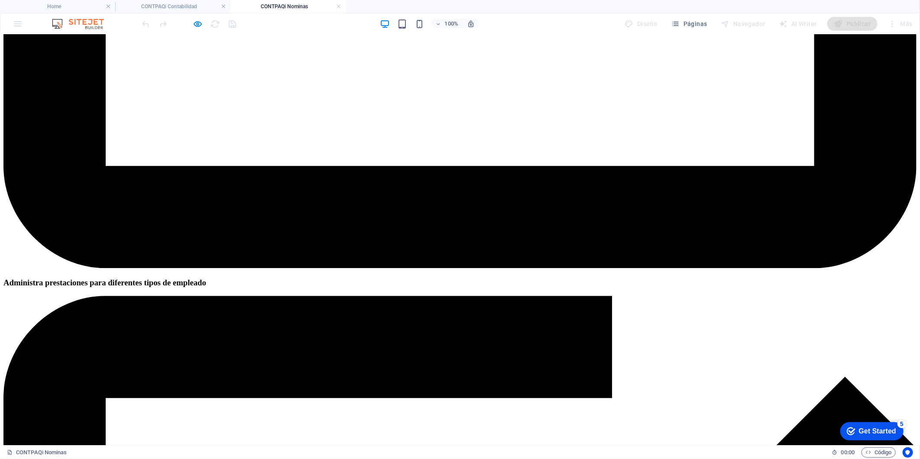
scroll to position [1207, 0]
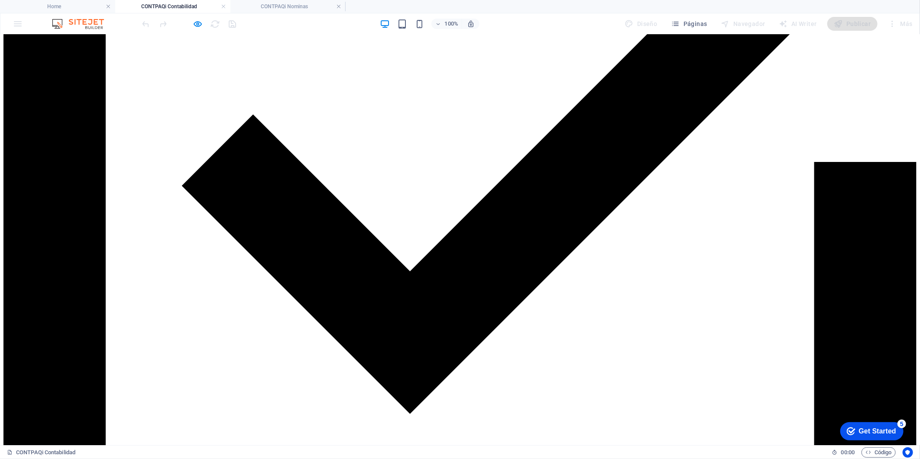
scroll to position [1383, 0]
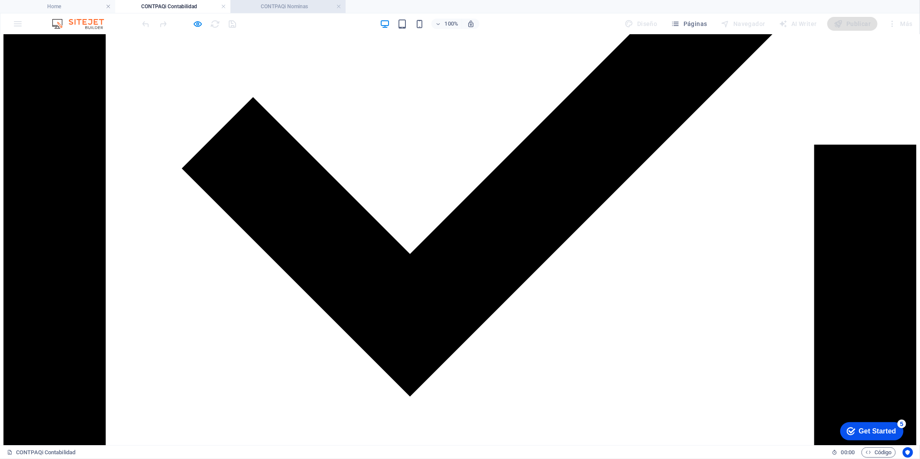
click at [262, 53] on h4 "CONTPAQi Nominas" at bounding box center [468, 57] width 903 height 8
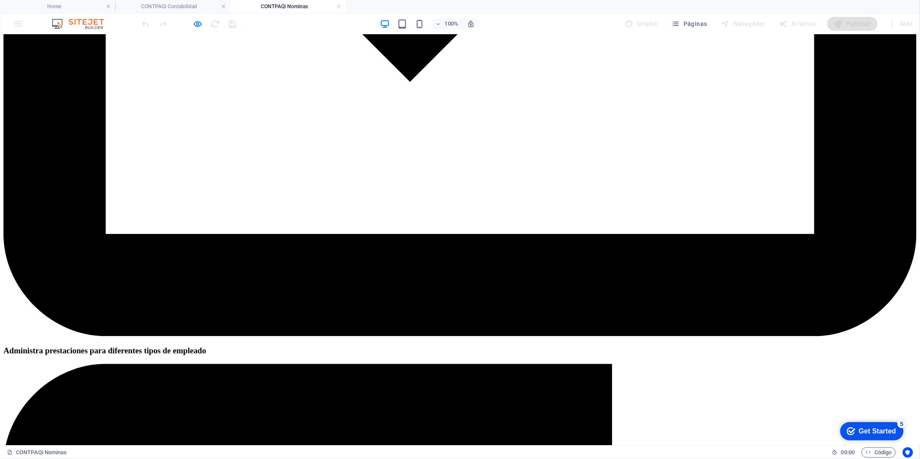
scroll to position [1207, 0]
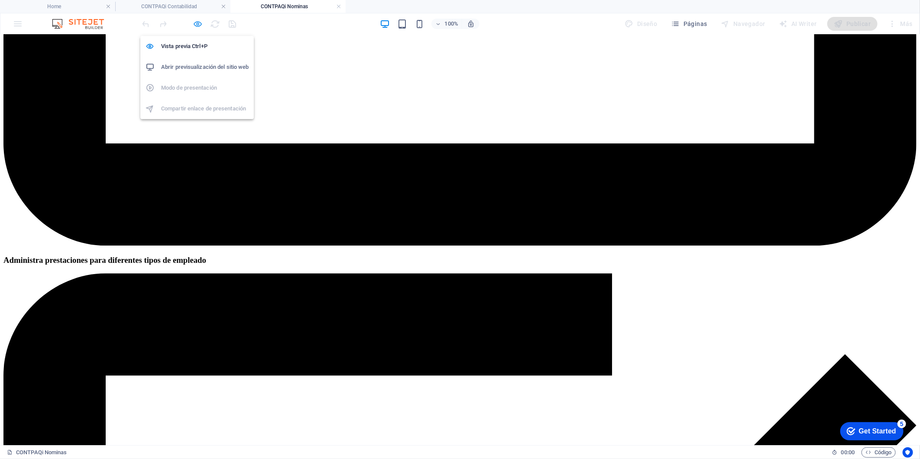
click at [188, 351] on icon "button" at bounding box center [188, 351] width 0 height 0
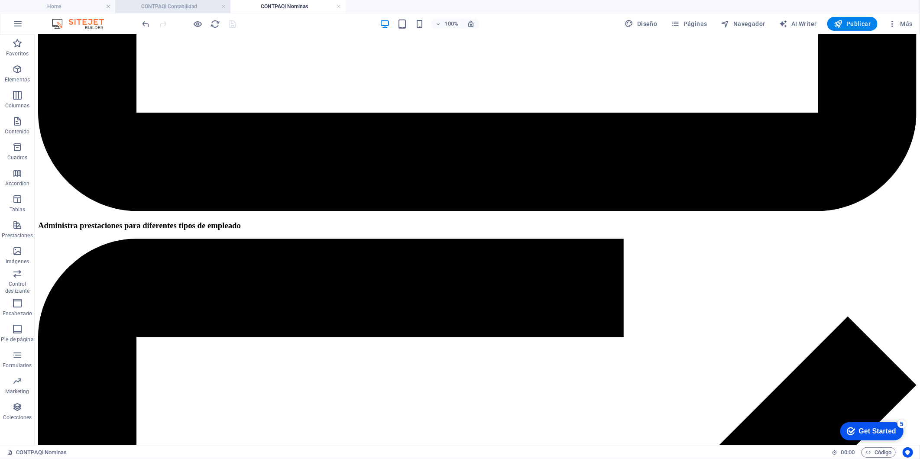
click at [175, 38] on h4 "CONTPAQi Contabilidad" at bounding box center [468, 42] width 903 height 8
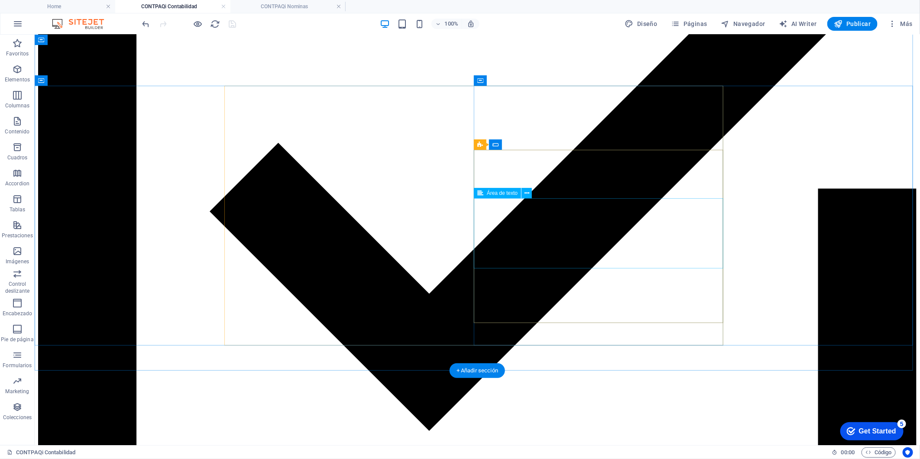
scroll to position [1190, 0]
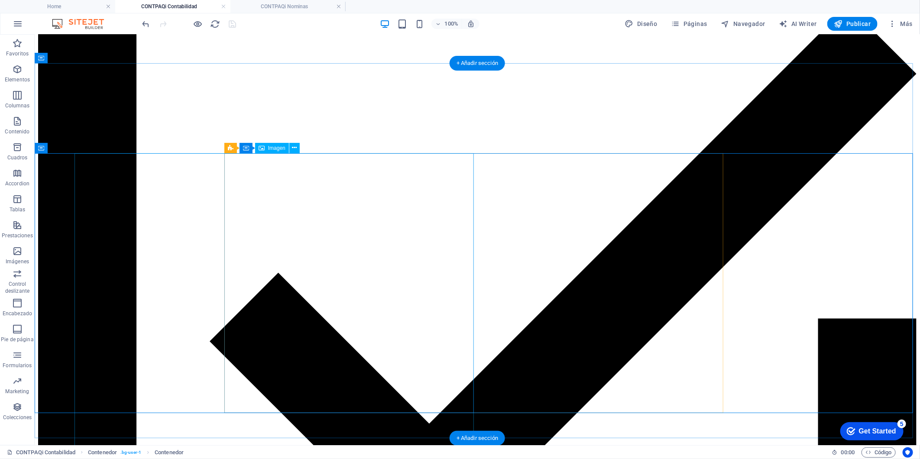
scroll to position [1094, 0]
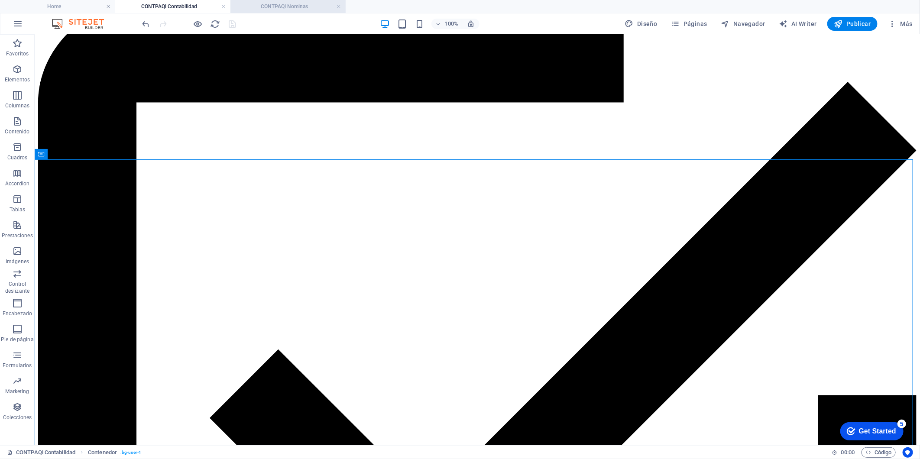
click at [279, 53] on li "CONTPAQi Nominas" at bounding box center [468, 57] width 903 height 8
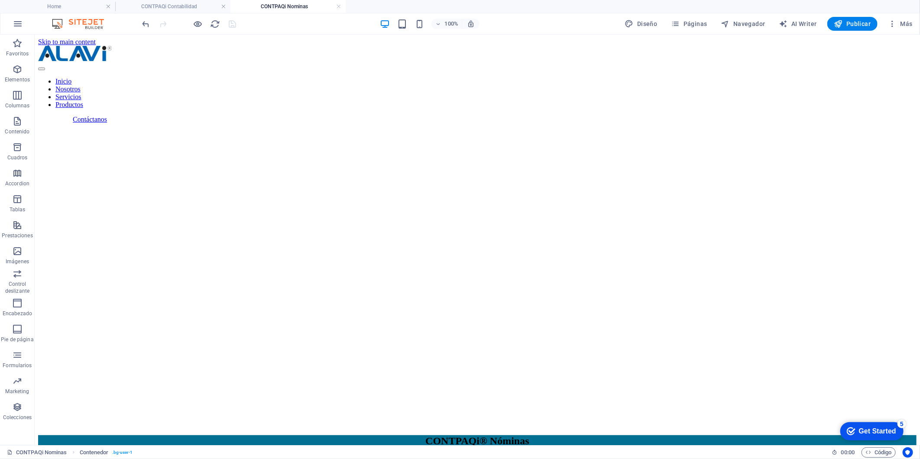
scroll to position [1207, 0]
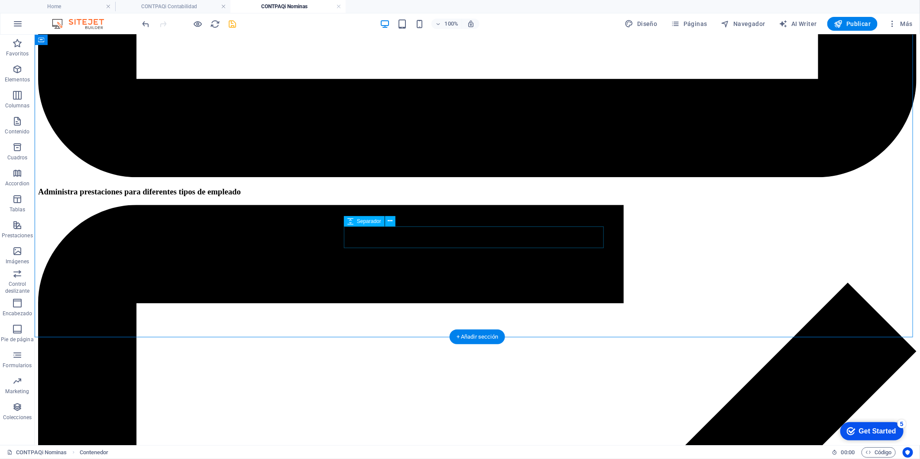
scroll to position [1251, 0]
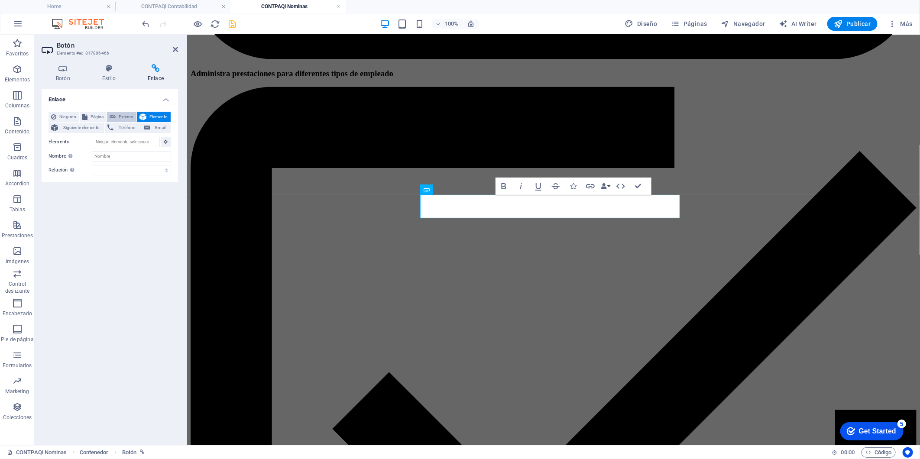
scroll to position [1200, 0]
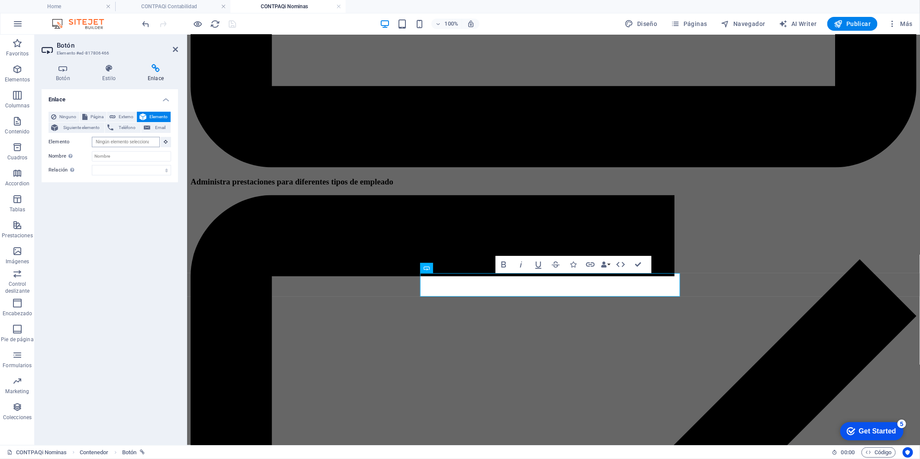
scroll to position [1098, 0]
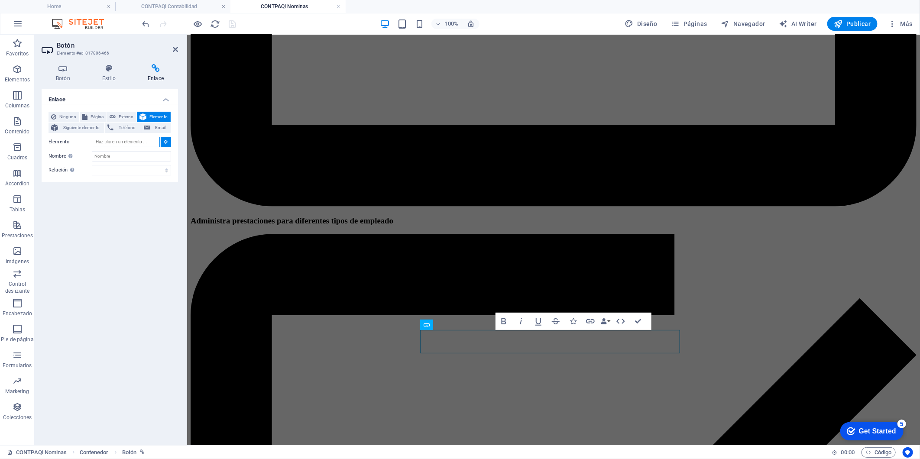
scroll to position [1052, 0]
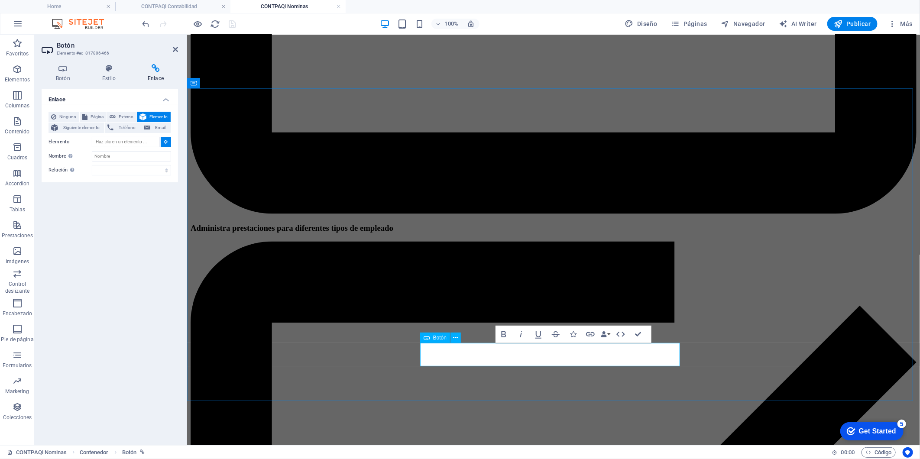
type input "#ed-817806466"
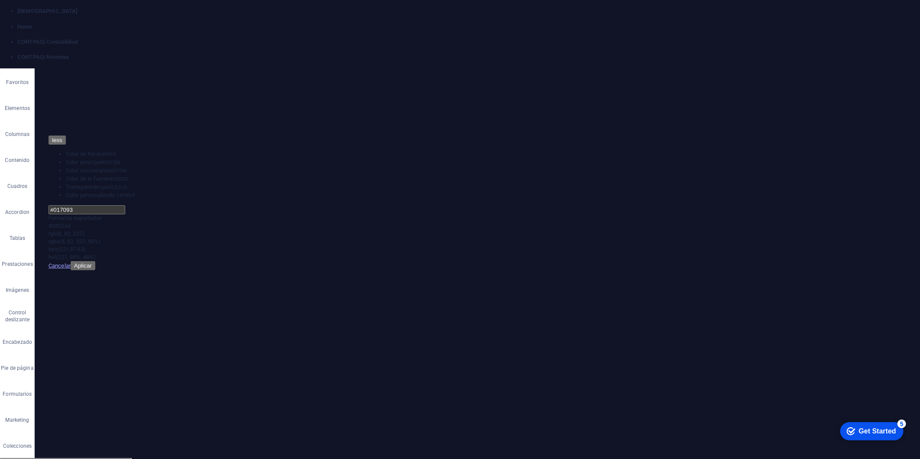
drag, startPoint x: 522, startPoint y: 5493, endPoint x: 677, endPoint y: 5493, distance: 154.2
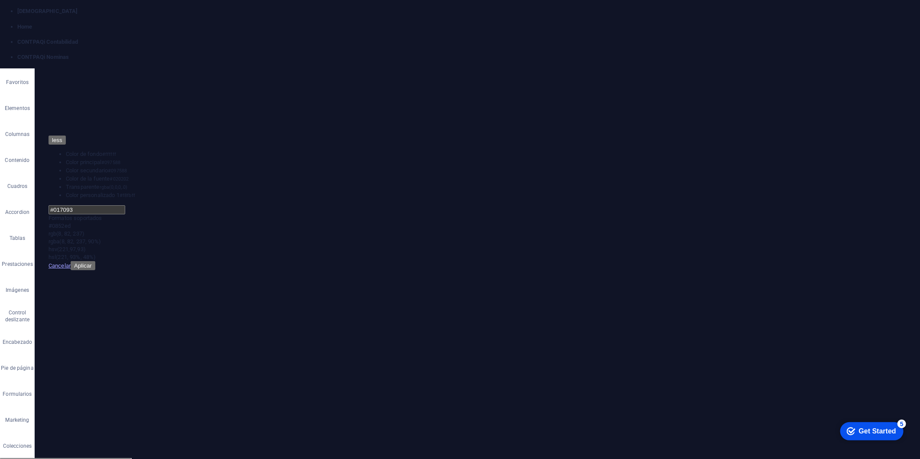
drag, startPoint x: 146, startPoint y: 139, endPoint x: 74, endPoint y: 139, distance: 71.5
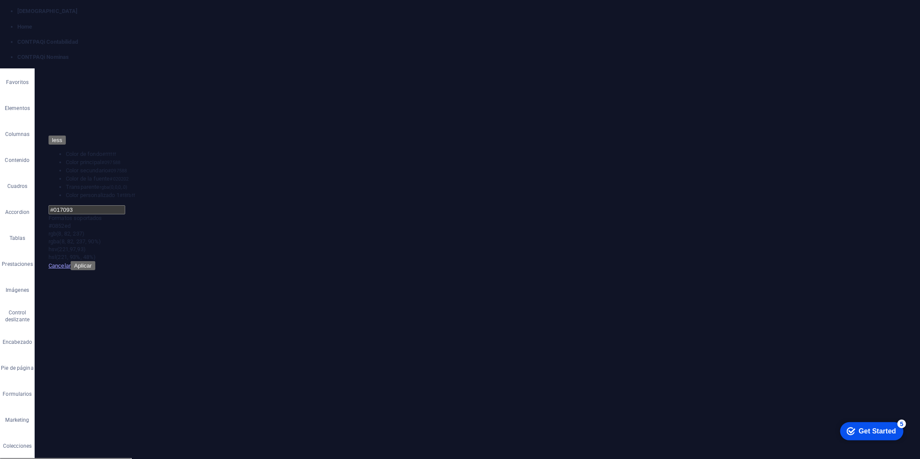
type input "#ed-910221829"
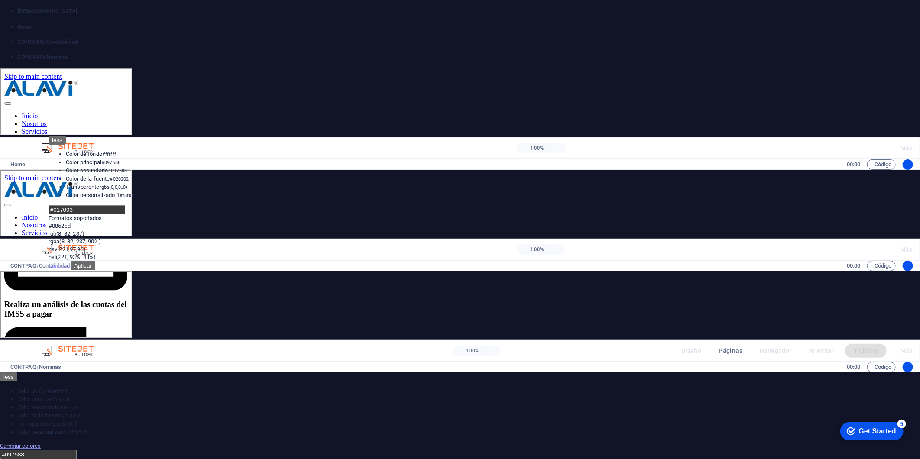
scroll to position [1175, 0]
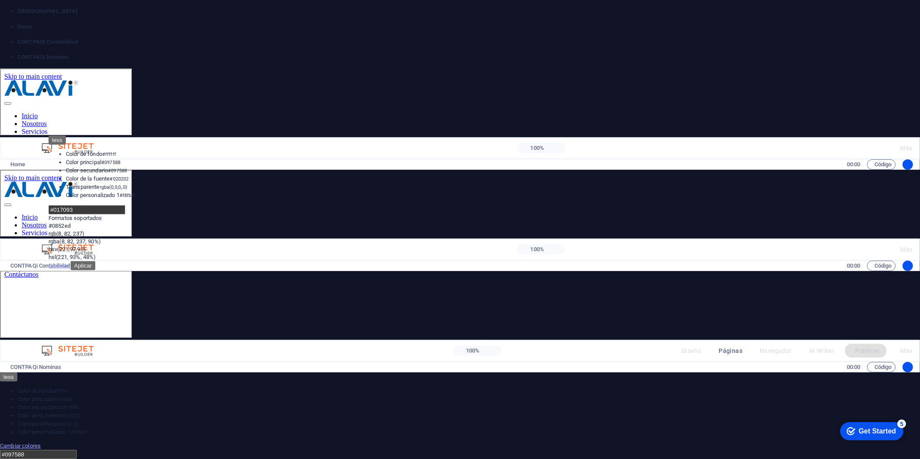
scroll to position [0, 0]
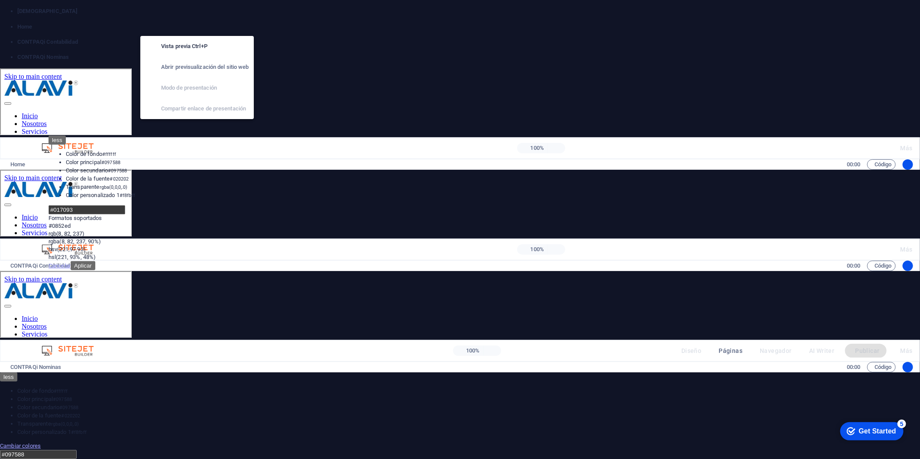
click at [188, 351] on icon "button" at bounding box center [188, 351] width 0 height 0
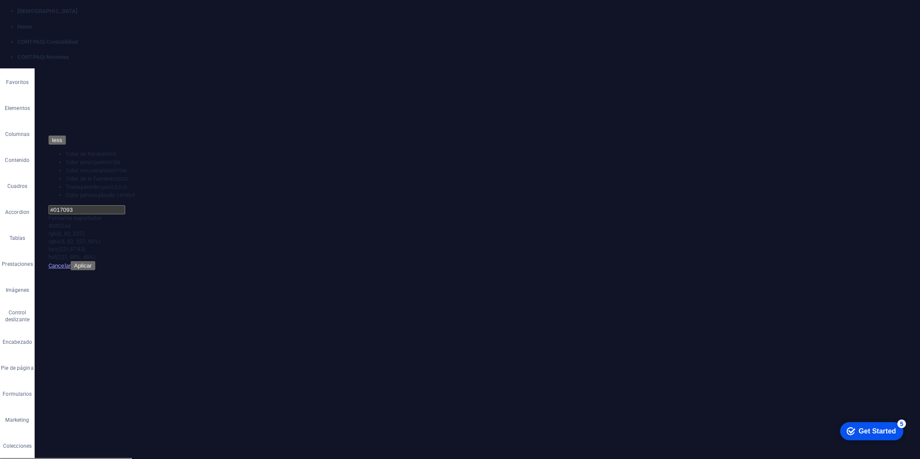
click at [181, 38] on h4 "CONTPAQi Contabilidad" at bounding box center [468, 42] width 903 height 8
drag, startPoint x: 338, startPoint y: 6, endPoint x: 333, endPoint y: 5, distance: 5.8
click at [17, 53] on link at bounding box center [17, 53] width 0 height 0
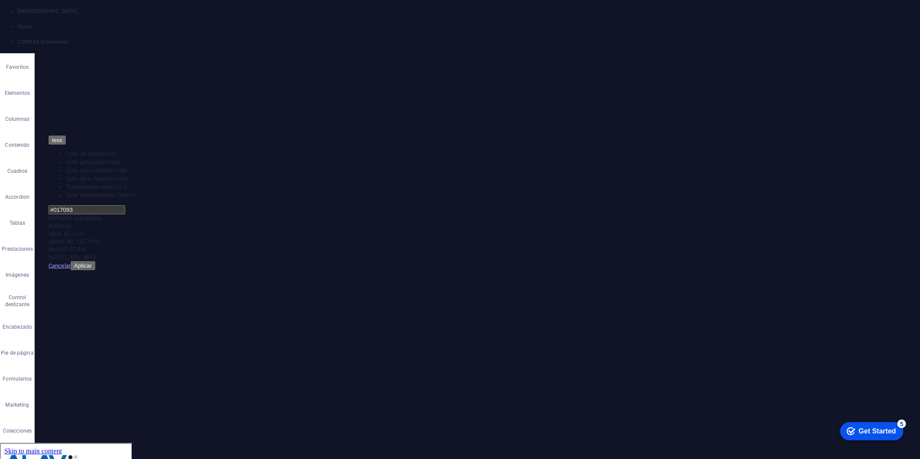
click at [17, 53] on link at bounding box center [17, 53] width 0 height 0
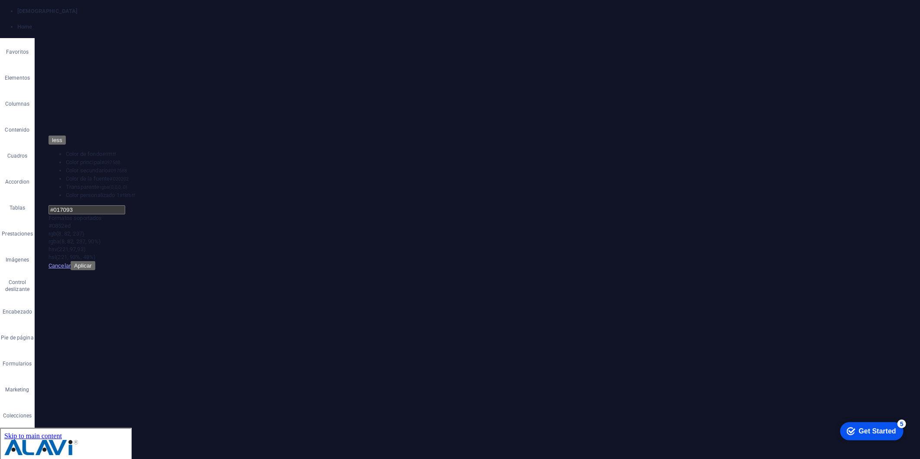
scroll to position [531, 0]
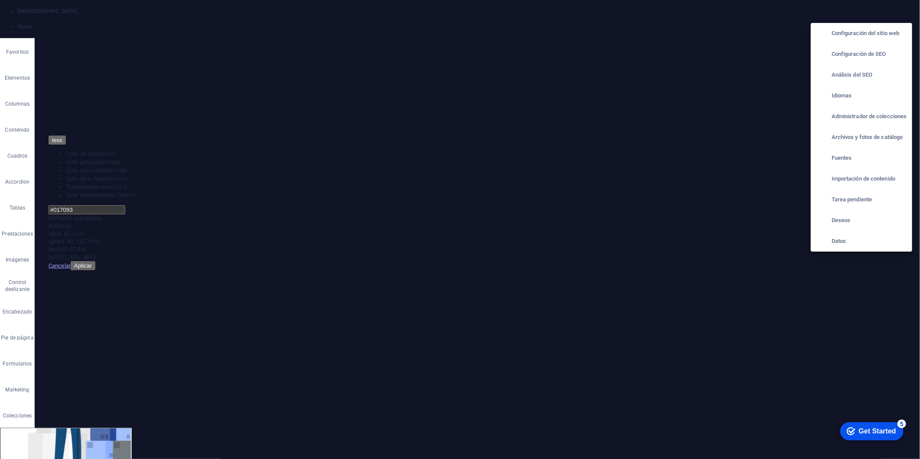
click at [697, 14] on div at bounding box center [460, 229] width 920 height 459
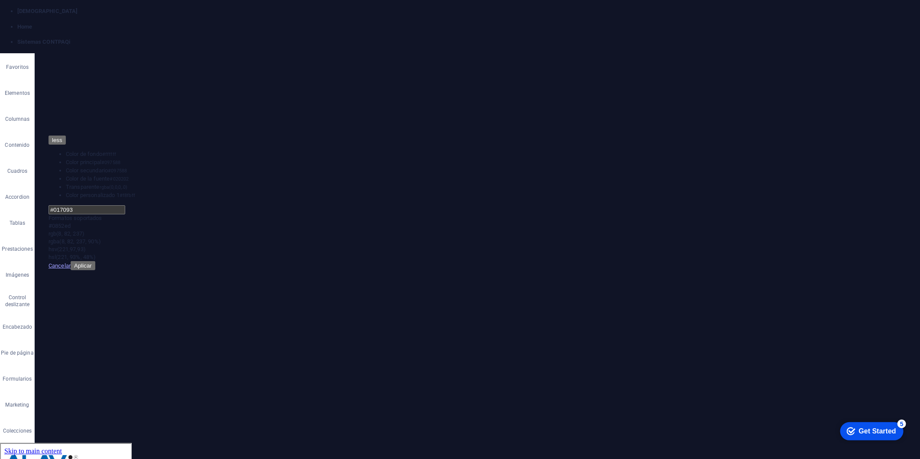
scroll to position [0, 0]
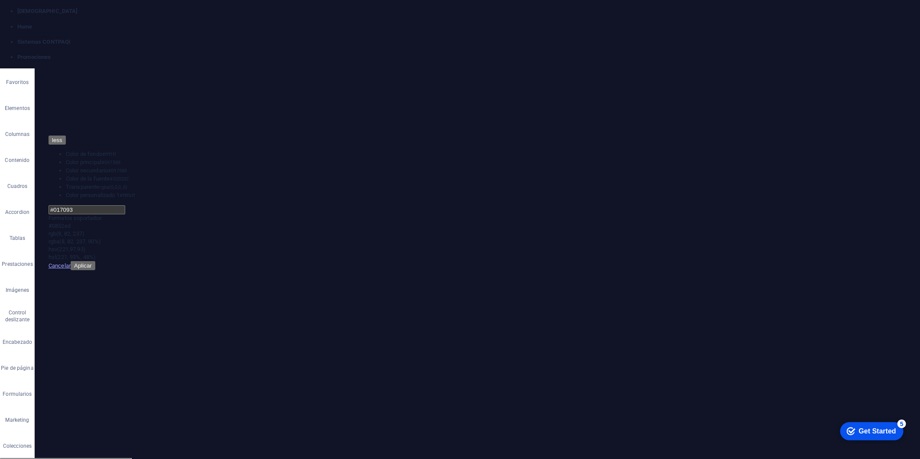
drag, startPoint x: 223, startPoint y: 4, endPoint x: 263, endPoint y: 28, distance: 46.8
click at [17, 53] on link at bounding box center [17, 53] width 0 height 0
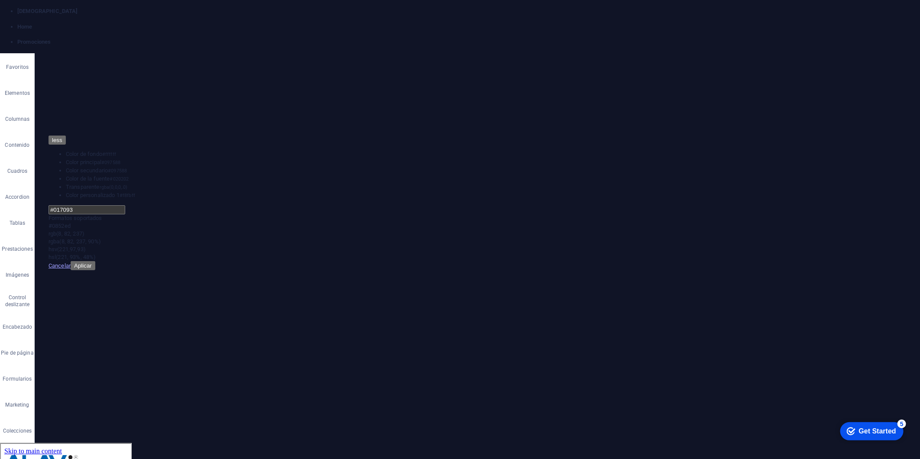
click at [295, 23] on ul "Home Promociones" at bounding box center [460, 34] width 920 height 23
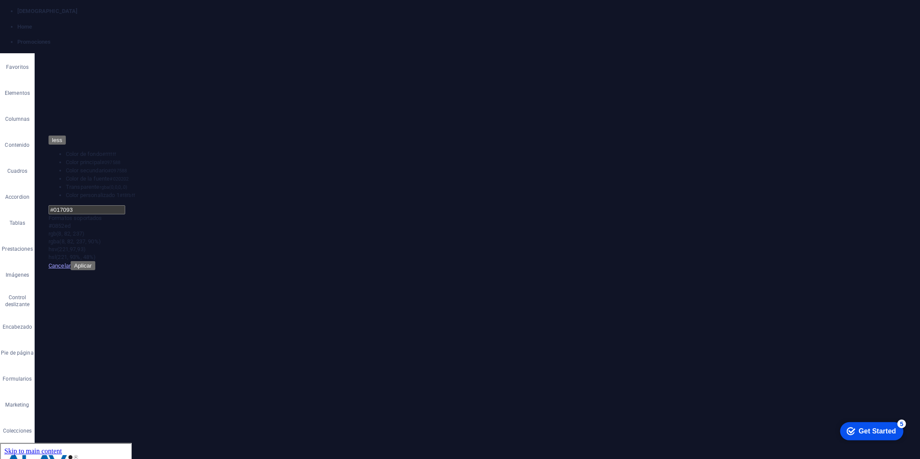
type input "CONTPAQi"
type input "/contpaqi"
type input "CONTPAQi Bancos"
type input "/contpaqi-bancos"
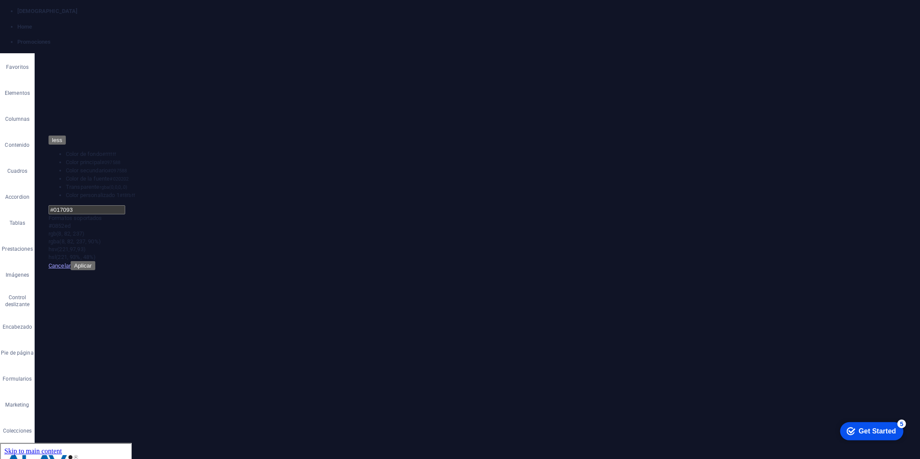
scroll to position [69, 0]
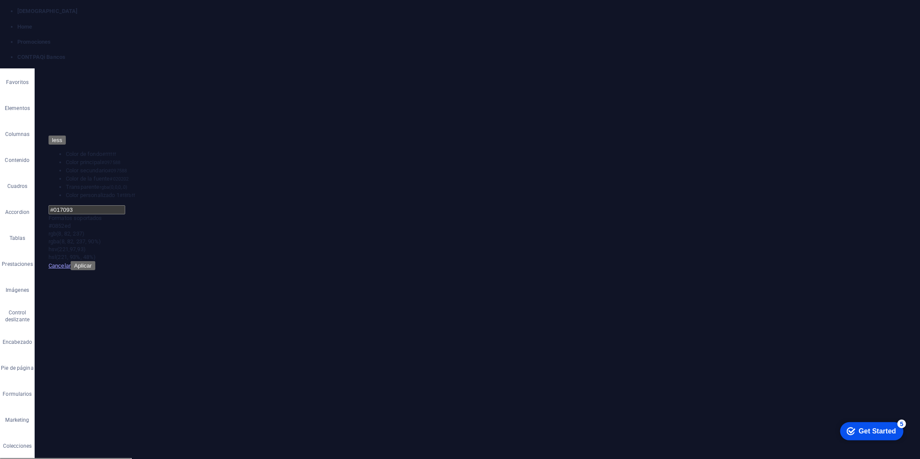
scroll to position [0, 0]
drag, startPoint x: 911, startPoint y: 46, endPoint x: 868, endPoint y: 17, distance: 51.9
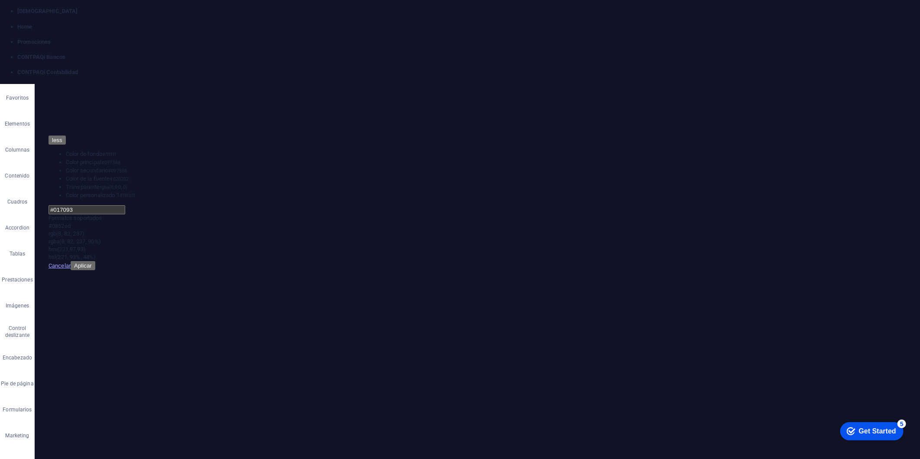
drag, startPoint x: 308, startPoint y: 6, endPoint x: 441, endPoint y: 18, distance: 133.4
click at [401, 68] on h4 "CONTPAQi Bancos" at bounding box center [468, 72] width 903 height 8
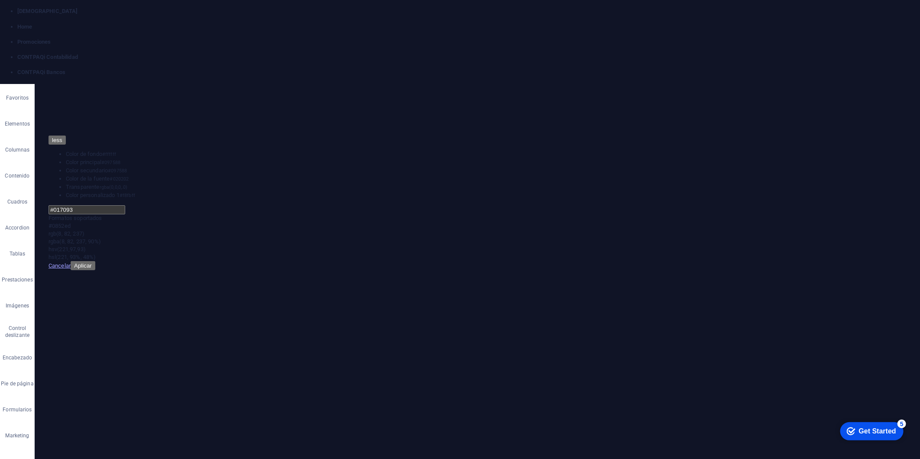
drag, startPoint x: 244, startPoint y: 2967, endPoint x: 235, endPoint y: 2887, distance: 80.3
drag, startPoint x: 46, startPoint y: 3023, endPoint x: 49, endPoint y: 2898, distance: 125.2
drag, startPoint x: 911, startPoint y: 45, endPoint x: 874, endPoint y: 15, distance: 48.0
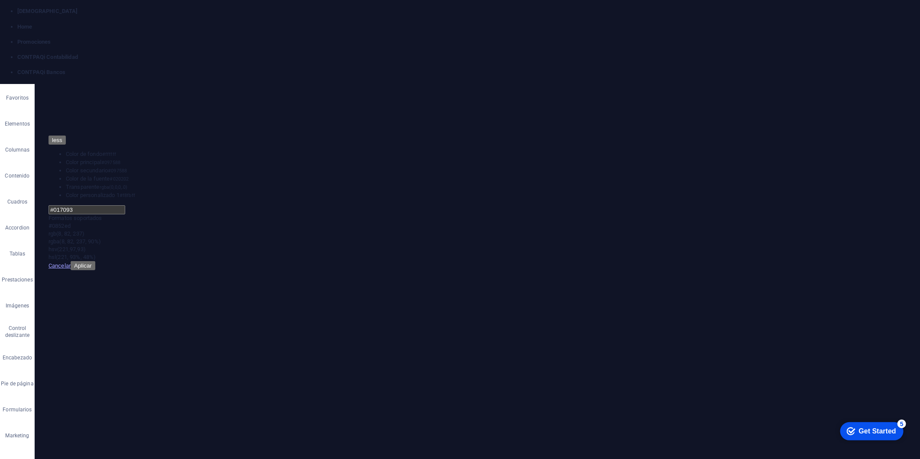
select select "px"
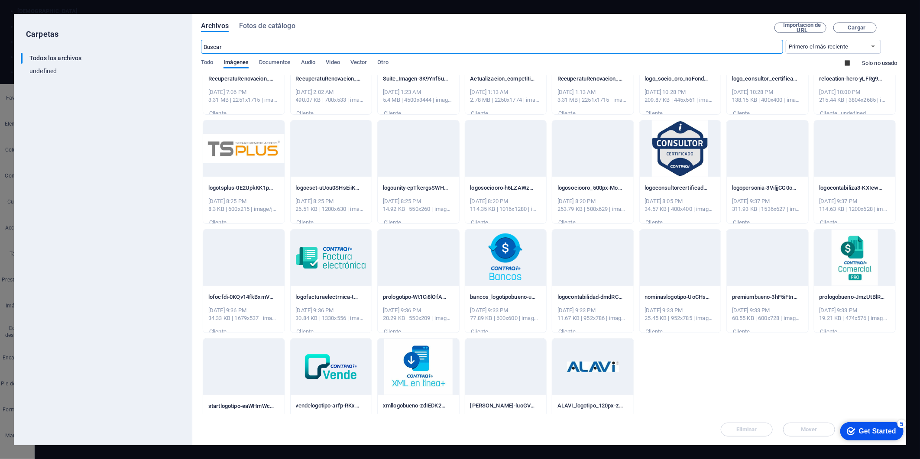
scroll to position [856, 0]
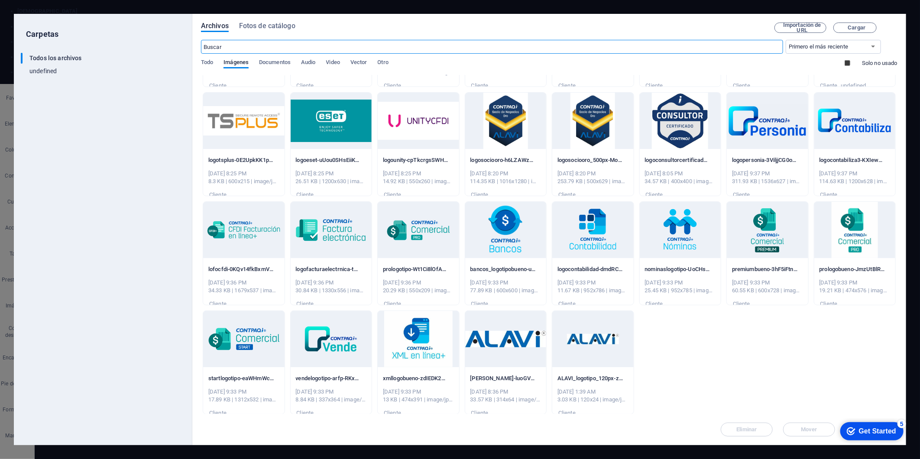
click at [515, 231] on div at bounding box center [505, 230] width 81 height 56
click at [862, 434] on div "Get Started" at bounding box center [876, 431] width 37 height 8
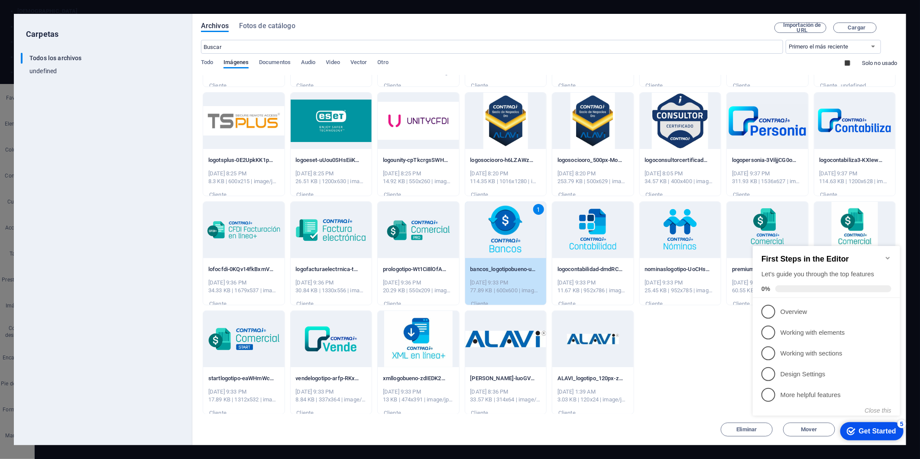
click at [888, 256] on icon "Minimize checklist" at bounding box center [887, 257] width 4 height 3
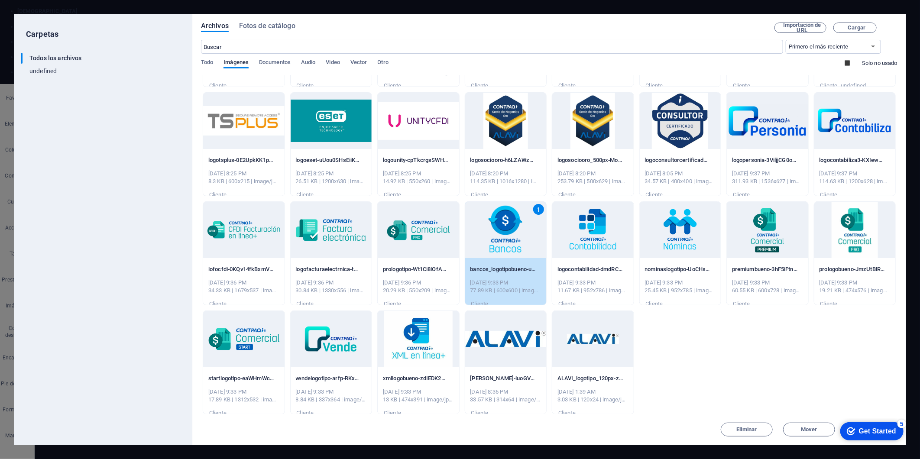
click at [491, 231] on div "1" at bounding box center [505, 230] width 81 height 56
click at [491, 231] on div at bounding box center [505, 230] width 81 height 56
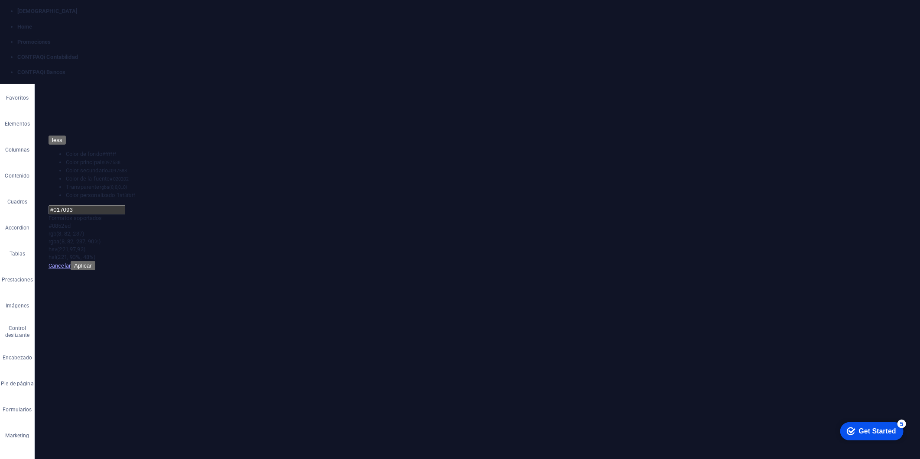
drag, startPoint x: 818, startPoint y: 2961, endPoint x: 826, endPoint y: 2977, distance: 17.8
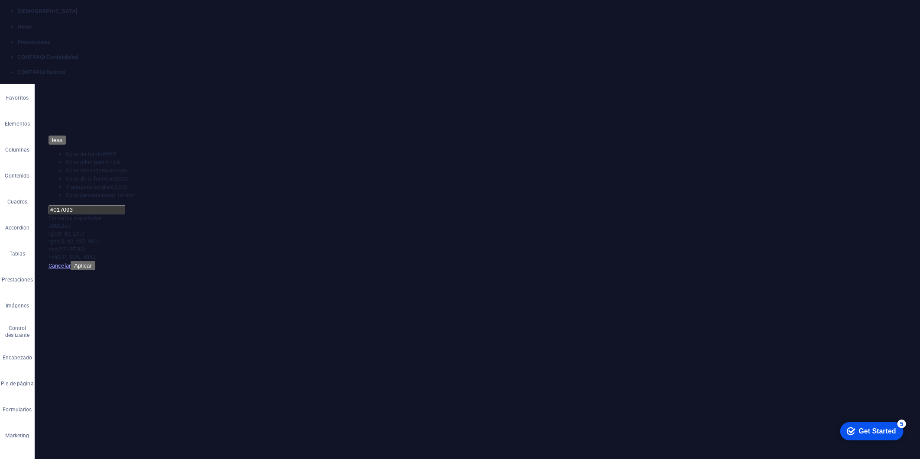
drag, startPoint x: 298, startPoint y: 4307, endPoint x: 89, endPoint y: 4280, distance: 210.9
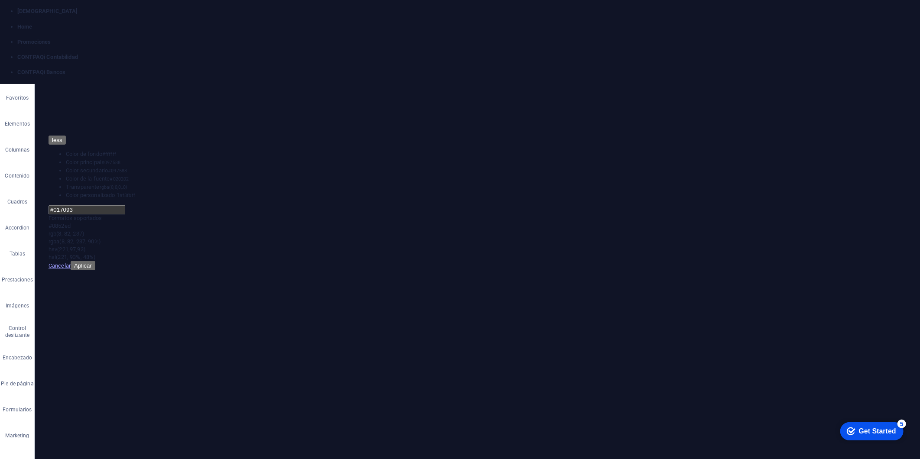
drag, startPoint x: 292, startPoint y: 4306, endPoint x: 93, endPoint y: 4274, distance: 201.4
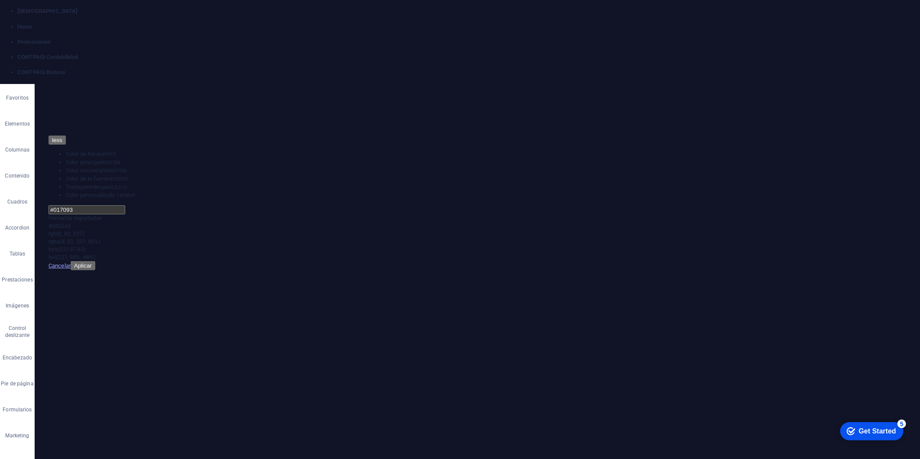
scroll to position [1030, 0]
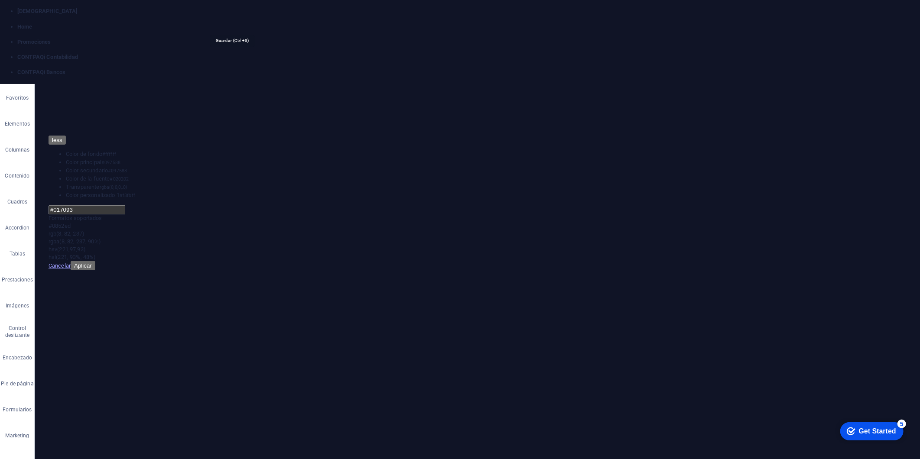
click at [280, 53] on h4 "CONTPAQi Contabilidad" at bounding box center [468, 57] width 903 height 8
click at [395, 68] on h4 "CONTPAQi Bancos" at bounding box center [468, 72] width 903 height 8
click at [277, 53] on h4 "CONTPAQi Contabilidad" at bounding box center [468, 57] width 903 height 8
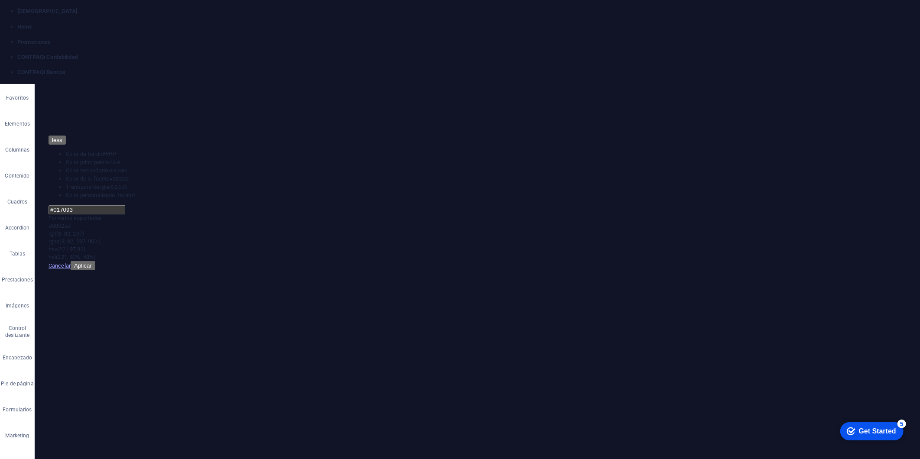
click at [394, 68] on h4 "CONTPAQi Bancos" at bounding box center [468, 72] width 903 height 8
click at [268, 53] on h4 "CONTPAQi Contabilidad" at bounding box center [468, 57] width 903 height 8
drag, startPoint x: 453, startPoint y: 5, endPoint x: 449, endPoint y: 3, distance: 4.7
click at [17, 84] on link at bounding box center [17, 84] width 0 height 0
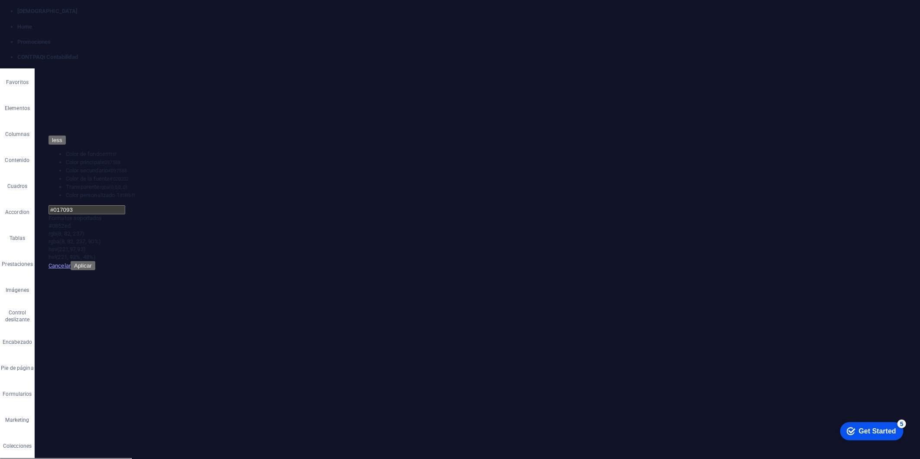
drag, startPoint x: 339, startPoint y: 4, endPoint x: 321, endPoint y: 0, distance: 18.3
click at [17, 68] on link at bounding box center [17, 68] width 0 height 0
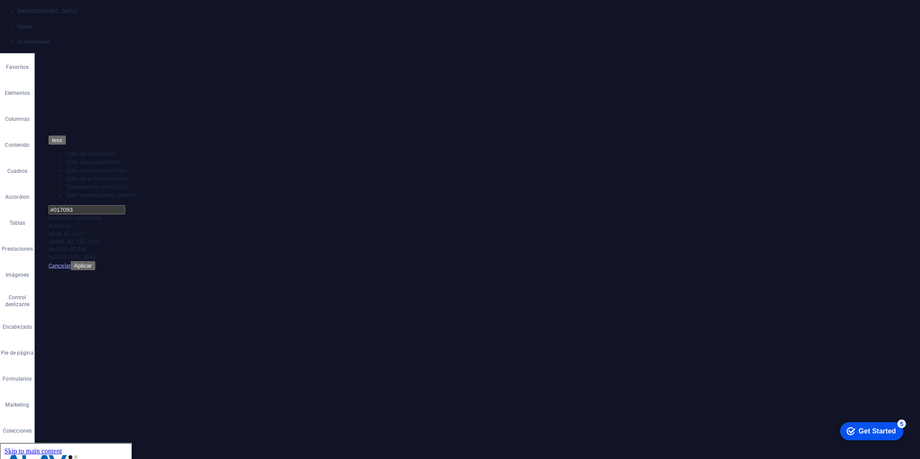
click at [17, 53] on link at bounding box center [17, 53] width 0 height 0
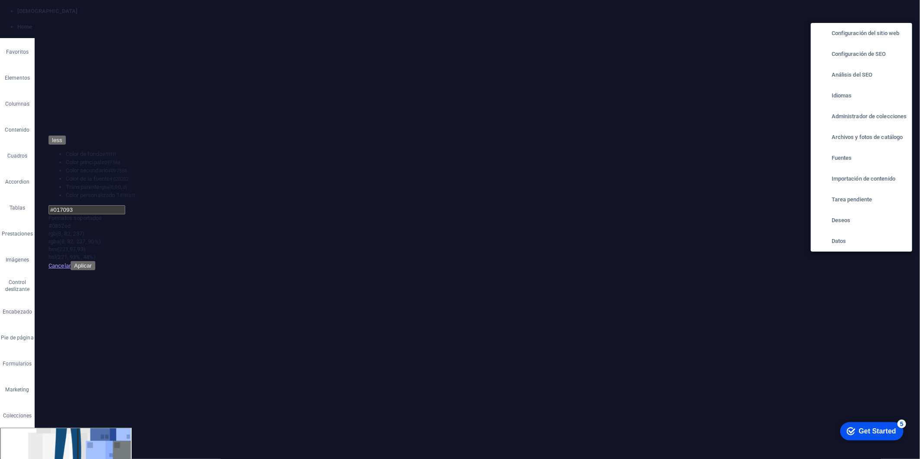
click at [19, 10] on div at bounding box center [460, 229] width 920 height 459
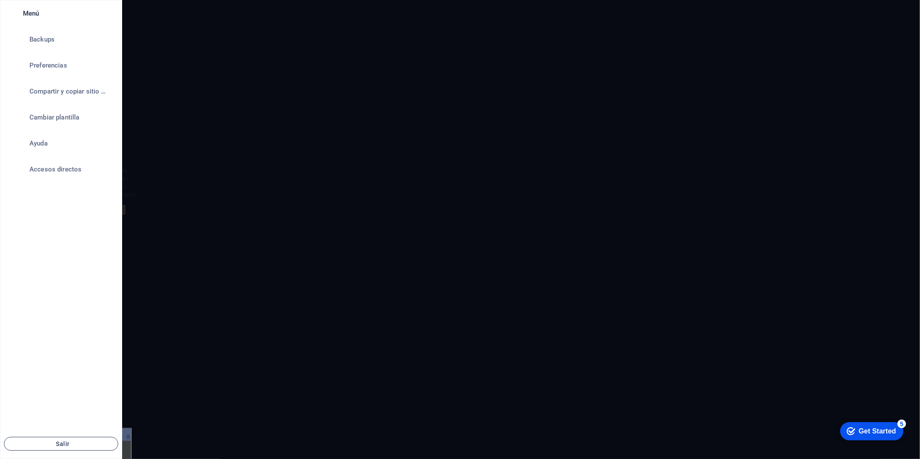
click at [85, 442] on span "Salir" at bounding box center [61, 443] width 100 height 7
